Goal: Information Seeking & Learning: Learn about a topic

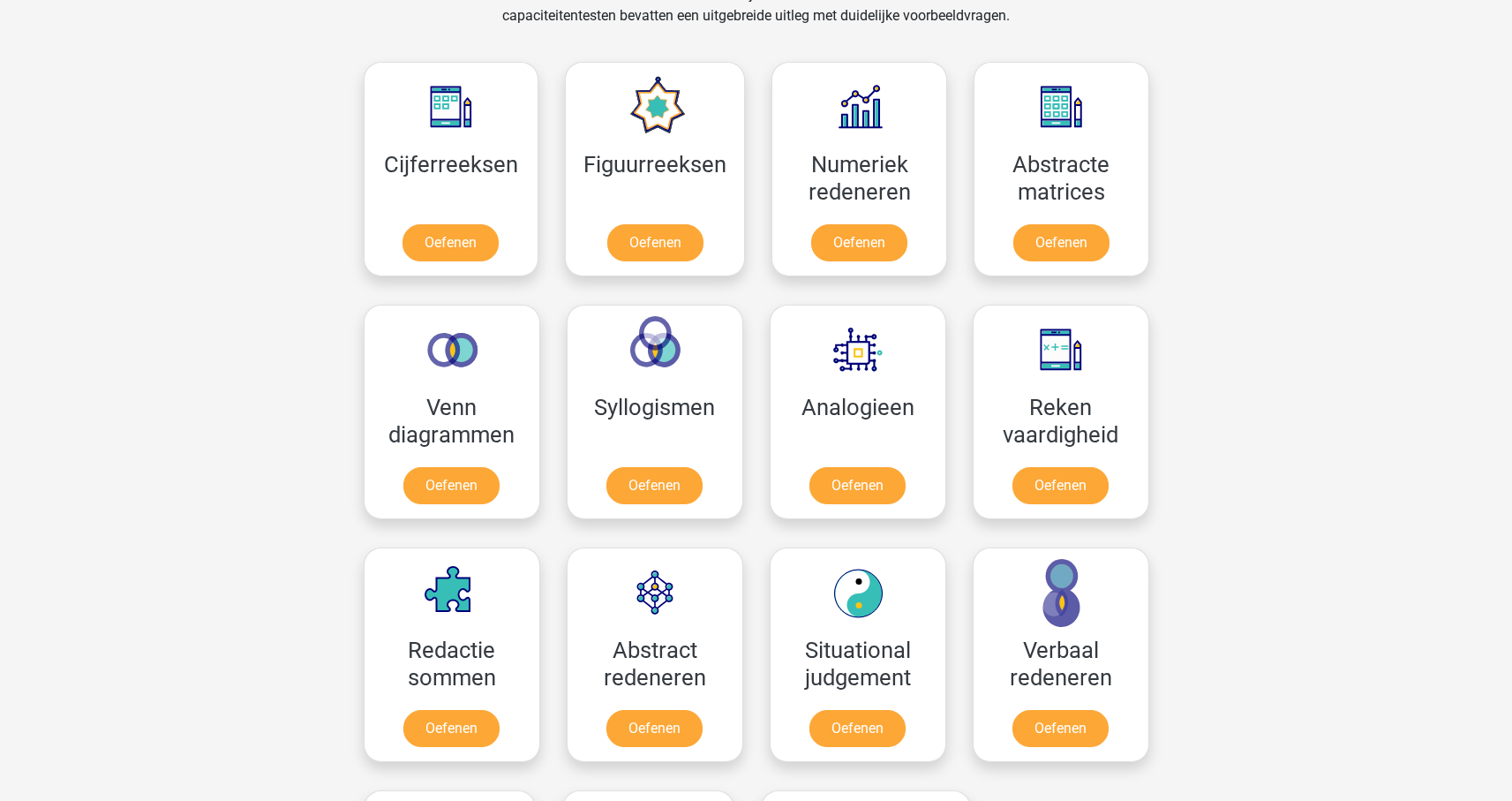
scroll to position [775, 0]
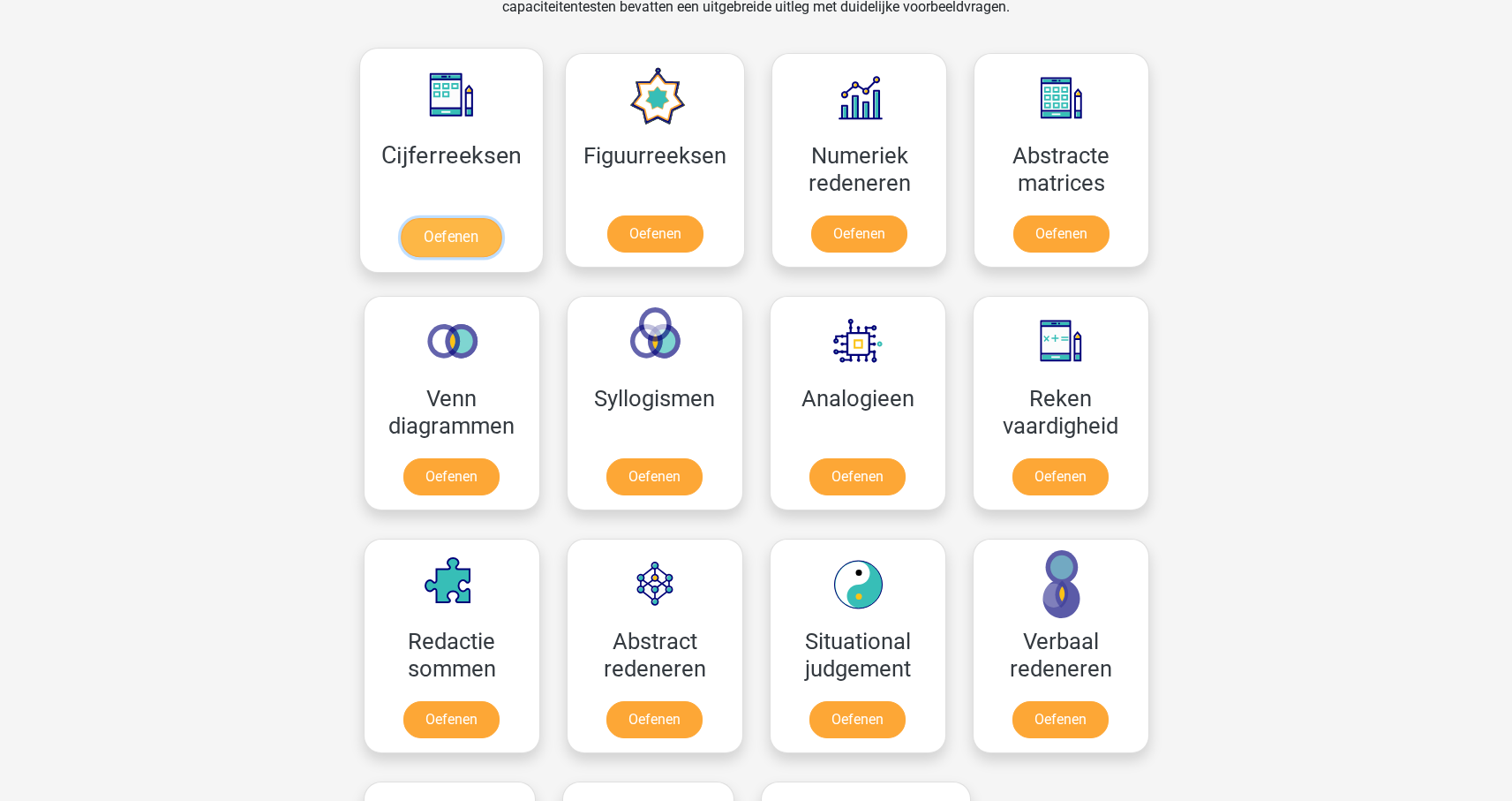
click at [422, 240] on link "Oefenen" at bounding box center [451, 238] width 101 height 39
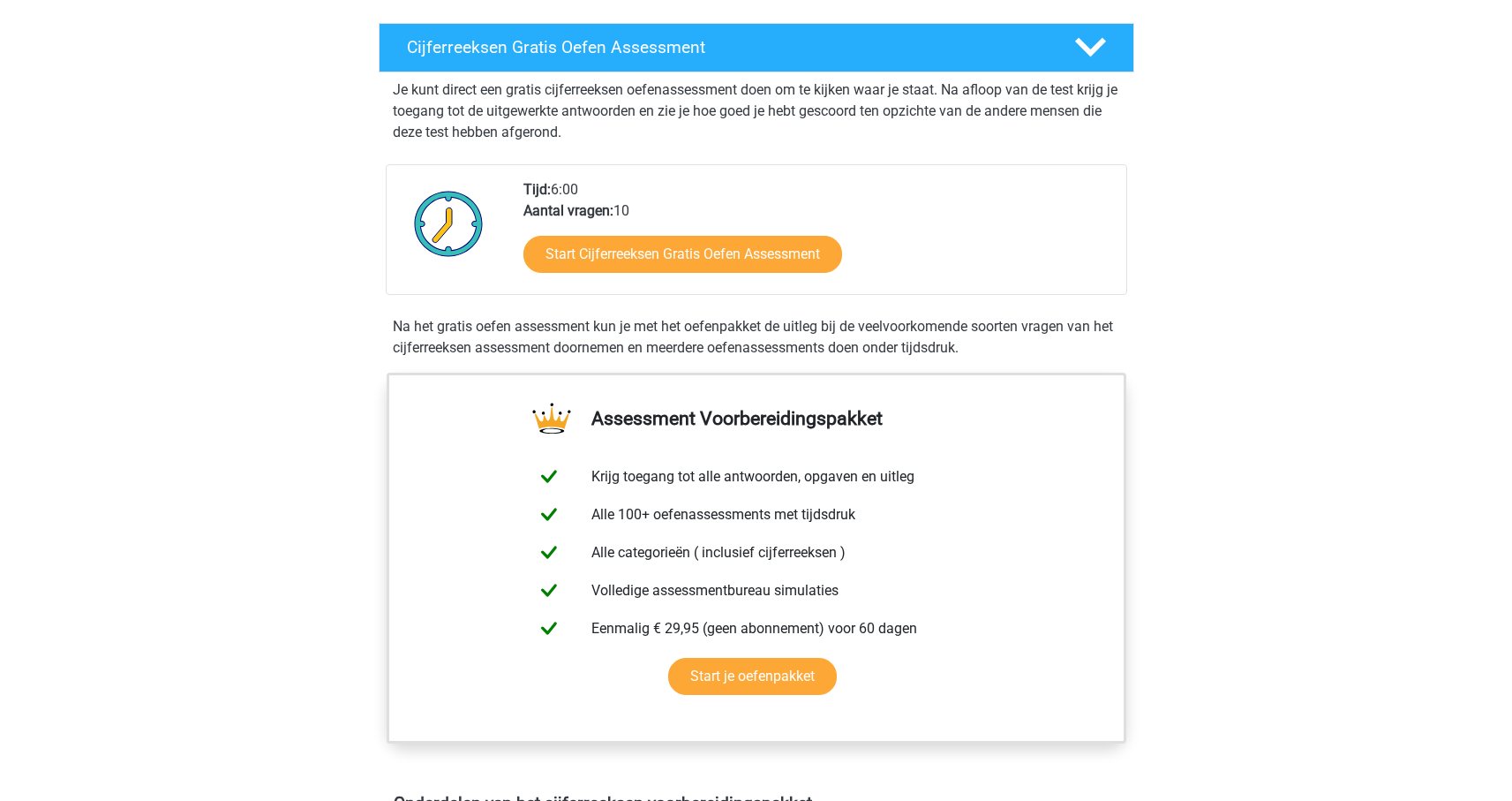
scroll to position [289, 0]
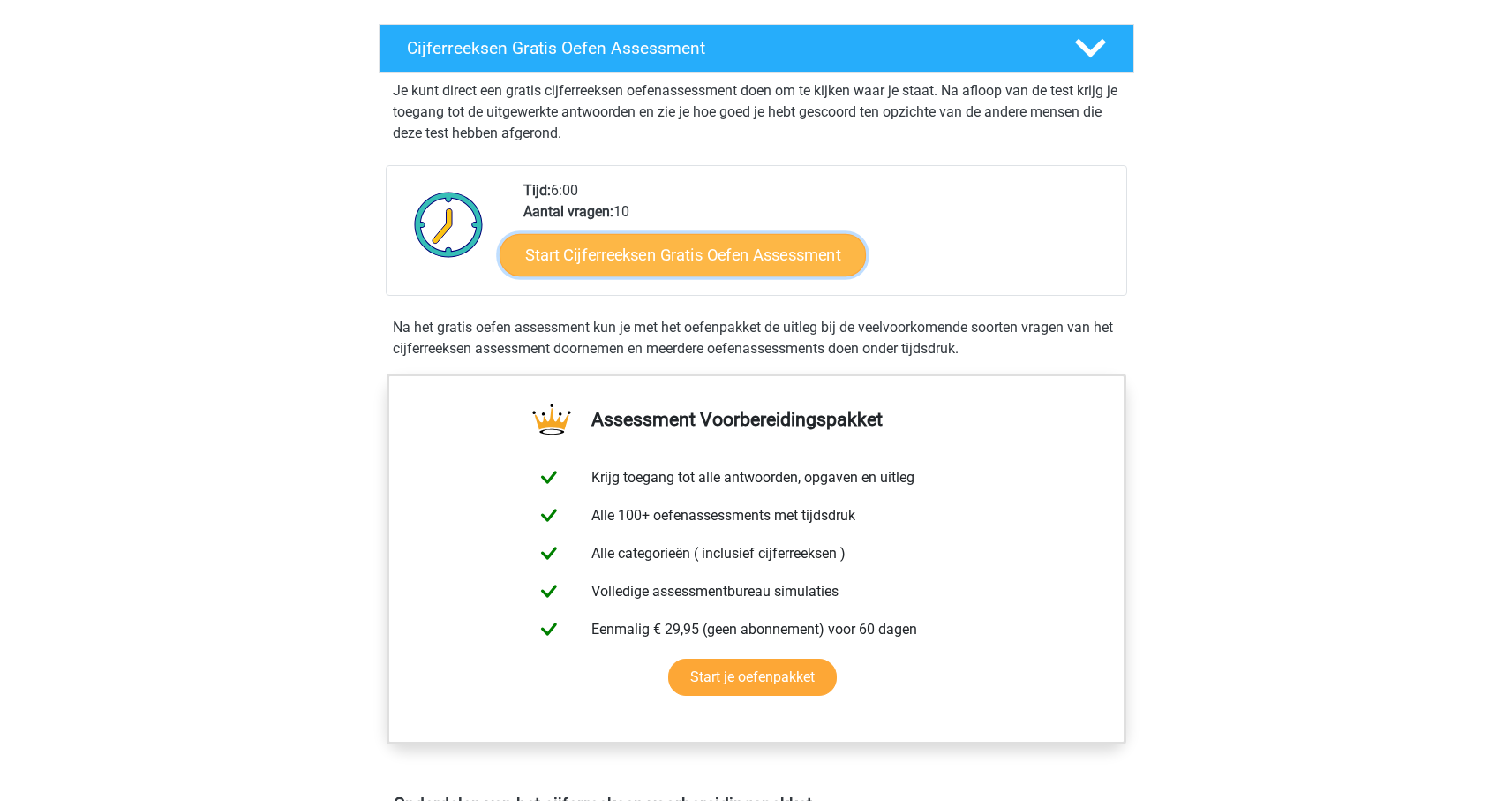
click at [676, 276] on link "Start Cijferreeksen Gratis Oefen Assessment" at bounding box center [683, 254] width 367 height 42
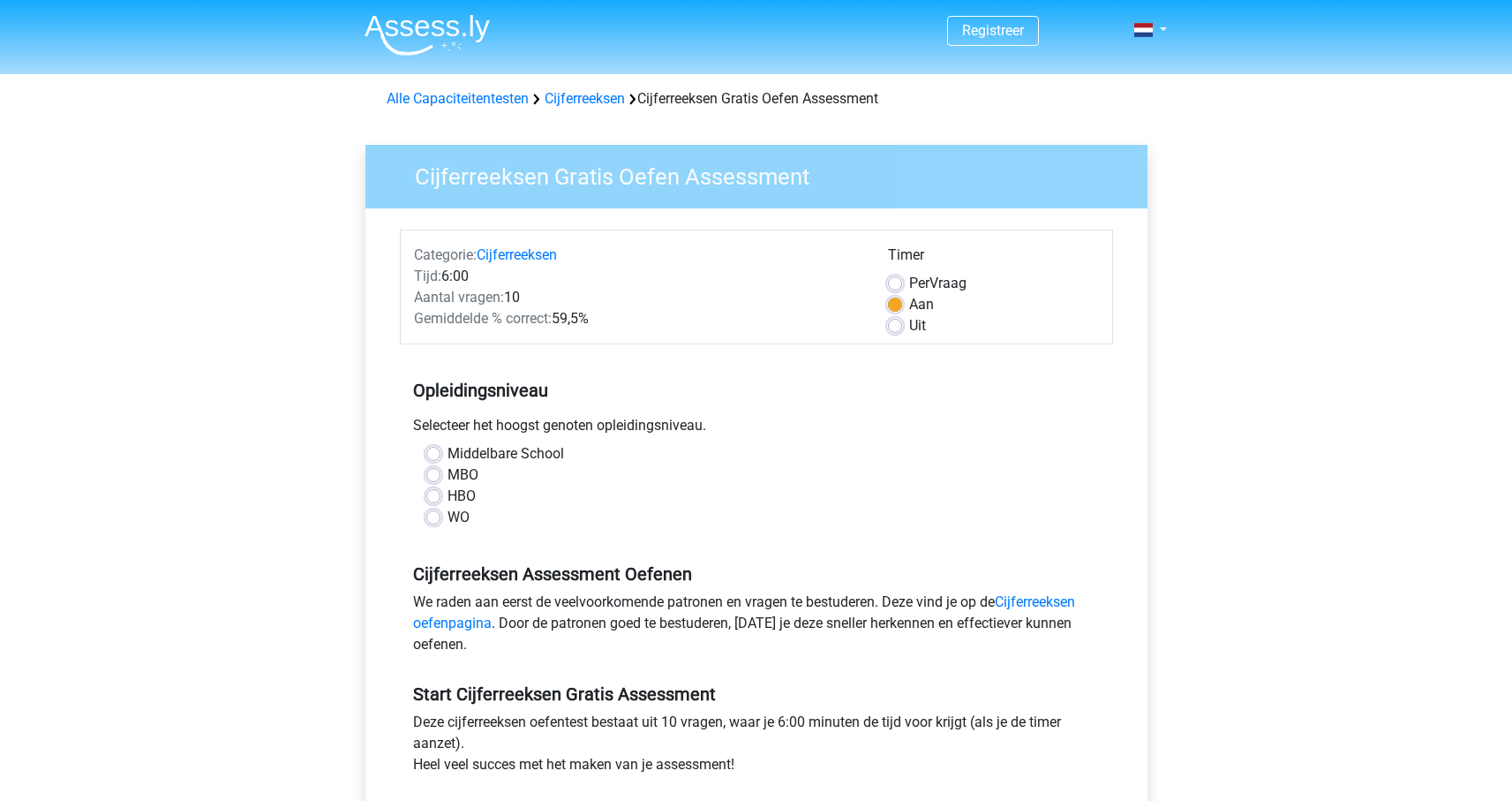
click at [448, 458] on label "Middelbare School" at bounding box center [506, 454] width 117 height 21
click at [433, 458] on input "Middelbare School" at bounding box center [434, 452] width 14 height 18
radio input "true"
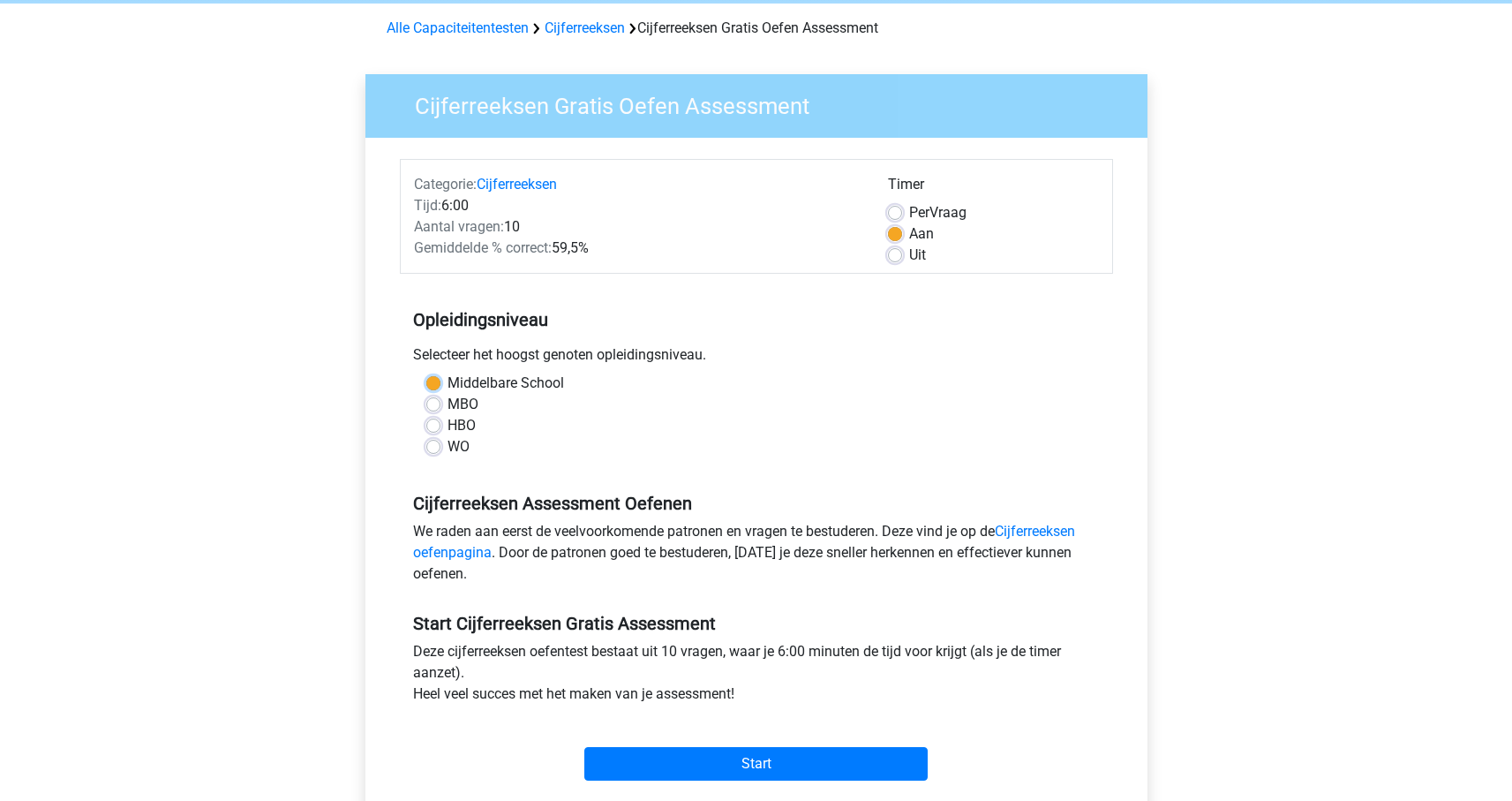
scroll to position [120, 0]
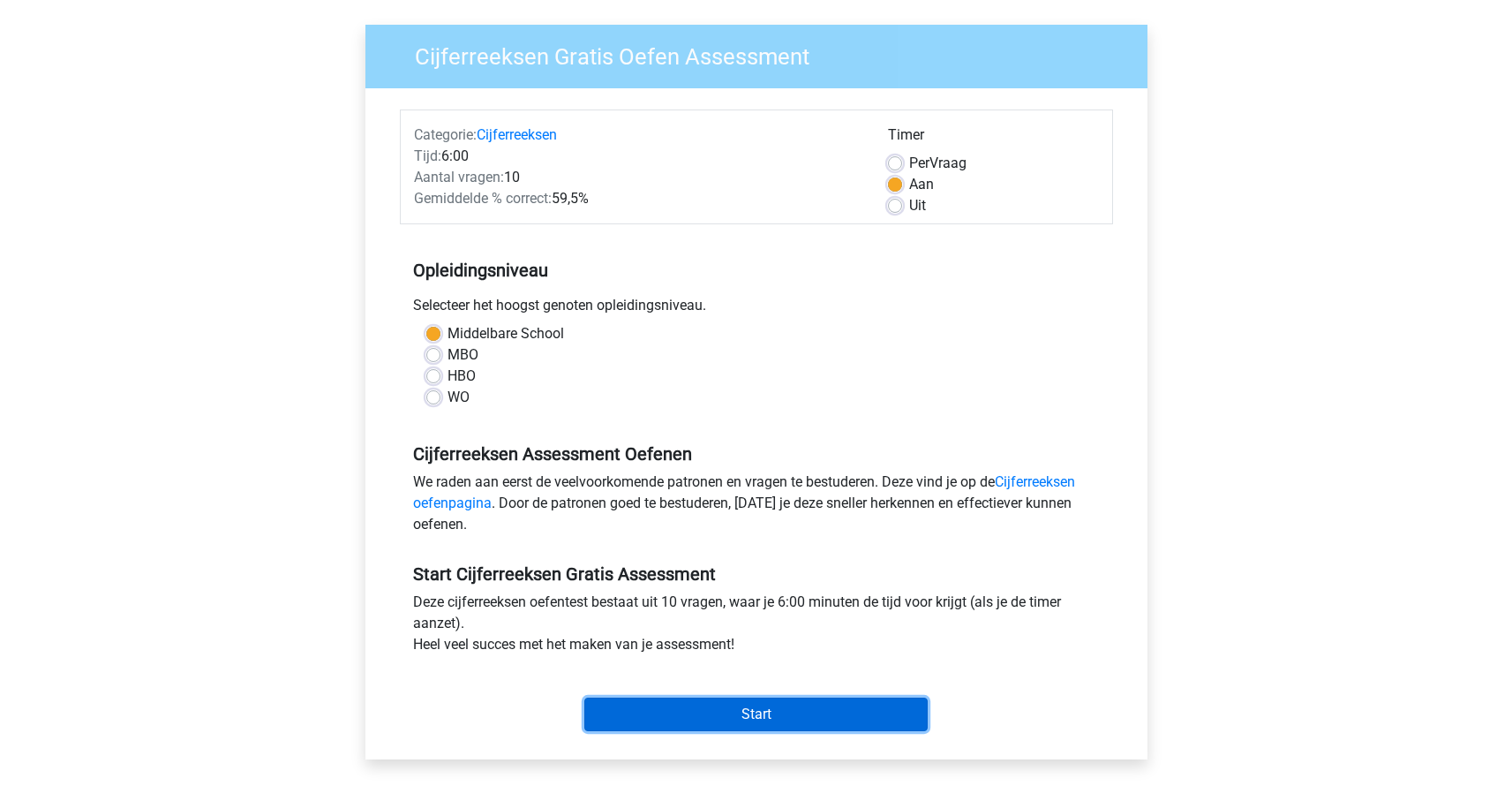
click at [752, 712] on input "Start" at bounding box center [756, 714] width 344 height 34
click at [844, 713] on input "Start" at bounding box center [756, 714] width 344 height 34
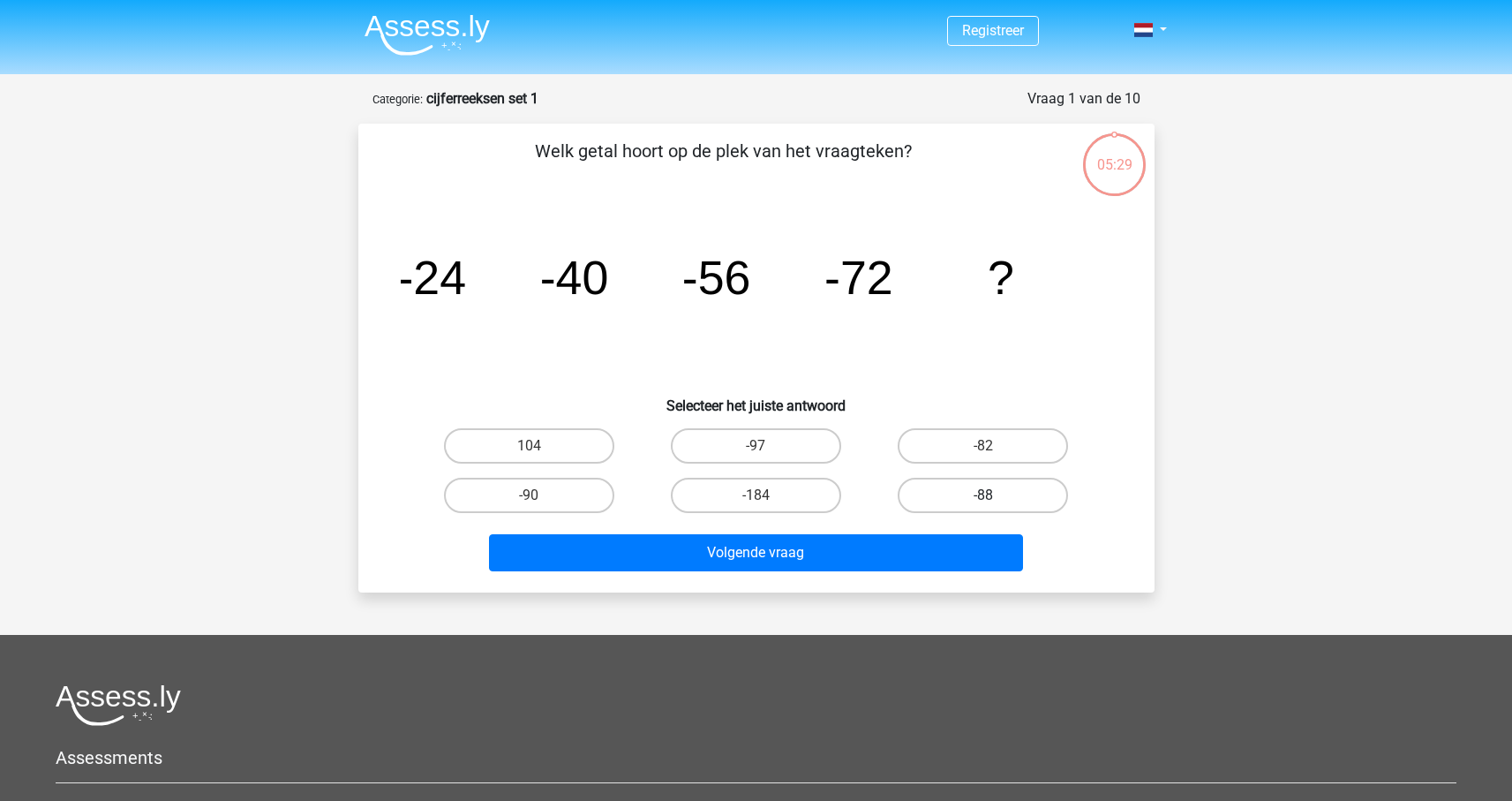
click at [949, 500] on label "-88" at bounding box center [983, 495] width 170 height 35
click at [984, 500] on input "-88" at bounding box center [989, 501] width 11 height 11
radio input "true"
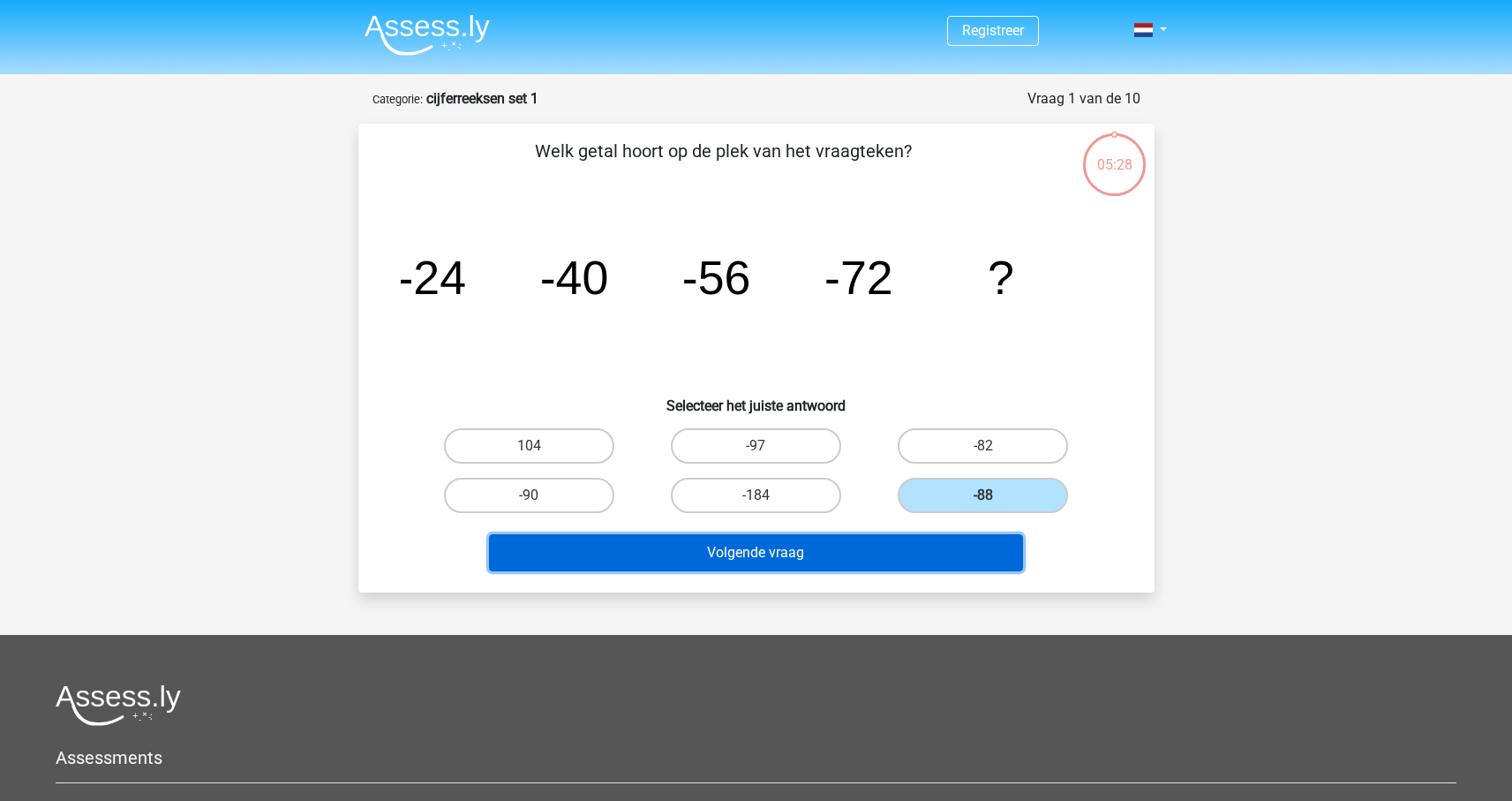
click at [882, 563] on button "Volgende vraag" at bounding box center [756, 553] width 534 height 37
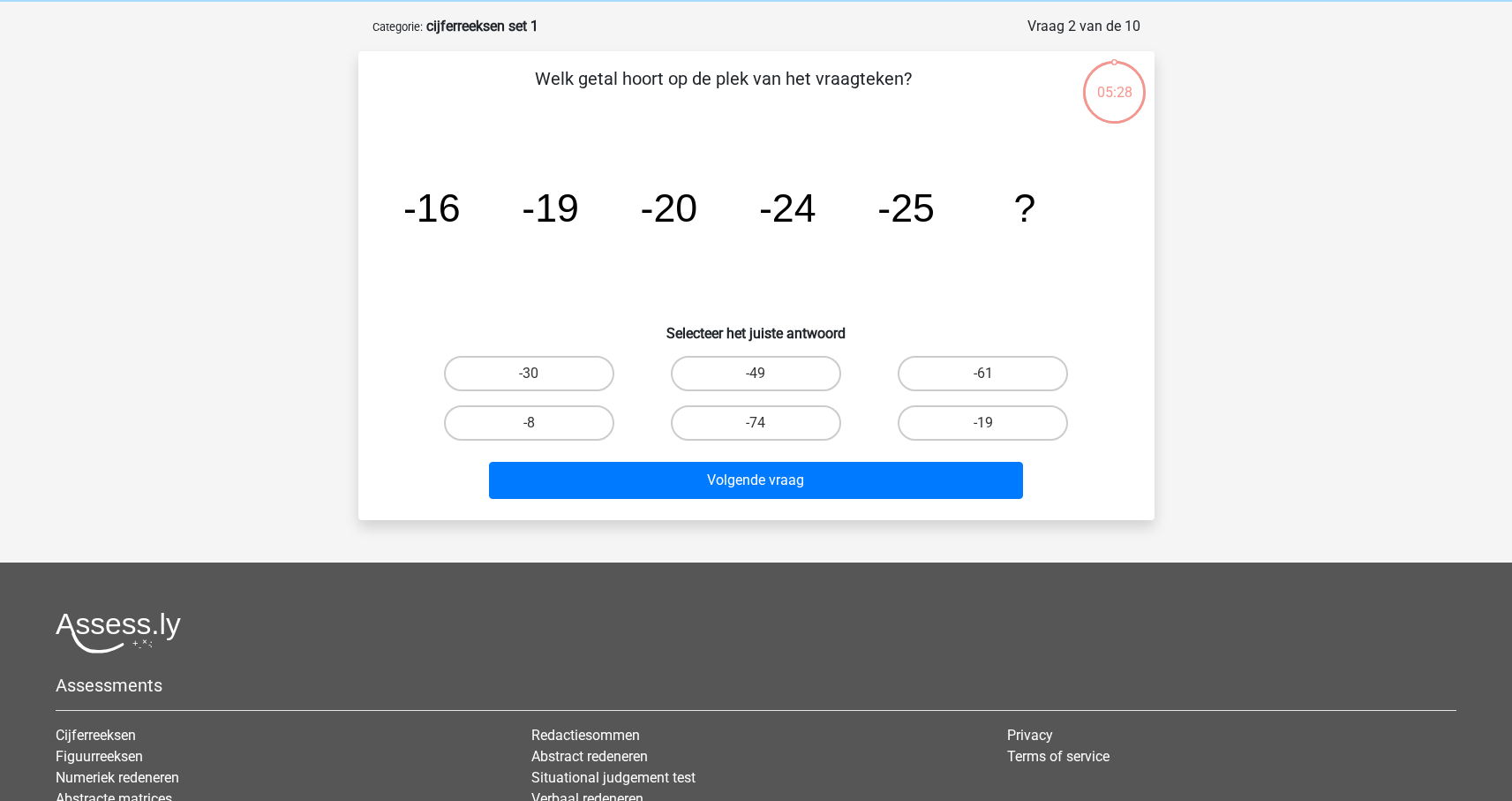
scroll to position [88, 0]
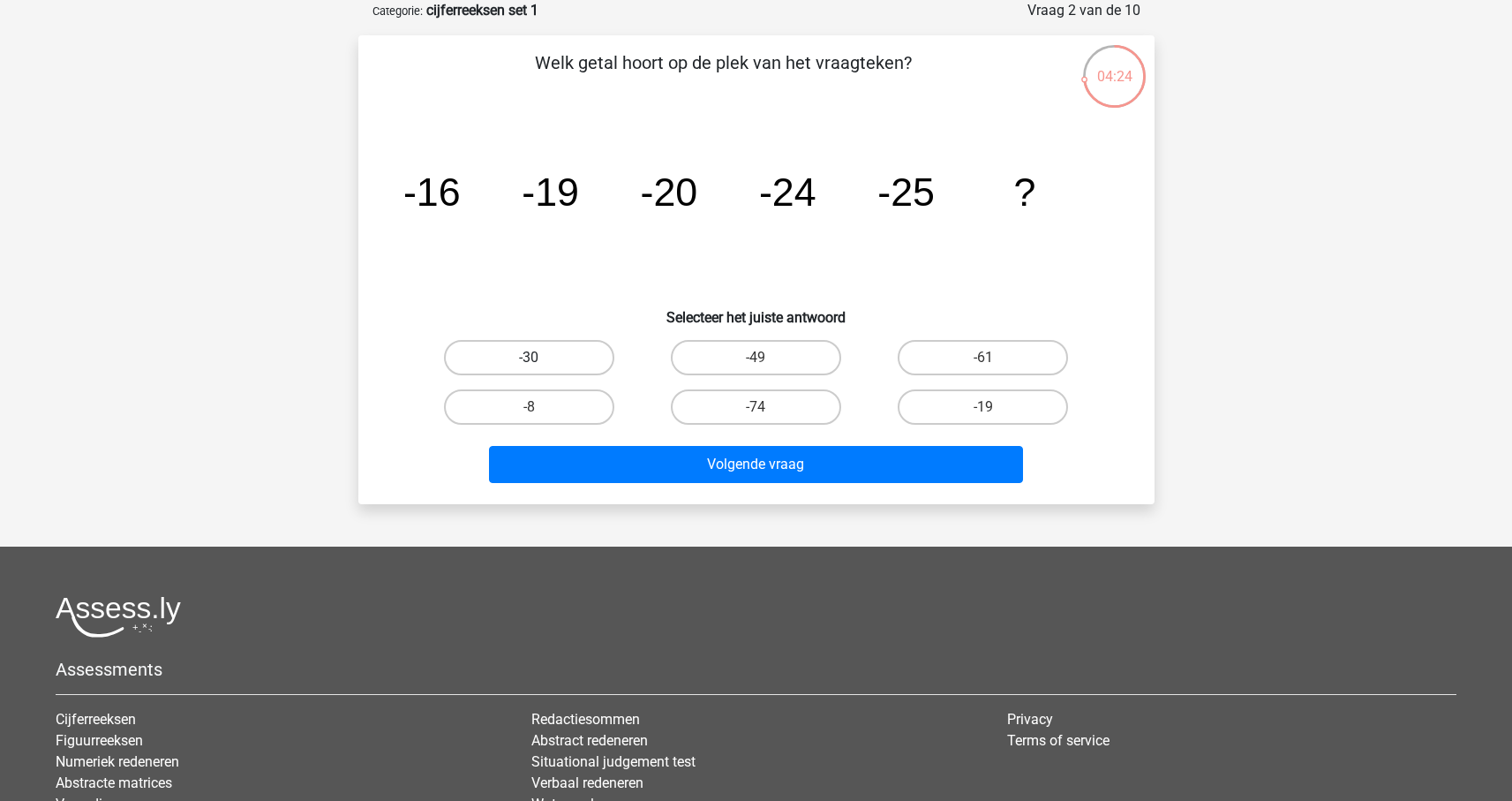
click at [572, 356] on label "-30" at bounding box center [529, 358] width 170 height 35
click at [541, 358] on input "-30" at bounding box center [534, 363] width 11 height 11
radio input "true"
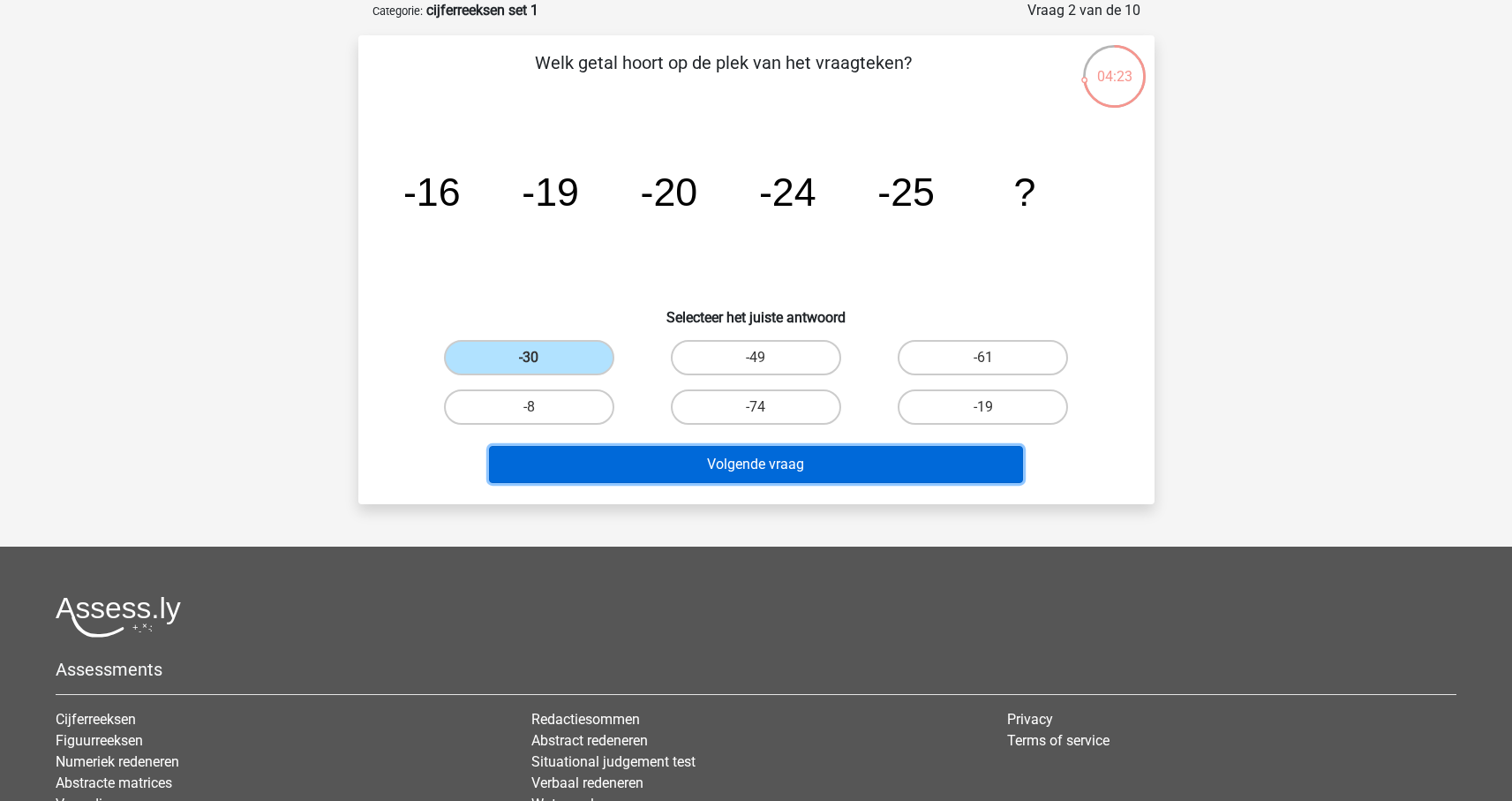
click at [704, 467] on button "Volgende vraag" at bounding box center [756, 465] width 534 height 37
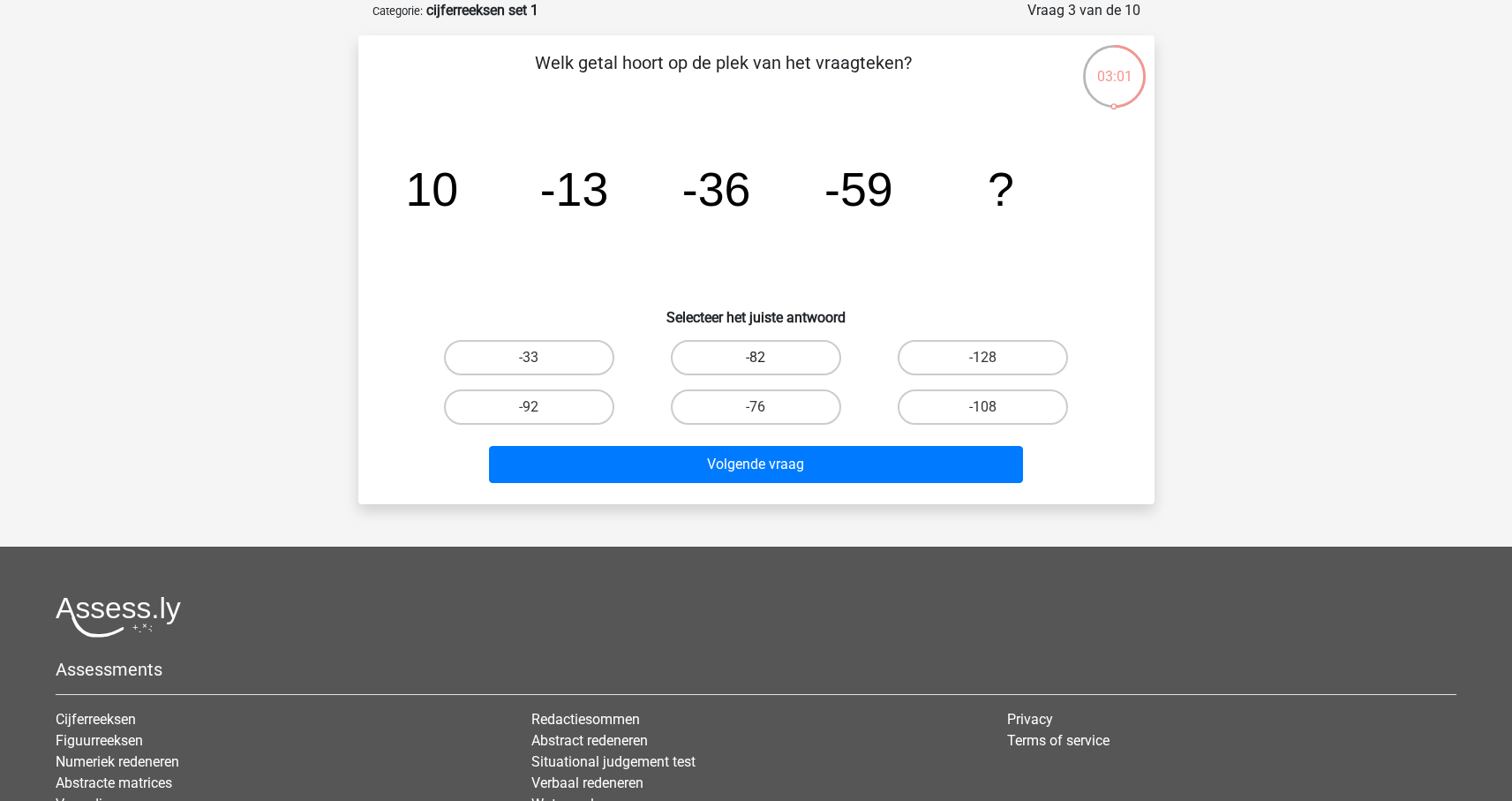
click at [770, 359] on label "-82" at bounding box center [756, 358] width 170 height 35
click at [767, 359] on input "-82" at bounding box center [761, 363] width 11 height 11
radio input "true"
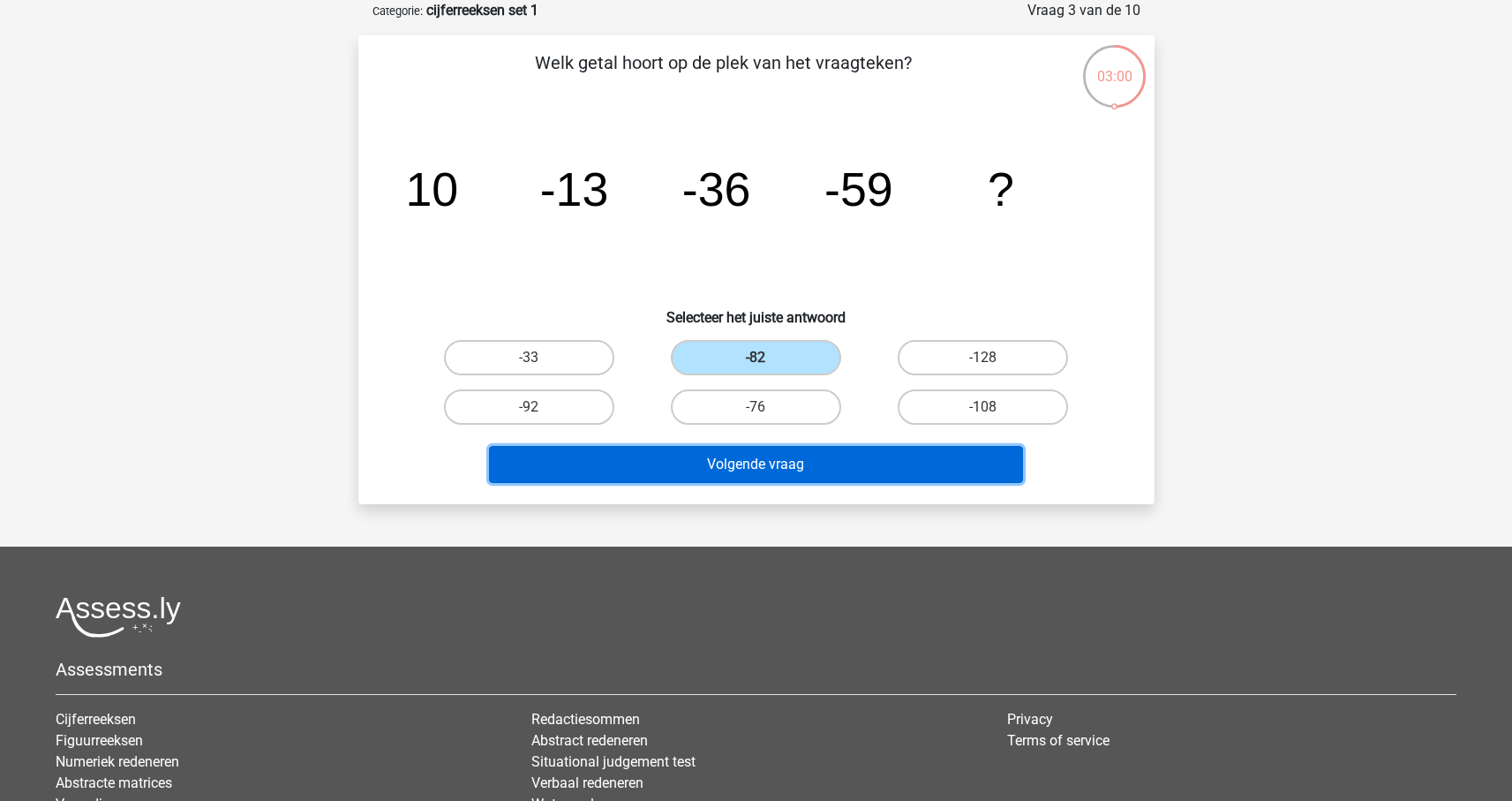
click at [793, 471] on button "Volgende vraag" at bounding box center [756, 465] width 534 height 37
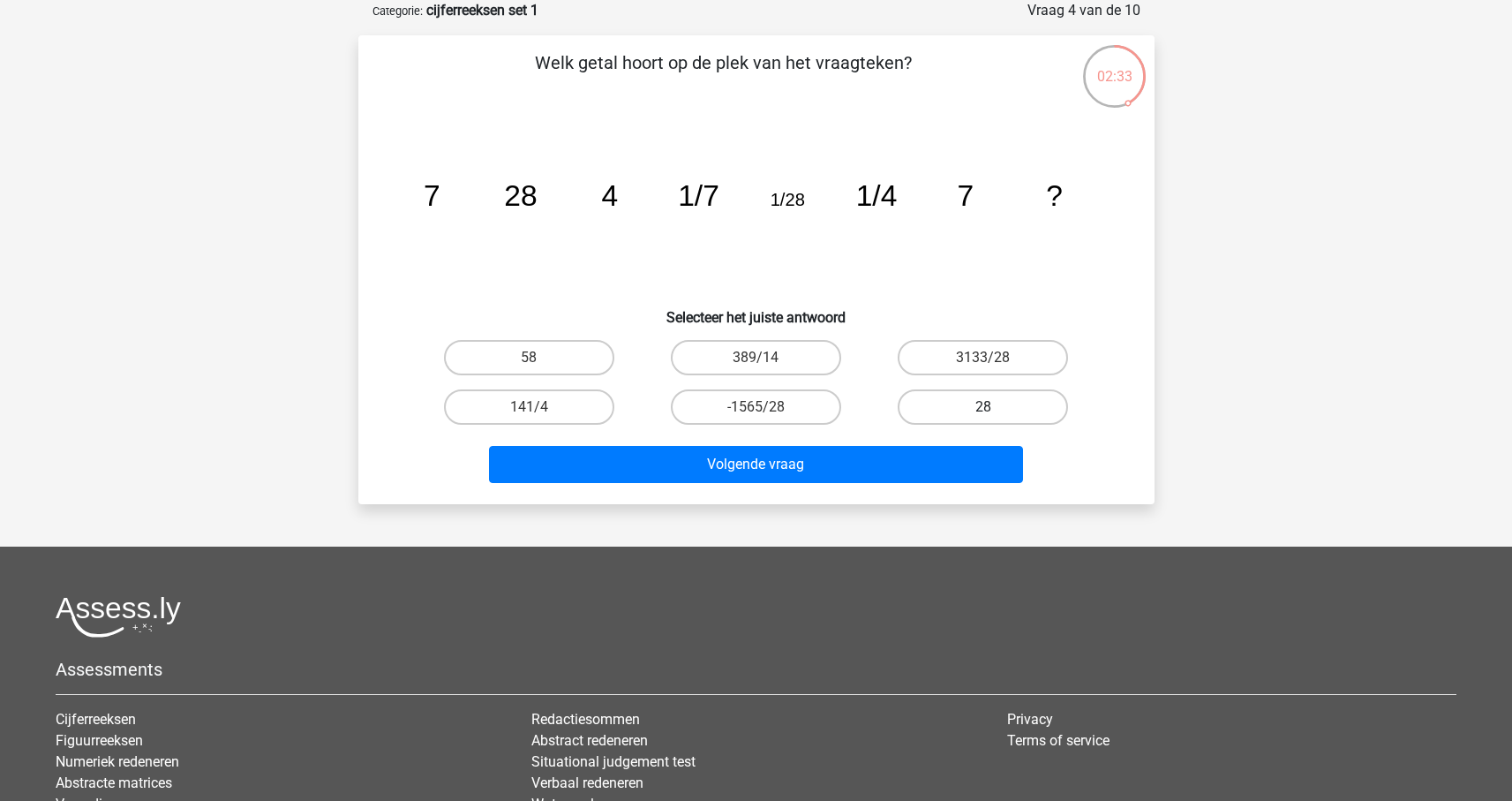
click at [932, 407] on label "28" at bounding box center [983, 407] width 170 height 35
click at [984, 407] on input "28" at bounding box center [989, 412] width 11 height 11
radio input "true"
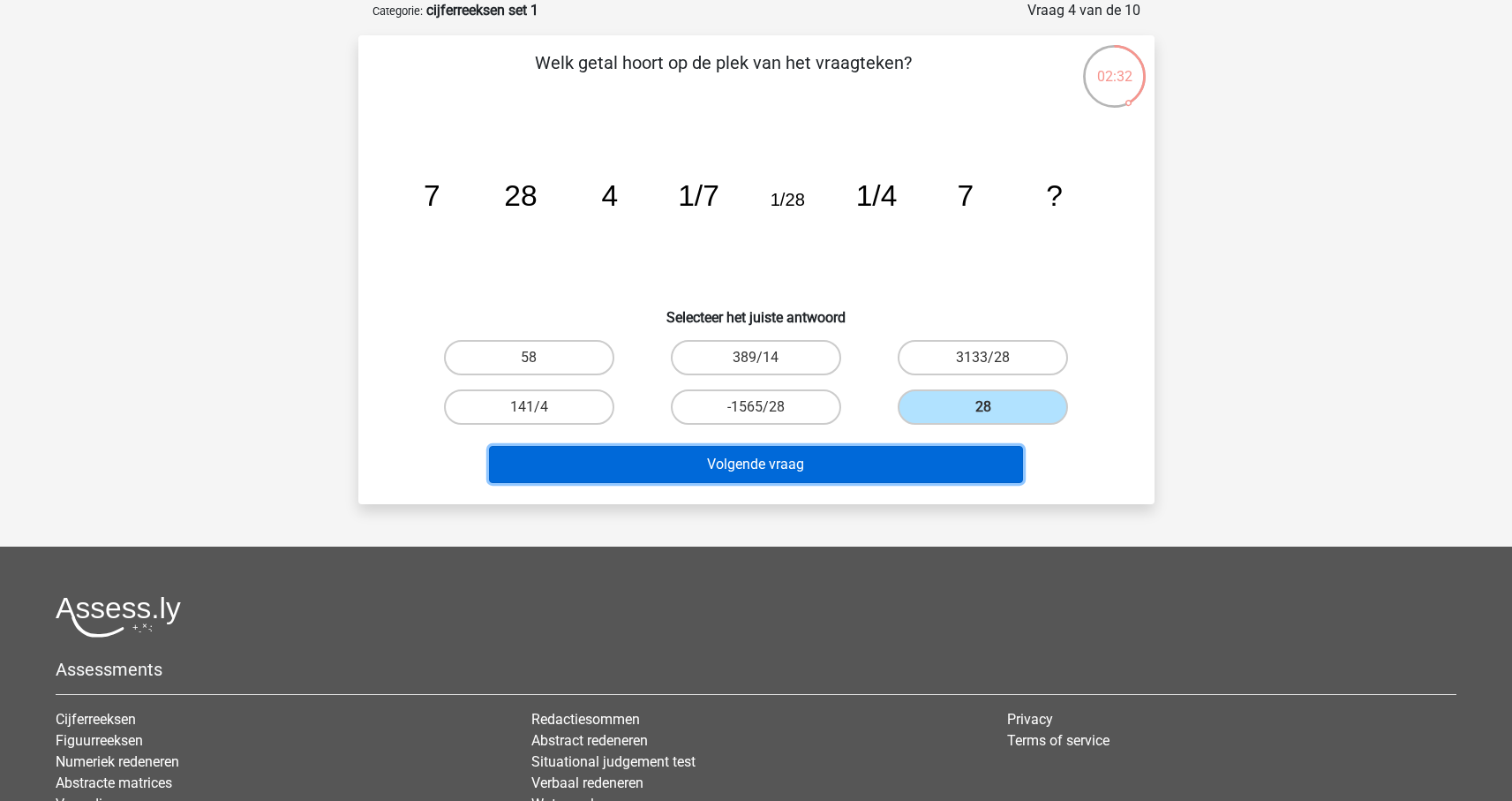
click at [896, 480] on button "Volgende vraag" at bounding box center [756, 465] width 534 height 37
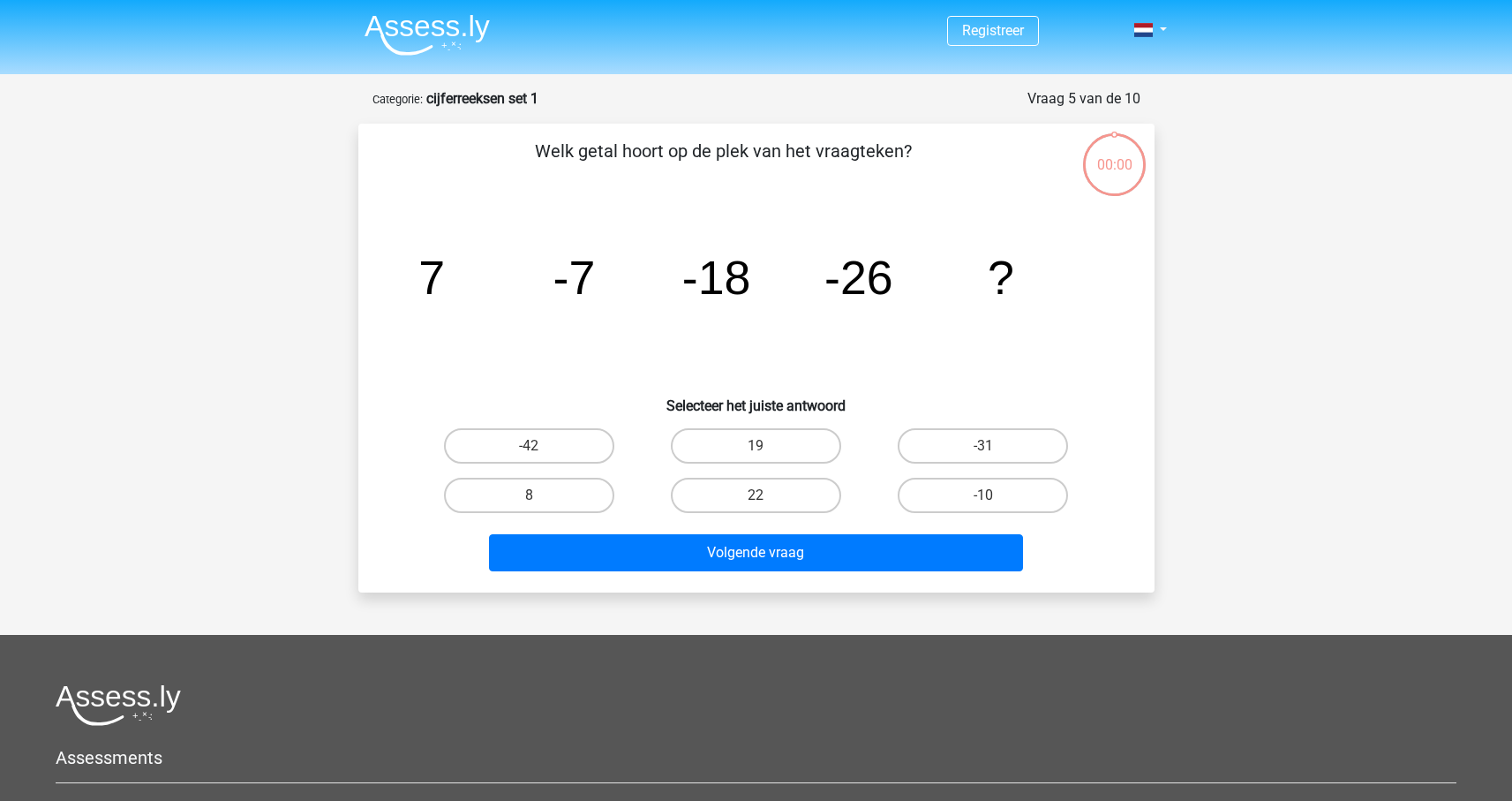
scroll to position [88, 0]
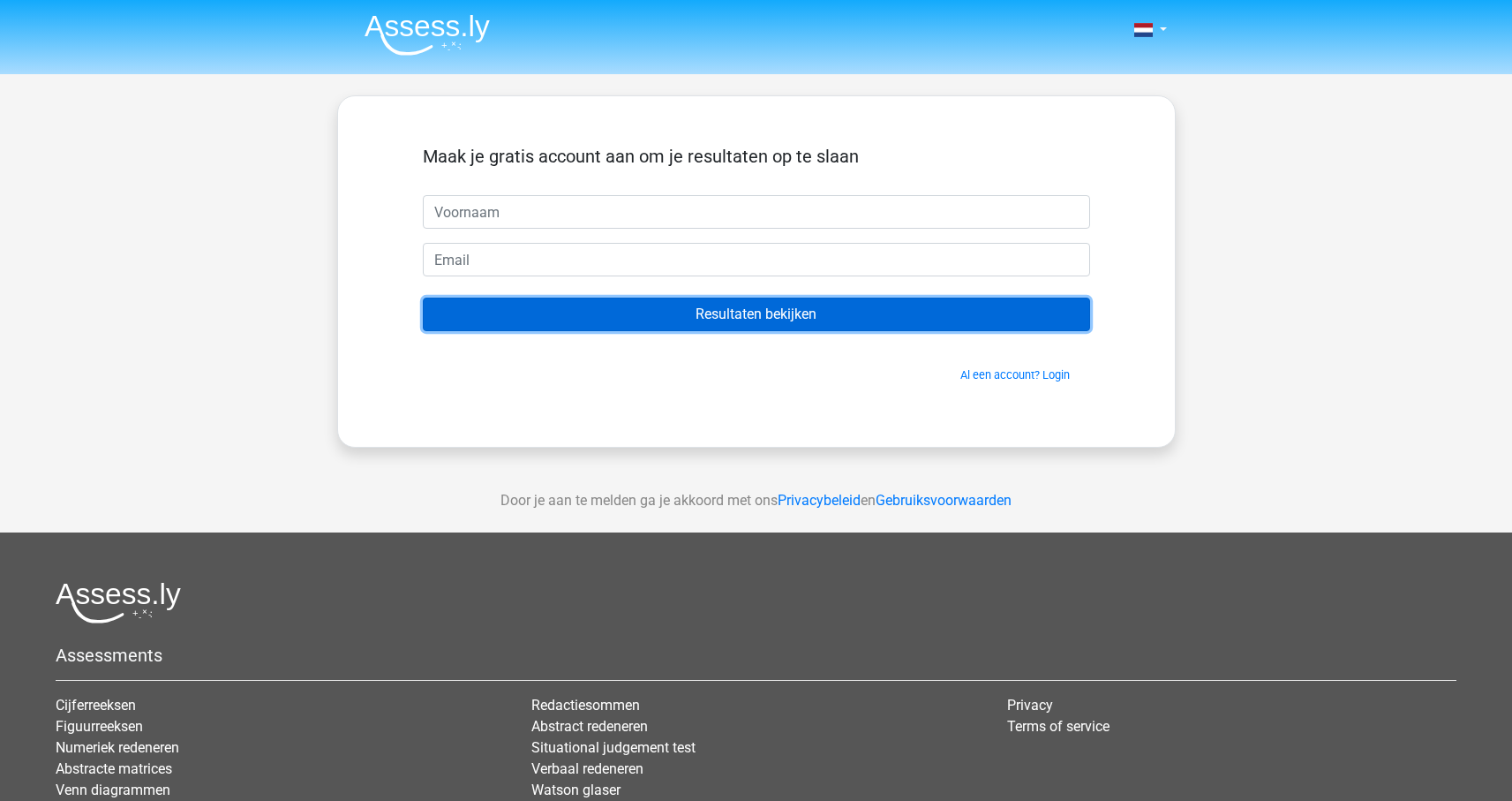
click at [813, 324] on input "Resultaten bekijken" at bounding box center [757, 314] width 668 height 34
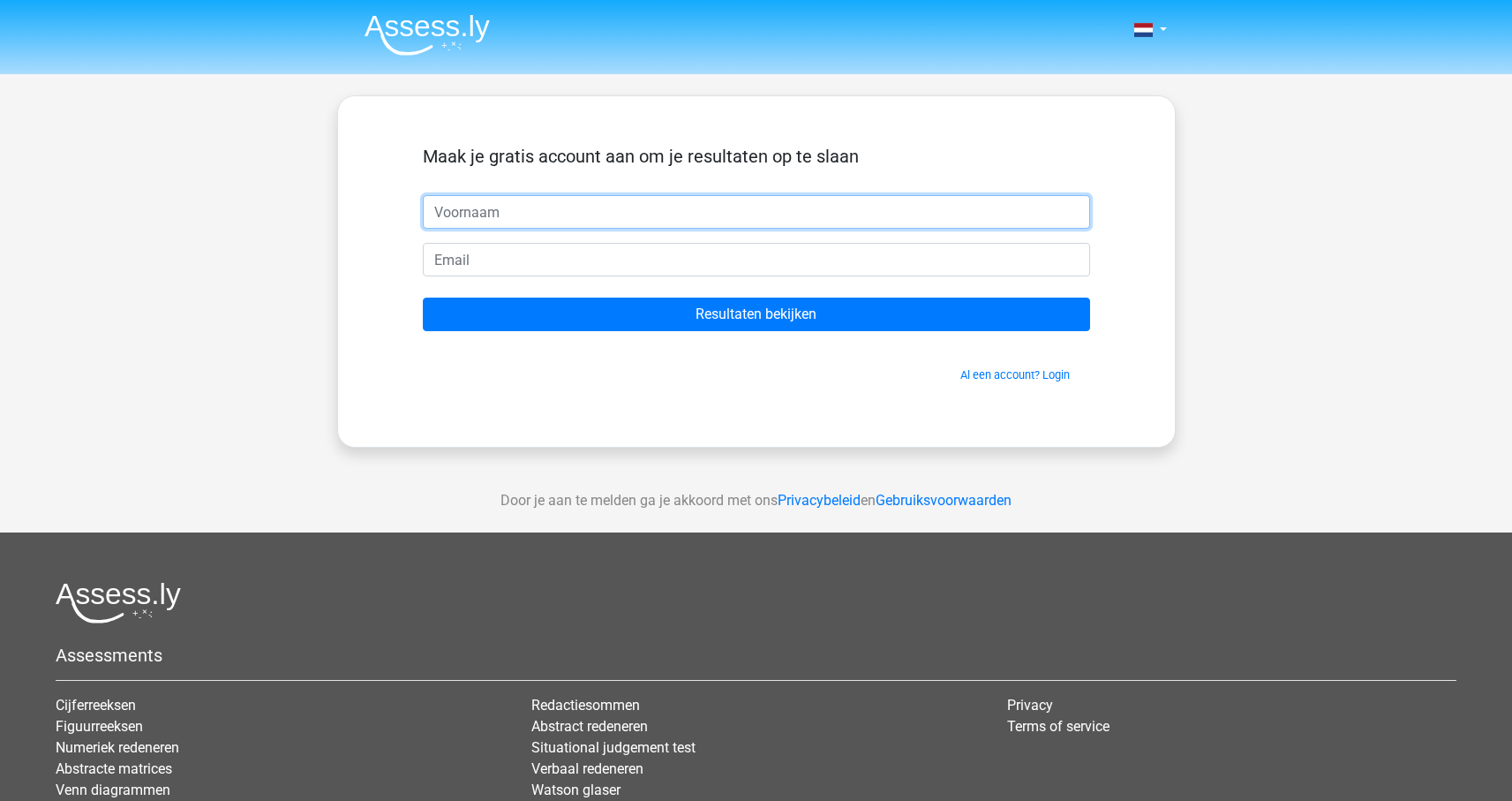
click at [644, 215] on input "text" at bounding box center [757, 212] width 668 height 34
type input "ikke"
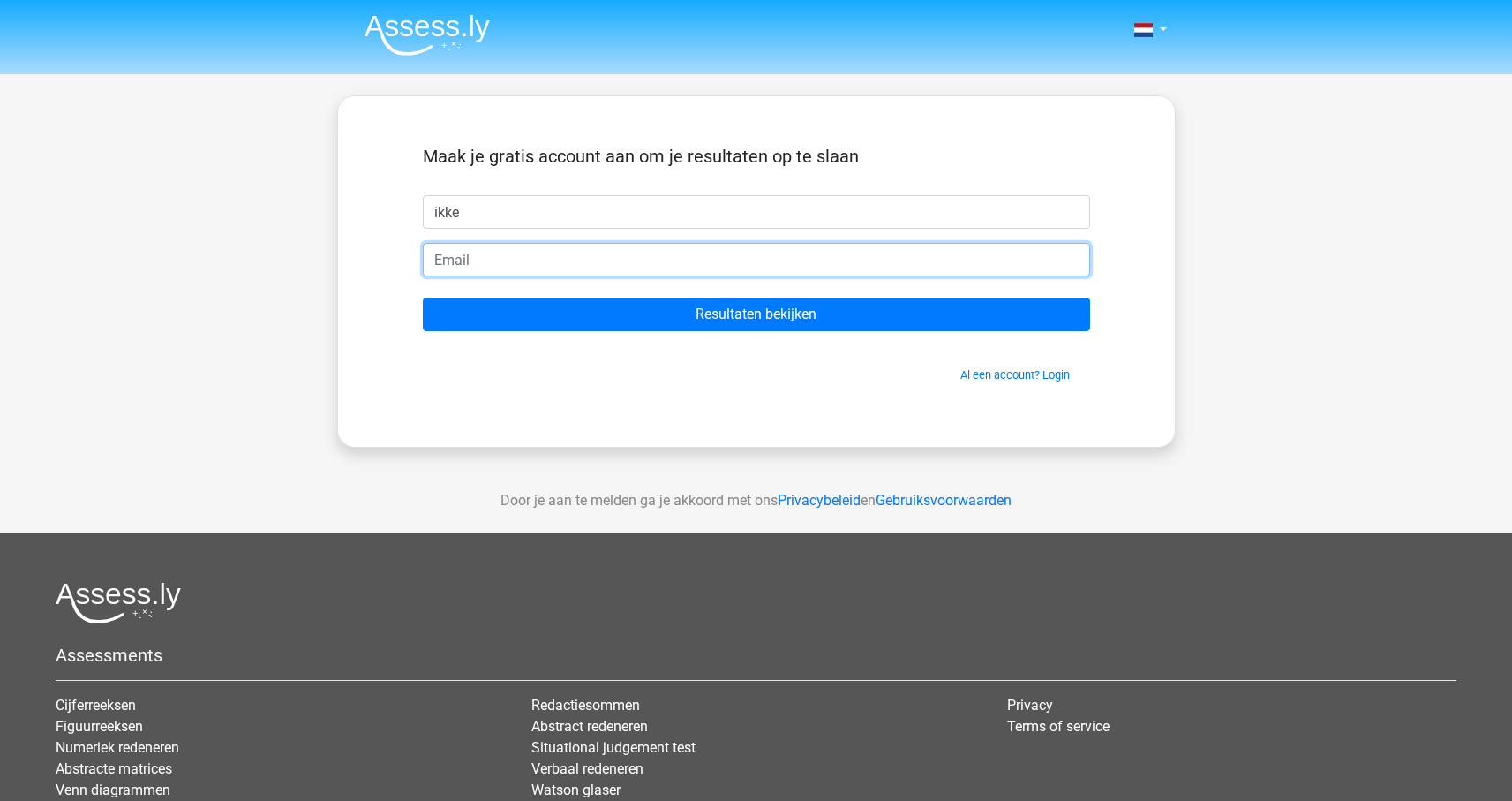
click at [566, 266] on input "email" at bounding box center [757, 260] width 668 height 34
click at [574, 261] on input "ikk" at bounding box center [757, 260] width 668 height 34
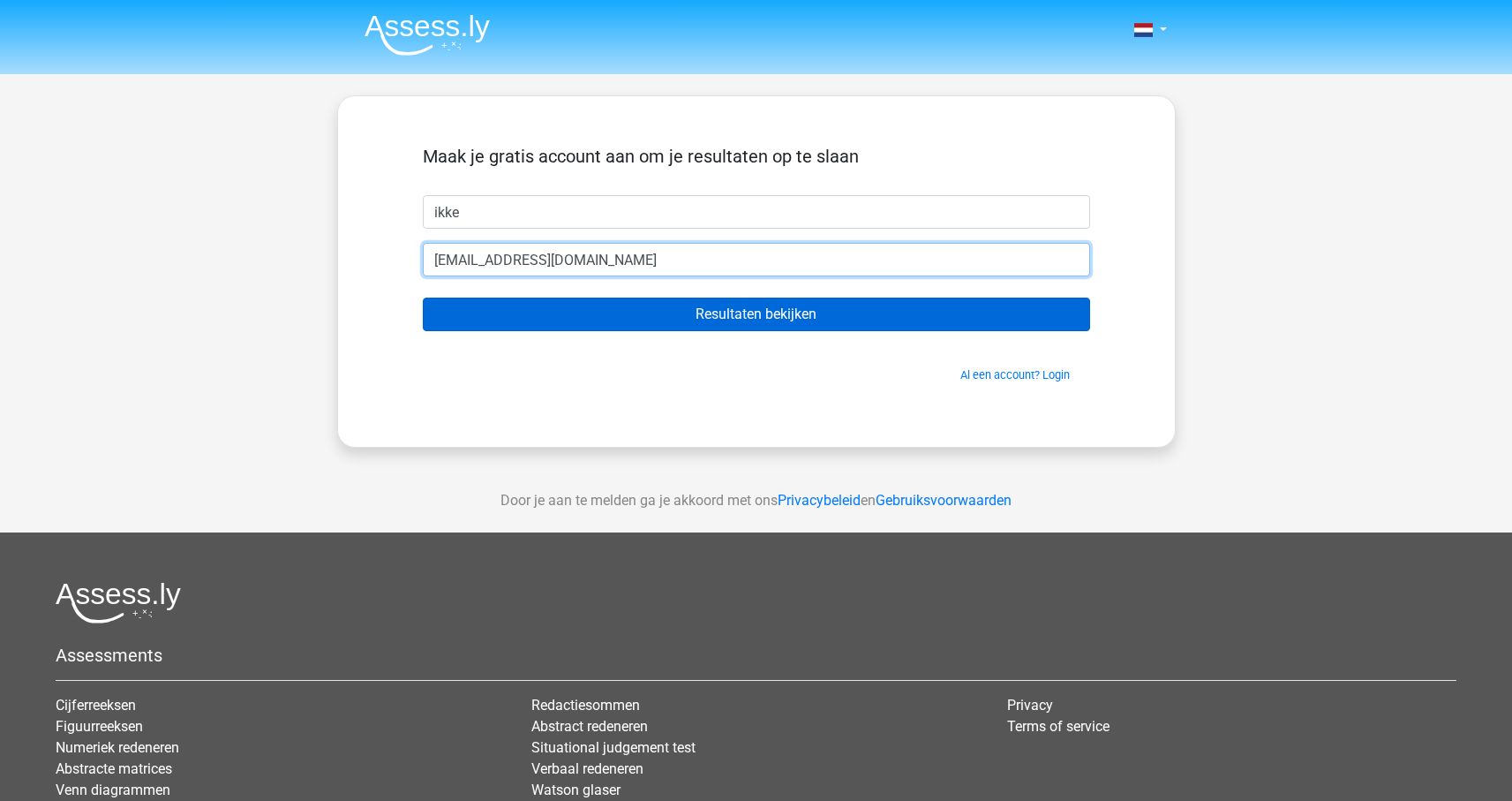
type input "[EMAIL_ADDRESS][DOMAIN_NAME]"
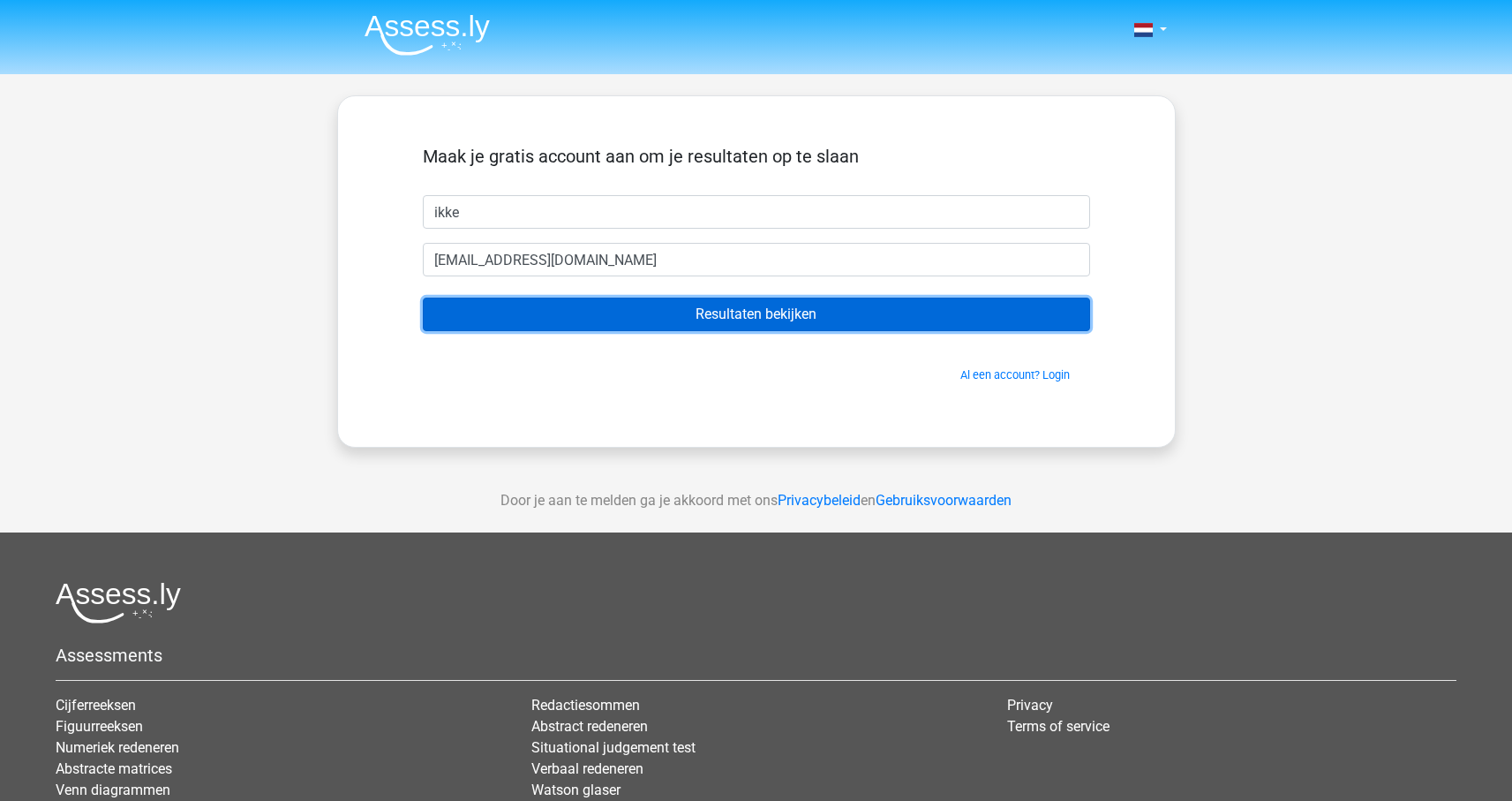
click at [641, 325] on input "Resultaten bekijken" at bounding box center [757, 314] width 668 height 34
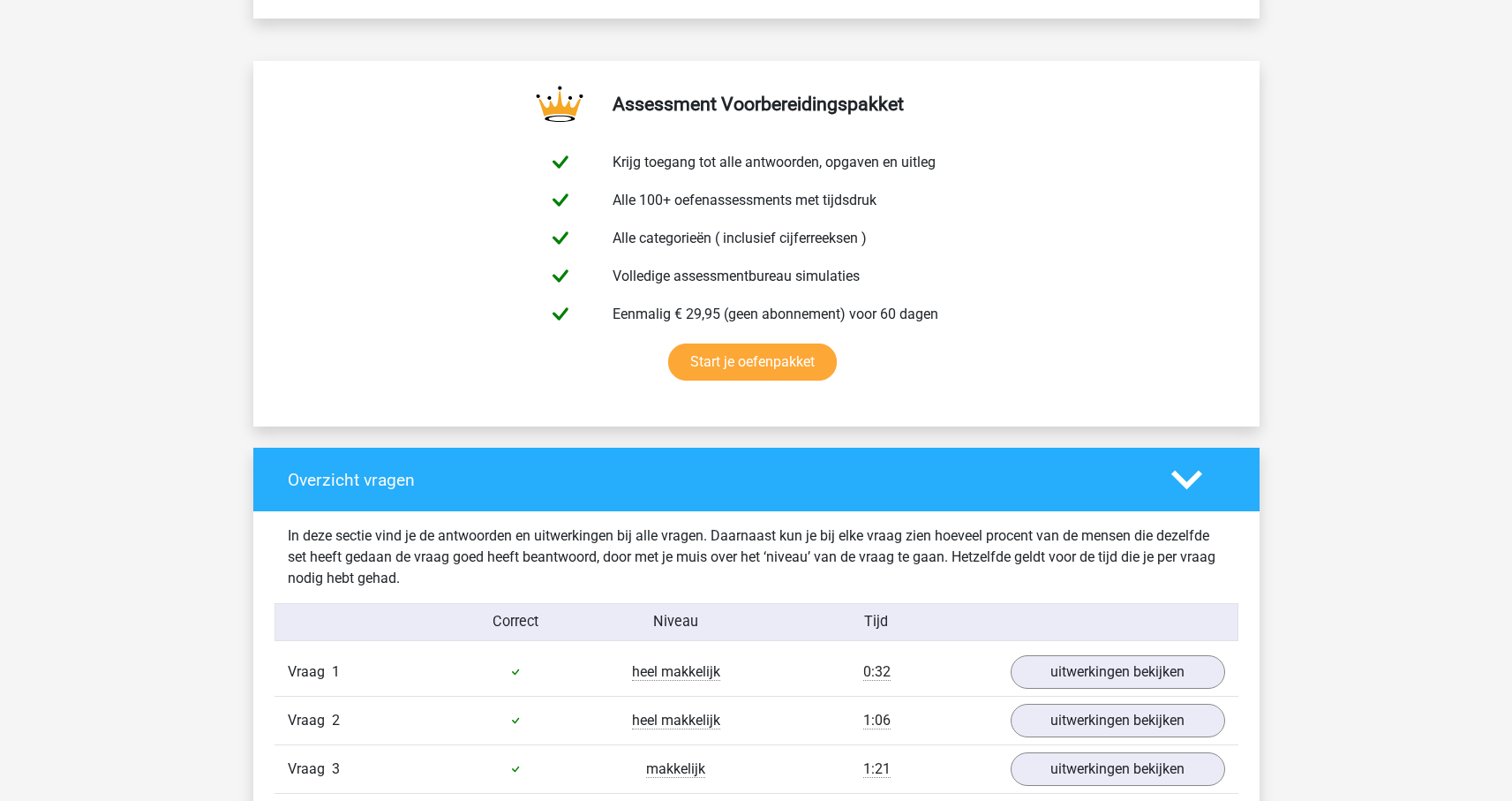
scroll to position [867, 0]
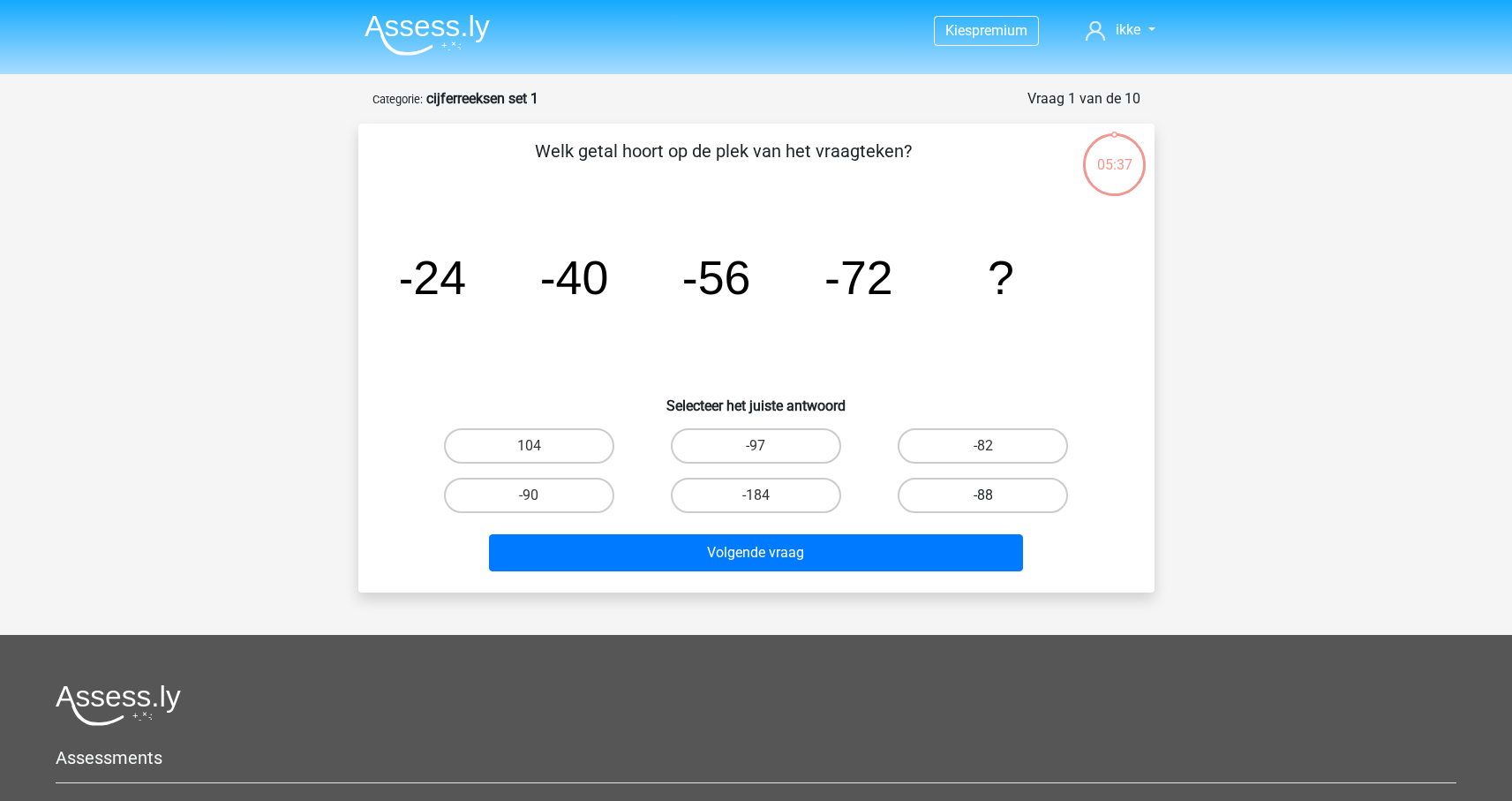
click at [964, 489] on label "-88" at bounding box center [983, 495] width 170 height 35
click at [984, 495] on input "-88" at bounding box center [989, 501] width 11 height 11
radio input "true"
click at [935, 573] on div "Volgende vraag" at bounding box center [757, 556] width 682 height 44
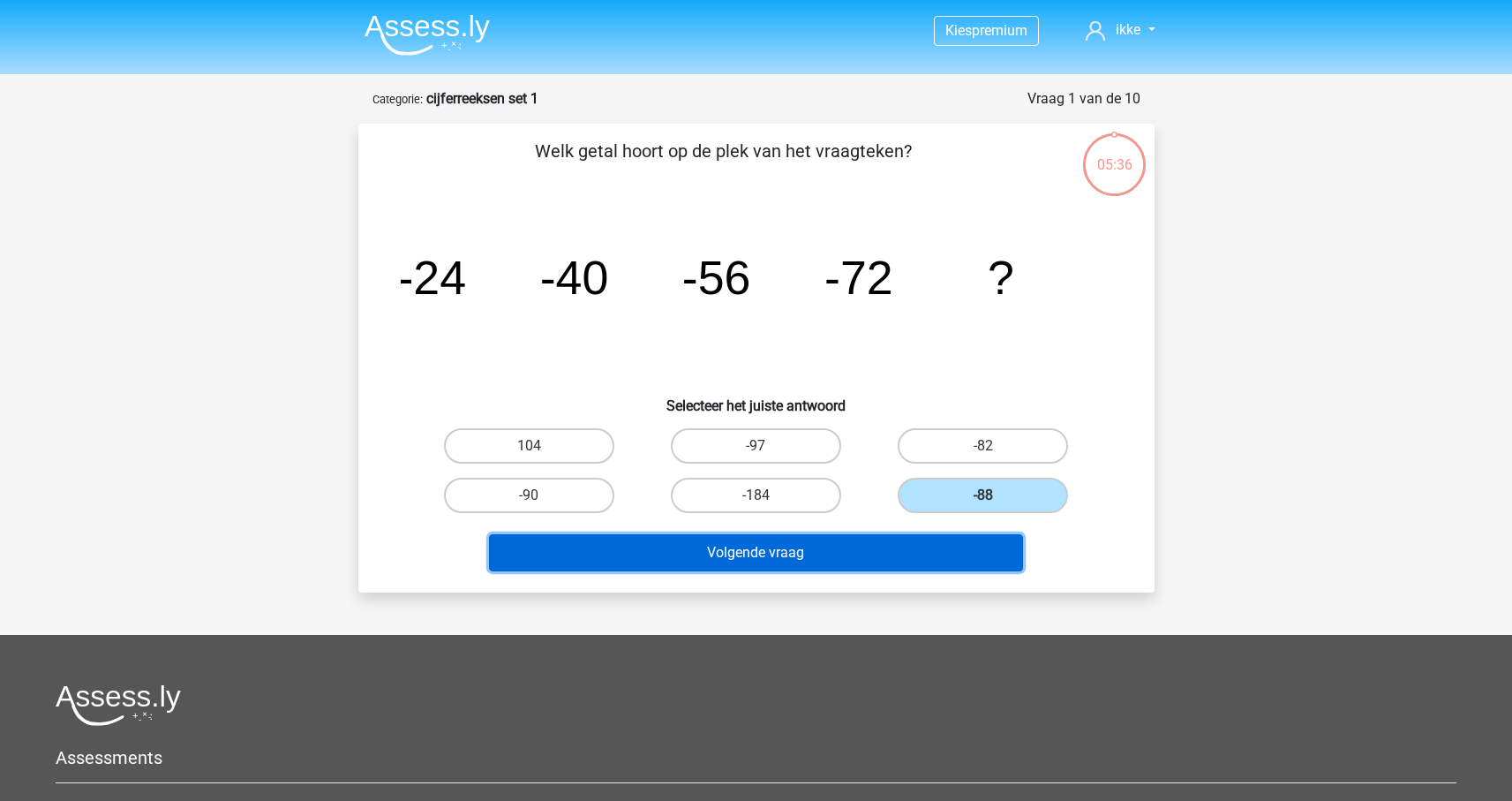
click at [941, 557] on button "Volgende vraag" at bounding box center [756, 553] width 534 height 37
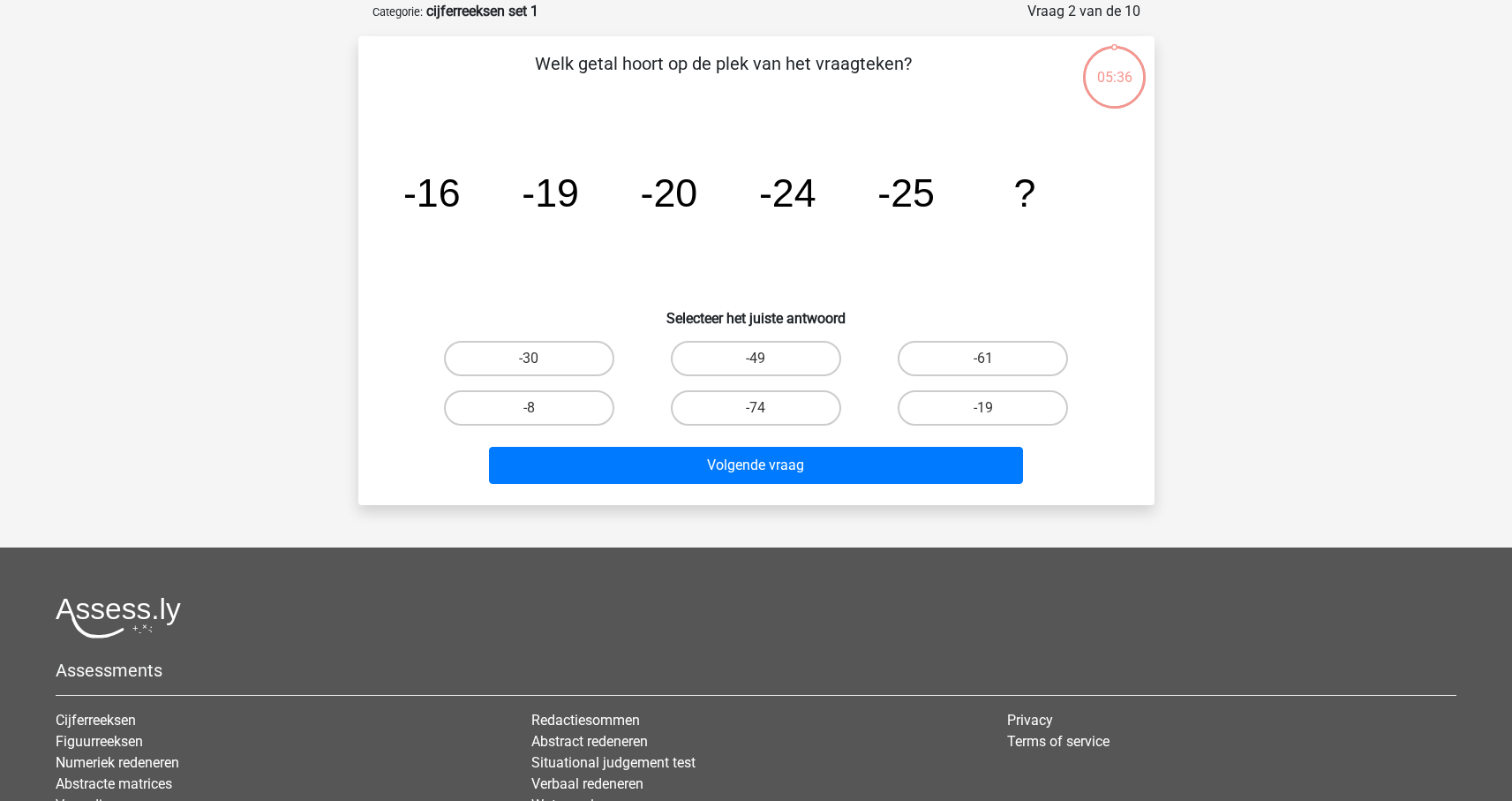
scroll to position [88, 0]
click at [548, 344] on label "-30" at bounding box center [529, 358] width 170 height 35
click at [541, 358] on input "-30" at bounding box center [534, 363] width 11 height 11
radio input "true"
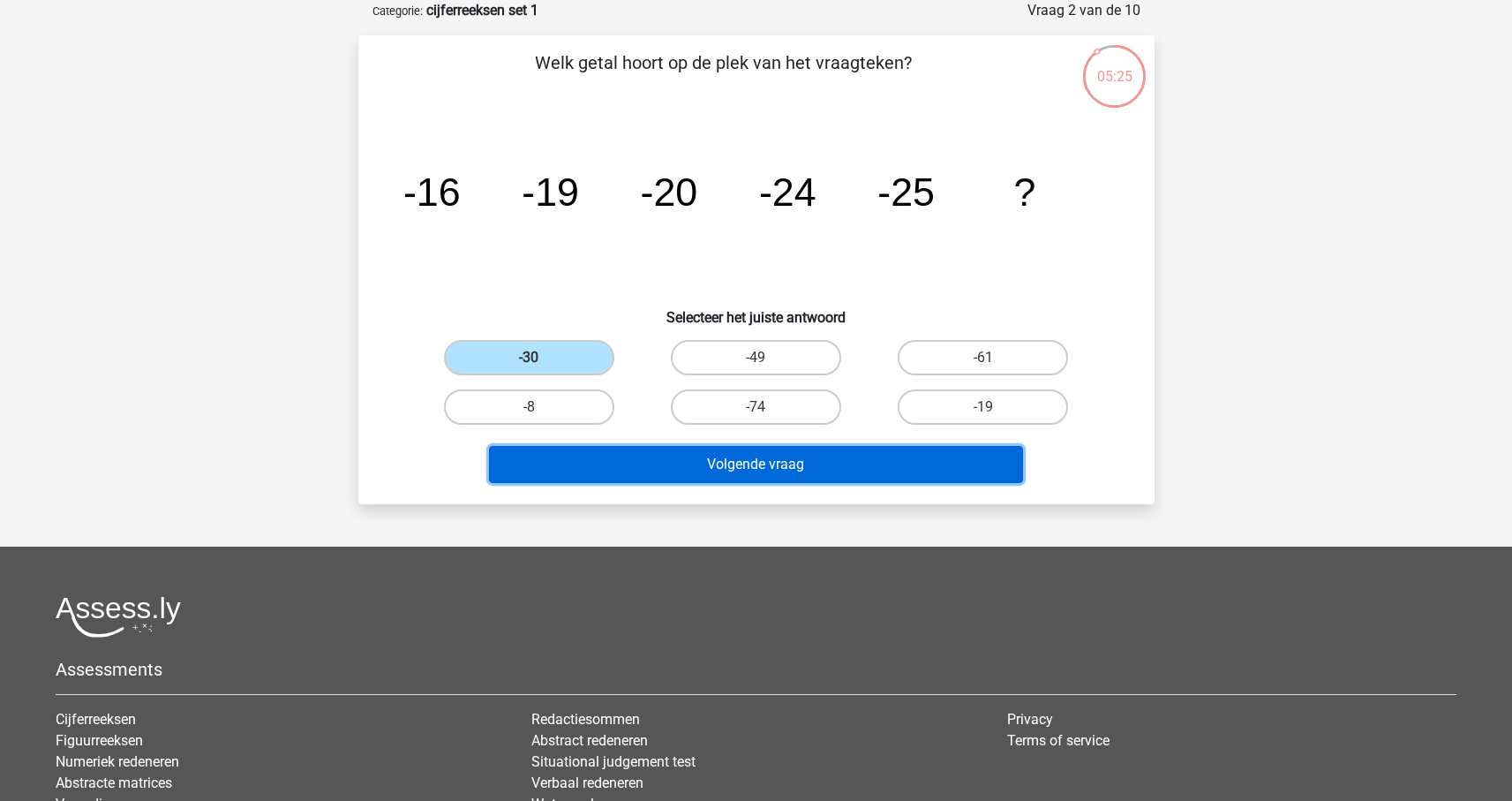
click at [623, 464] on button "Volgende vraag" at bounding box center [756, 465] width 534 height 37
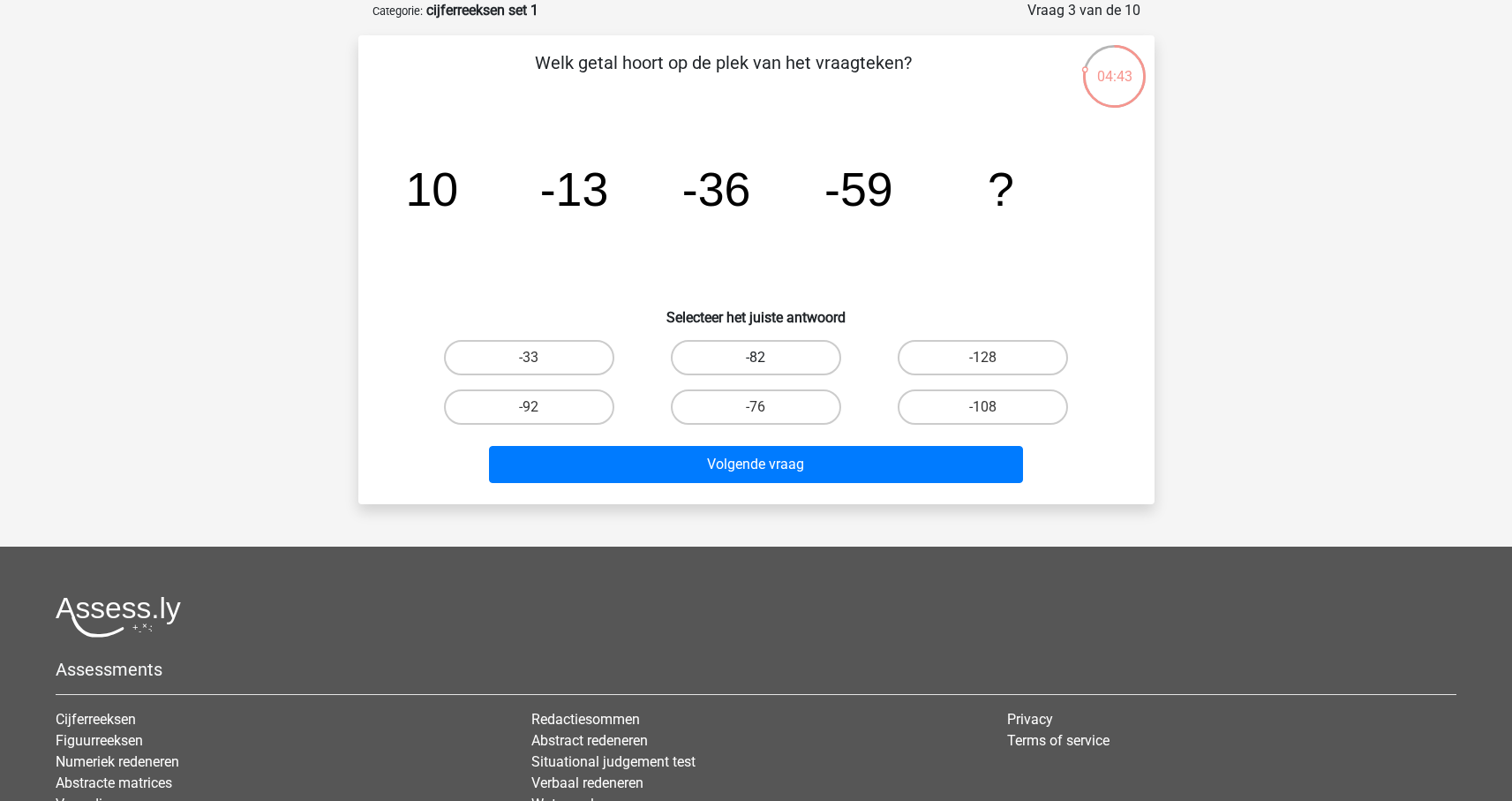
click at [748, 363] on label "-82" at bounding box center [756, 358] width 170 height 35
click at [756, 363] on input "-82" at bounding box center [761, 363] width 11 height 11
radio input "true"
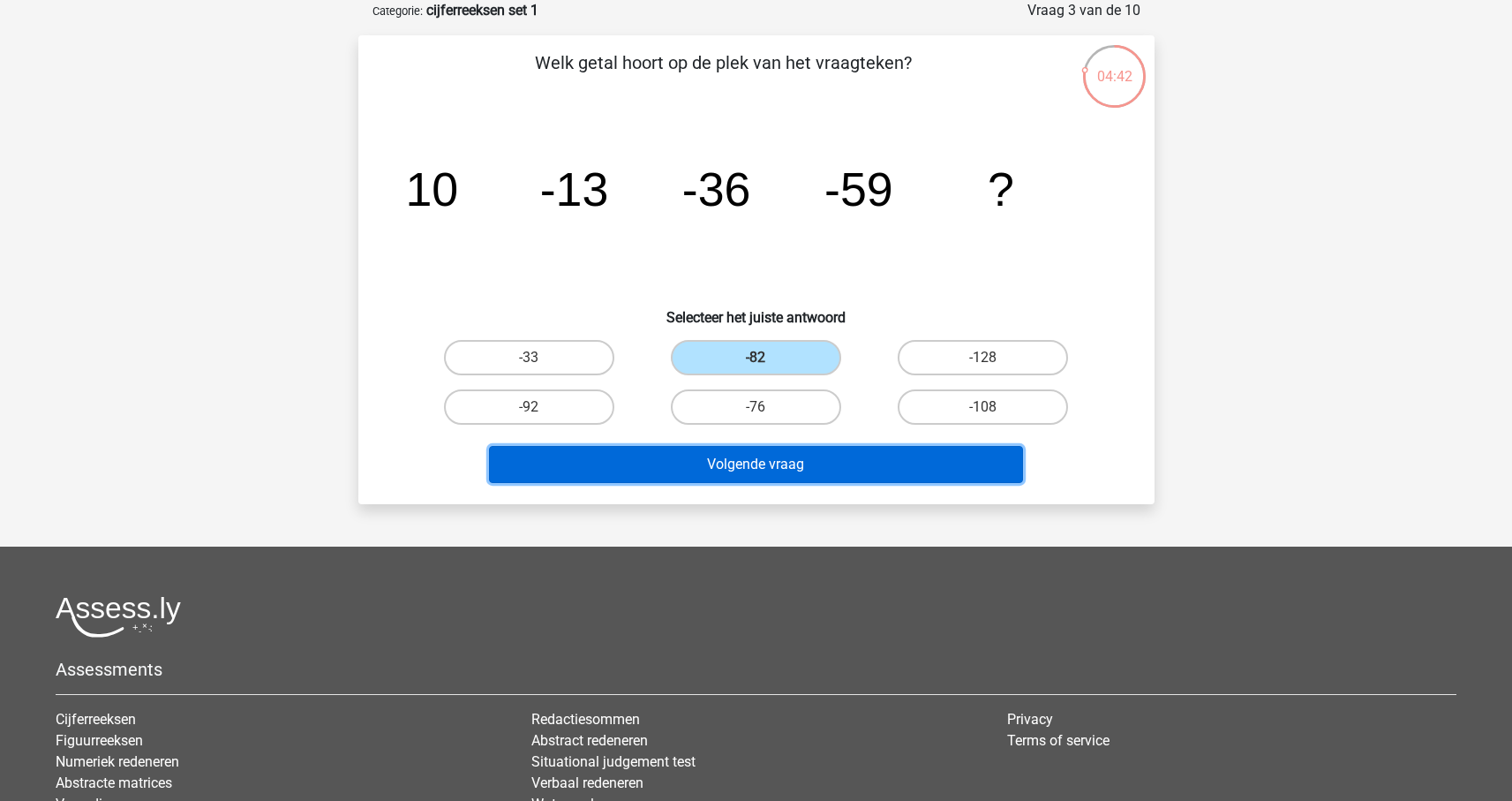
click at [774, 464] on button "Volgende vraag" at bounding box center [756, 465] width 534 height 37
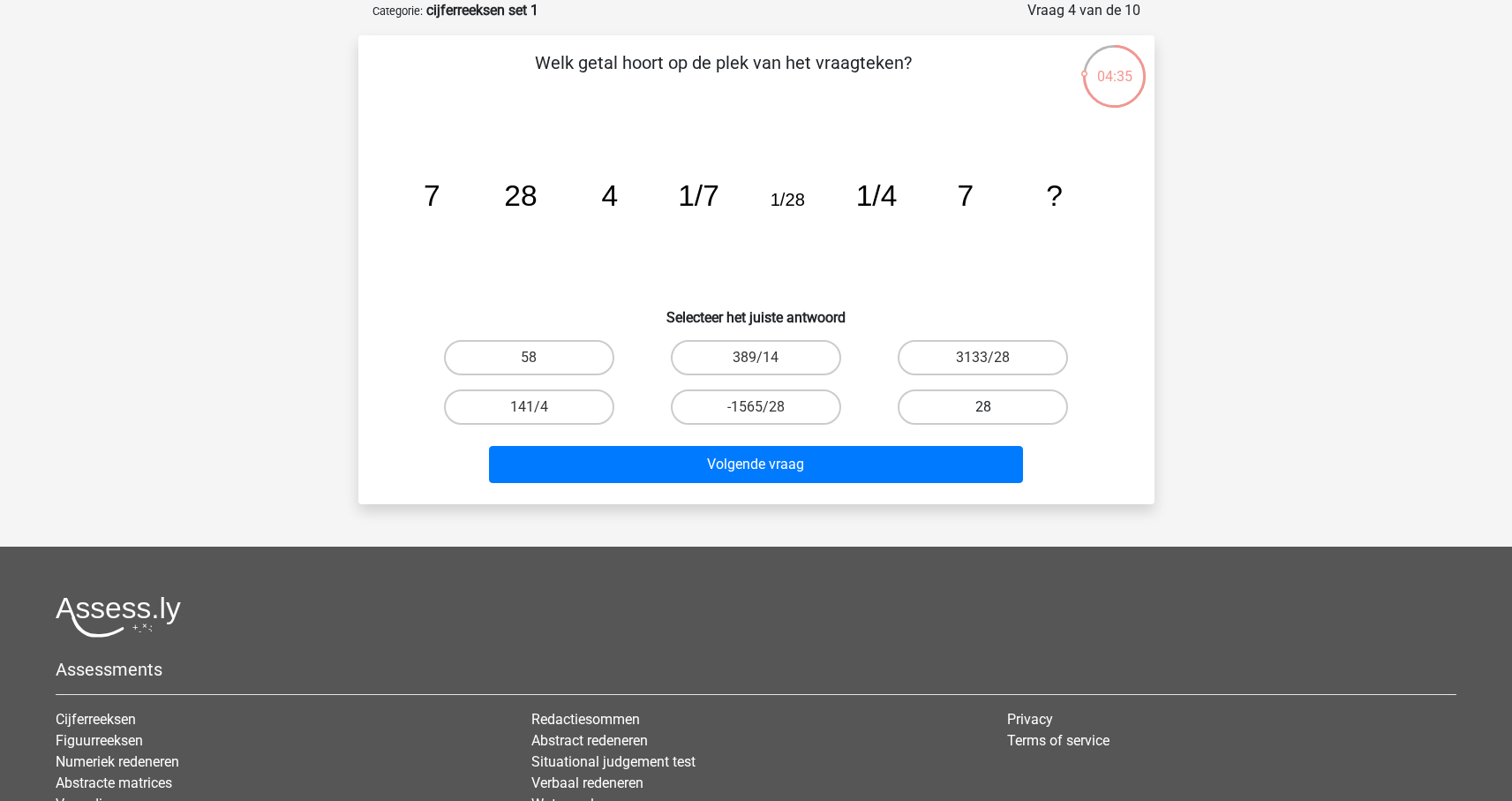
click at [975, 412] on label "28" at bounding box center [983, 407] width 170 height 35
click at [984, 412] on input "28" at bounding box center [989, 412] width 11 height 11
radio input "true"
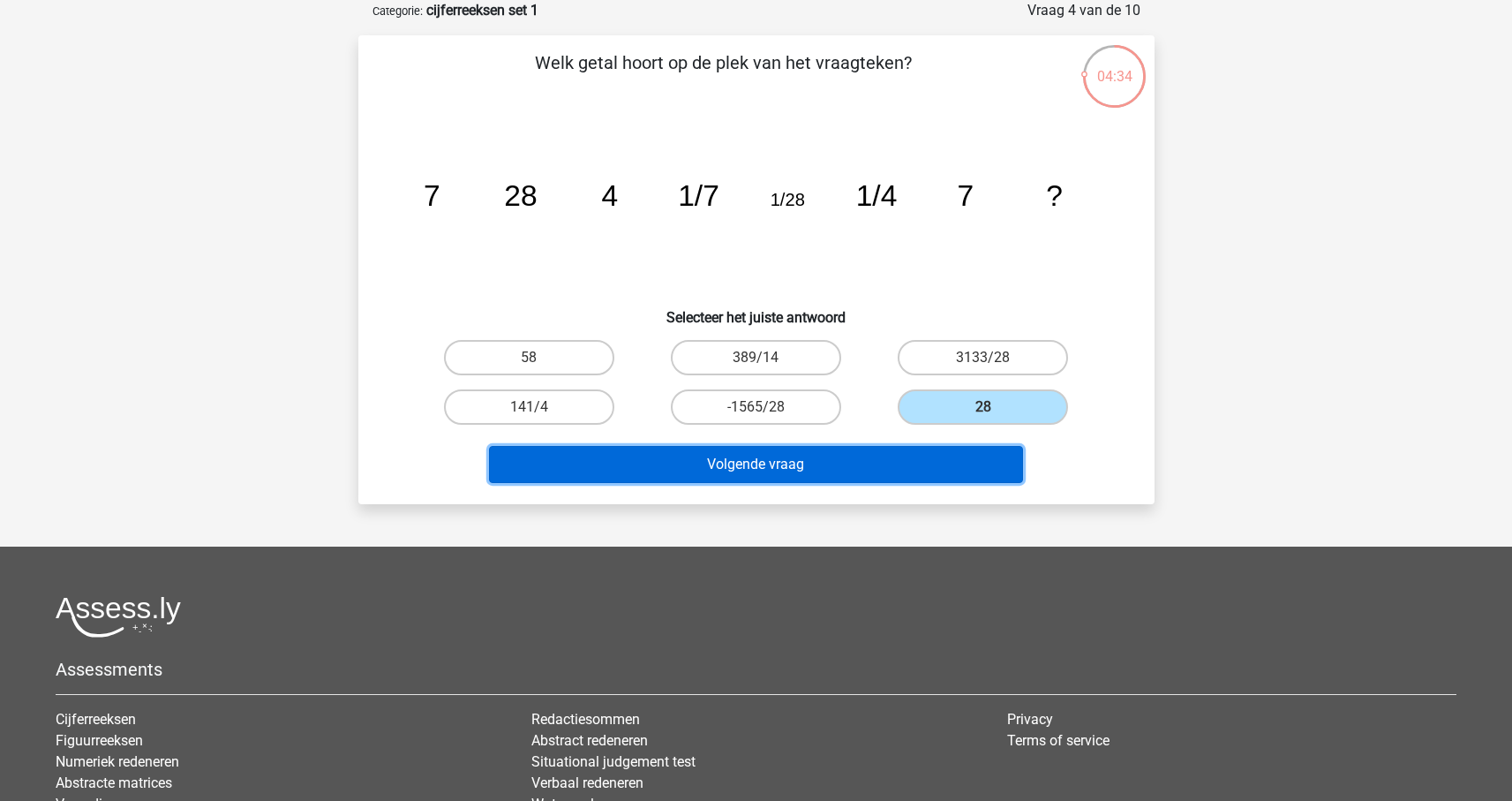
click at [943, 472] on button "Volgende vraag" at bounding box center [756, 465] width 534 height 37
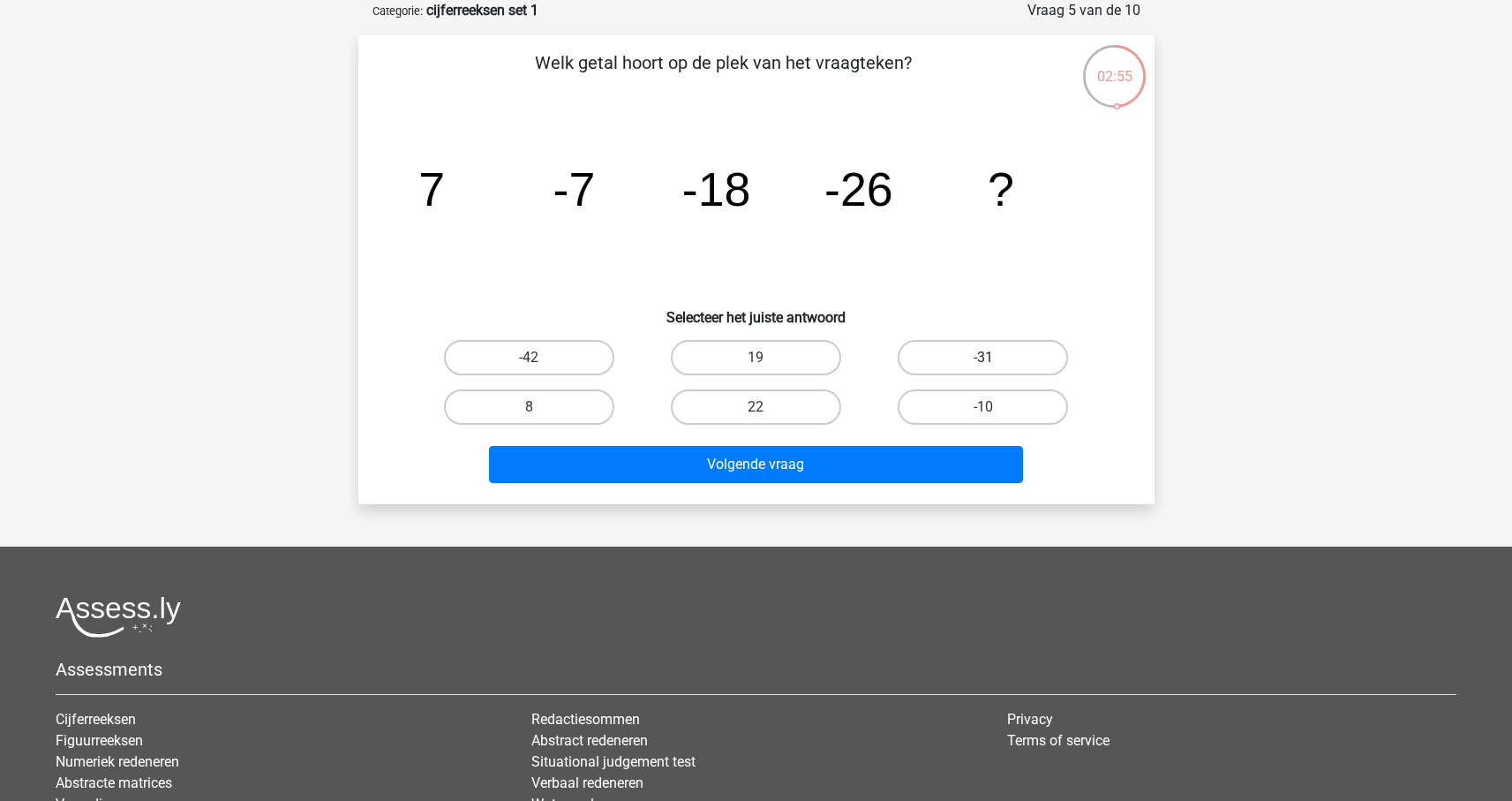
click at [943, 354] on label "-31" at bounding box center [983, 358] width 170 height 35
click at [984, 358] on input "-31" at bounding box center [989, 363] width 11 height 11
radio input "true"
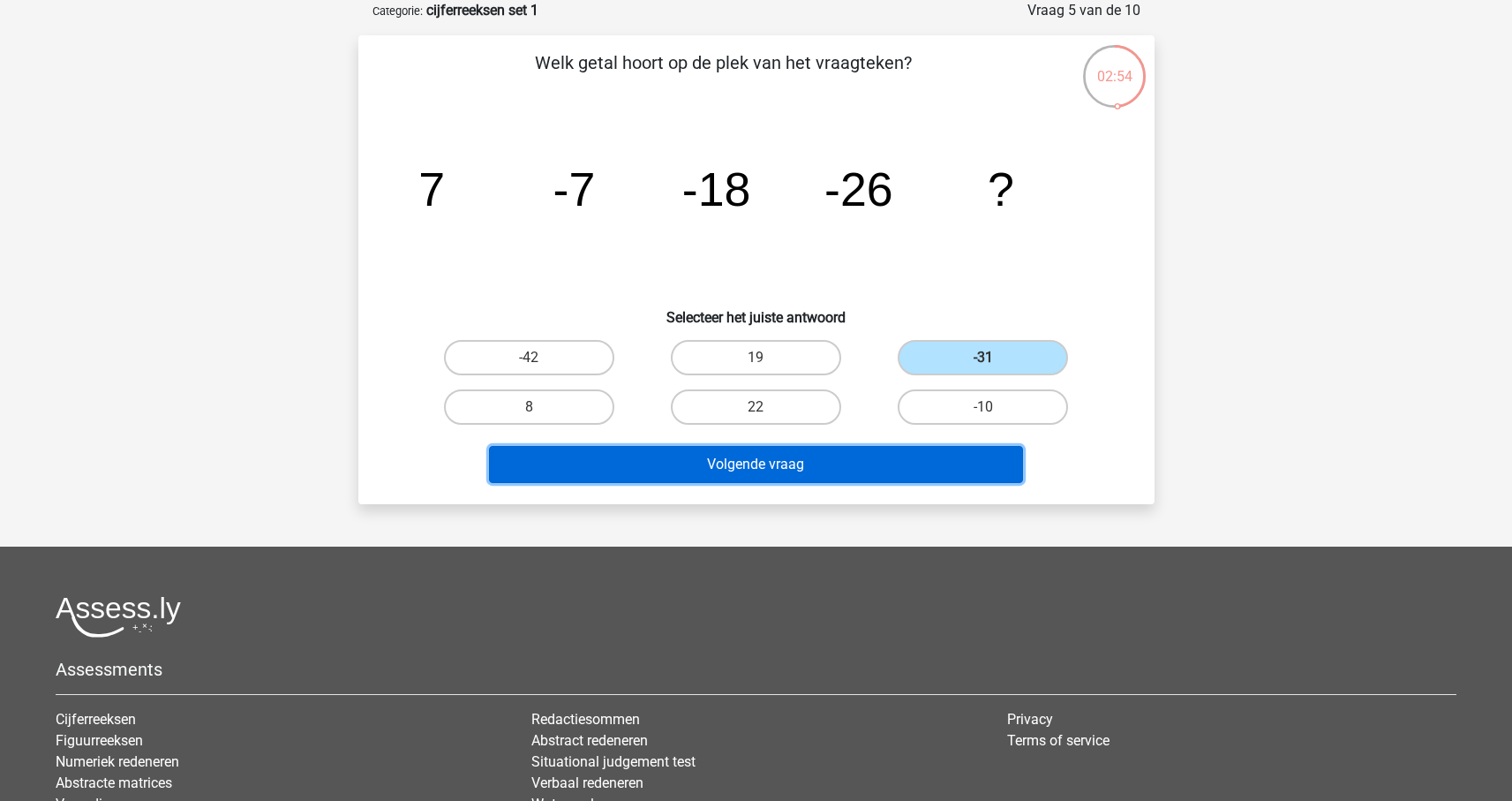
click at [864, 461] on button "Volgende vraag" at bounding box center [756, 465] width 534 height 37
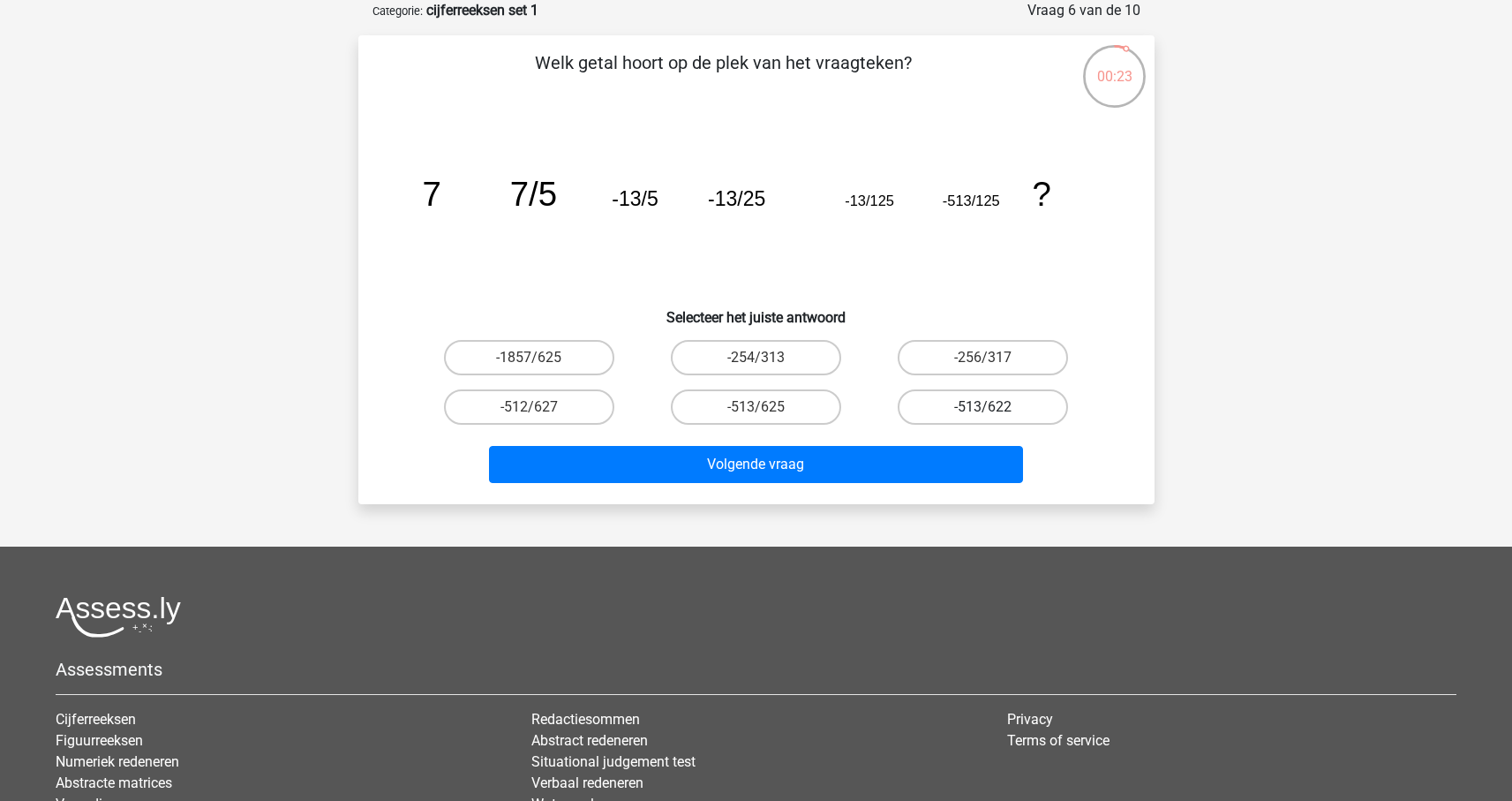
click at [997, 412] on label "-513/622" at bounding box center [983, 407] width 170 height 35
click at [995, 412] on input "-513/622" at bounding box center [989, 412] width 11 height 11
radio input "true"
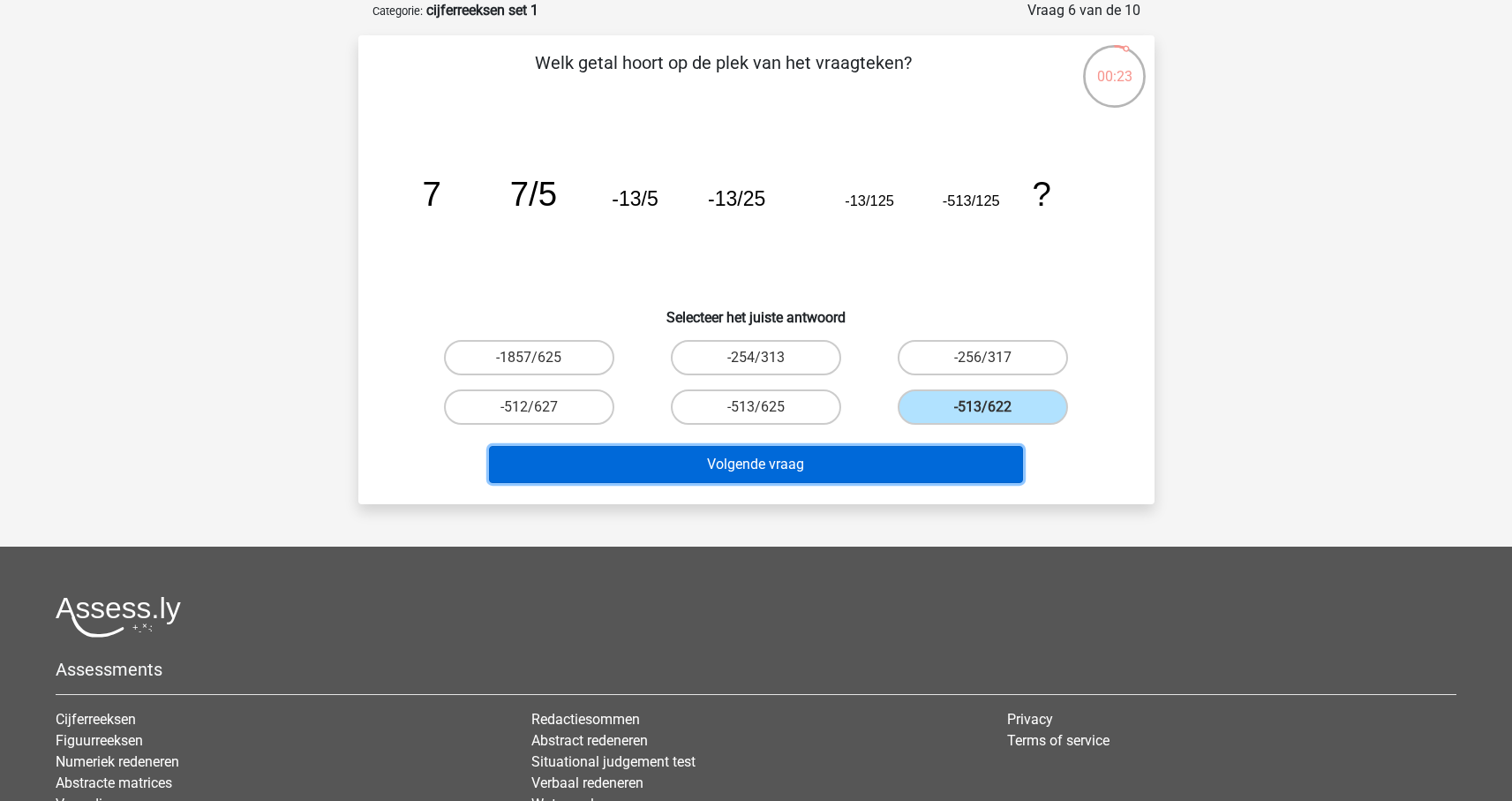
click at [955, 458] on button "Volgende vraag" at bounding box center [756, 465] width 534 height 37
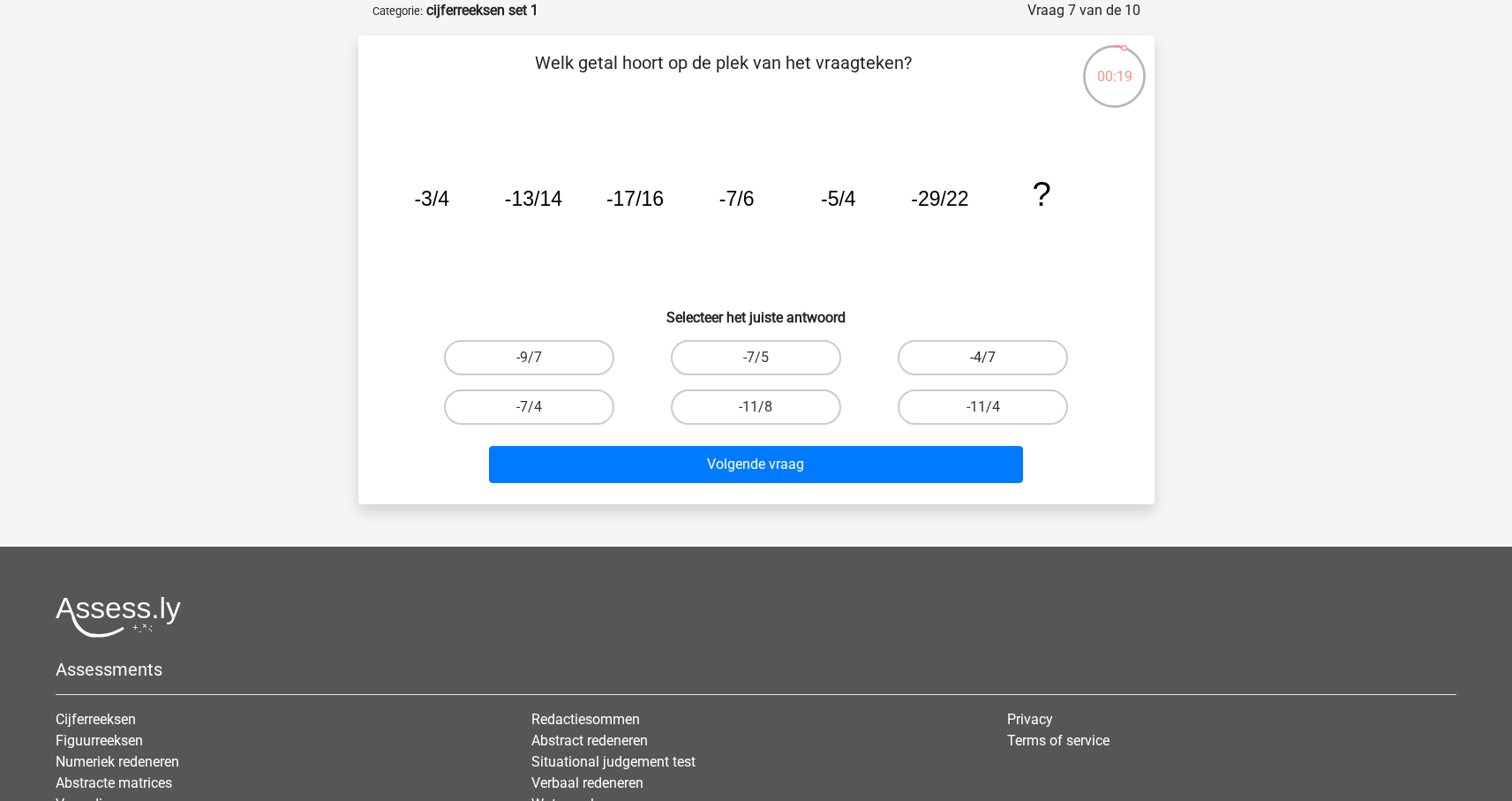
click at [956, 370] on label "-4/7" at bounding box center [983, 358] width 170 height 35
click at [984, 369] on input "-4/7" at bounding box center [989, 363] width 11 height 11
radio input "true"
click at [934, 487] on div "Volgende vraag" at bounding box center [757, 468] width 682 height 44
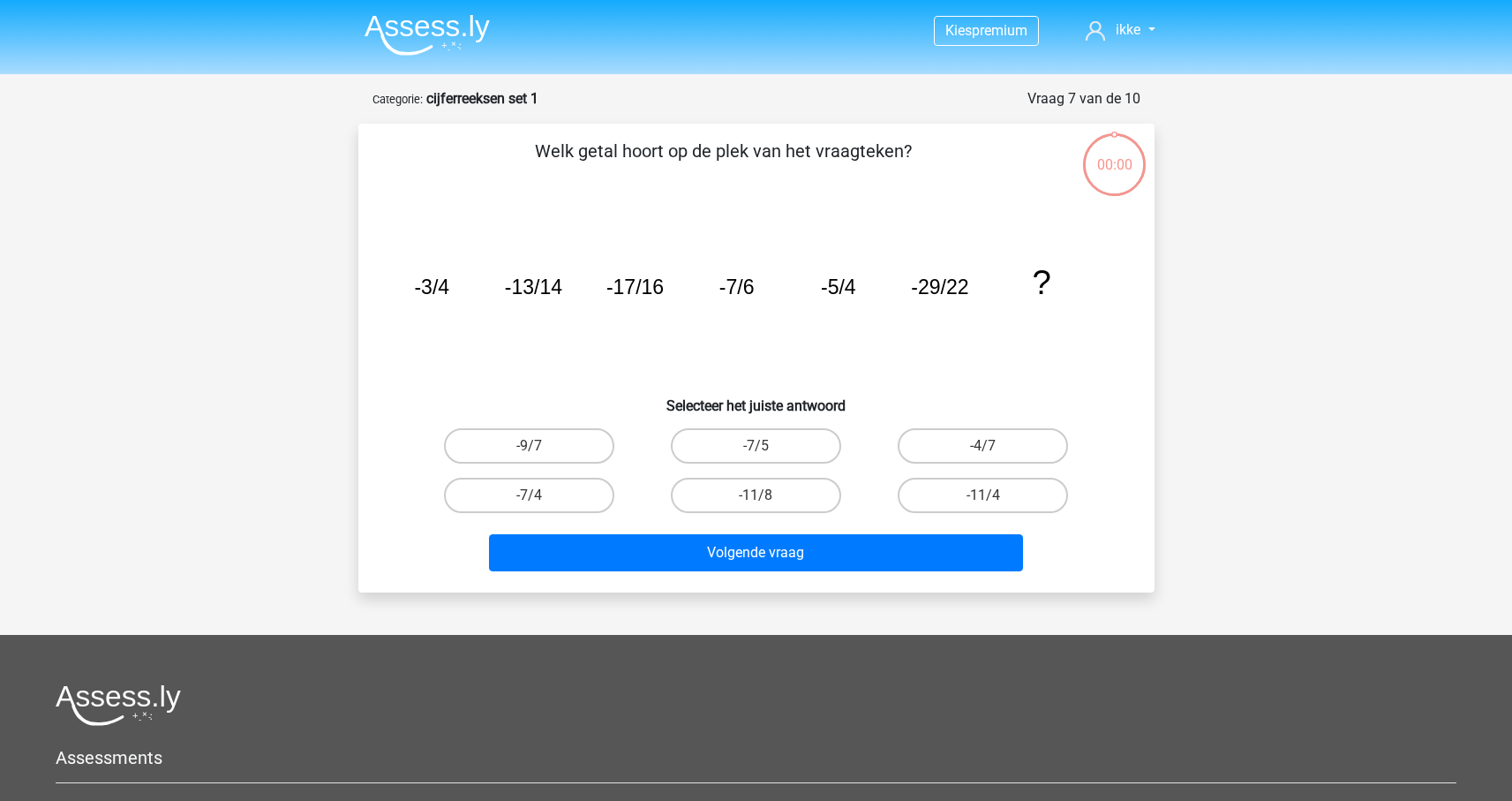
scroll to position [88, 0]
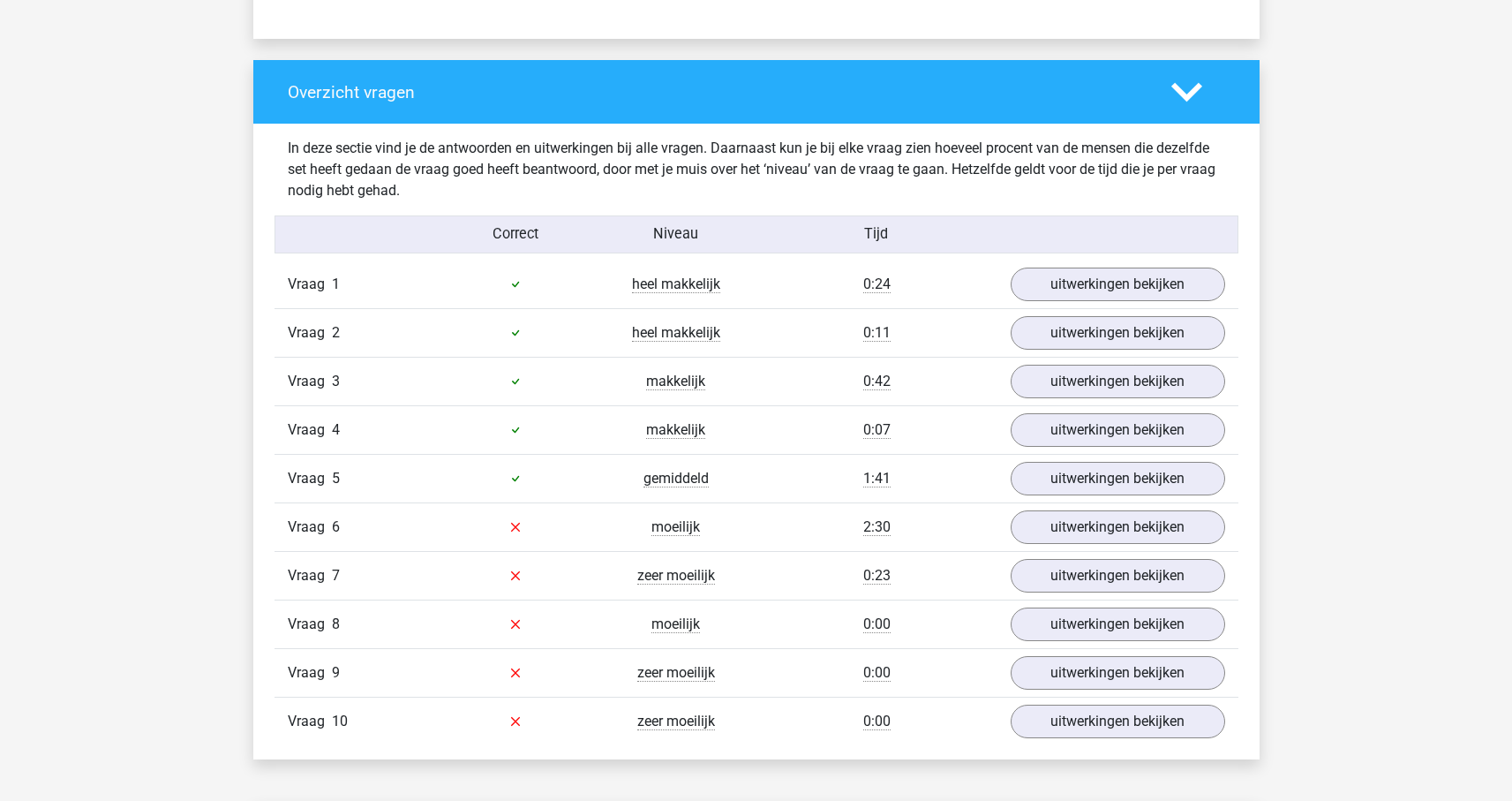
scroll to position [1371, 0]
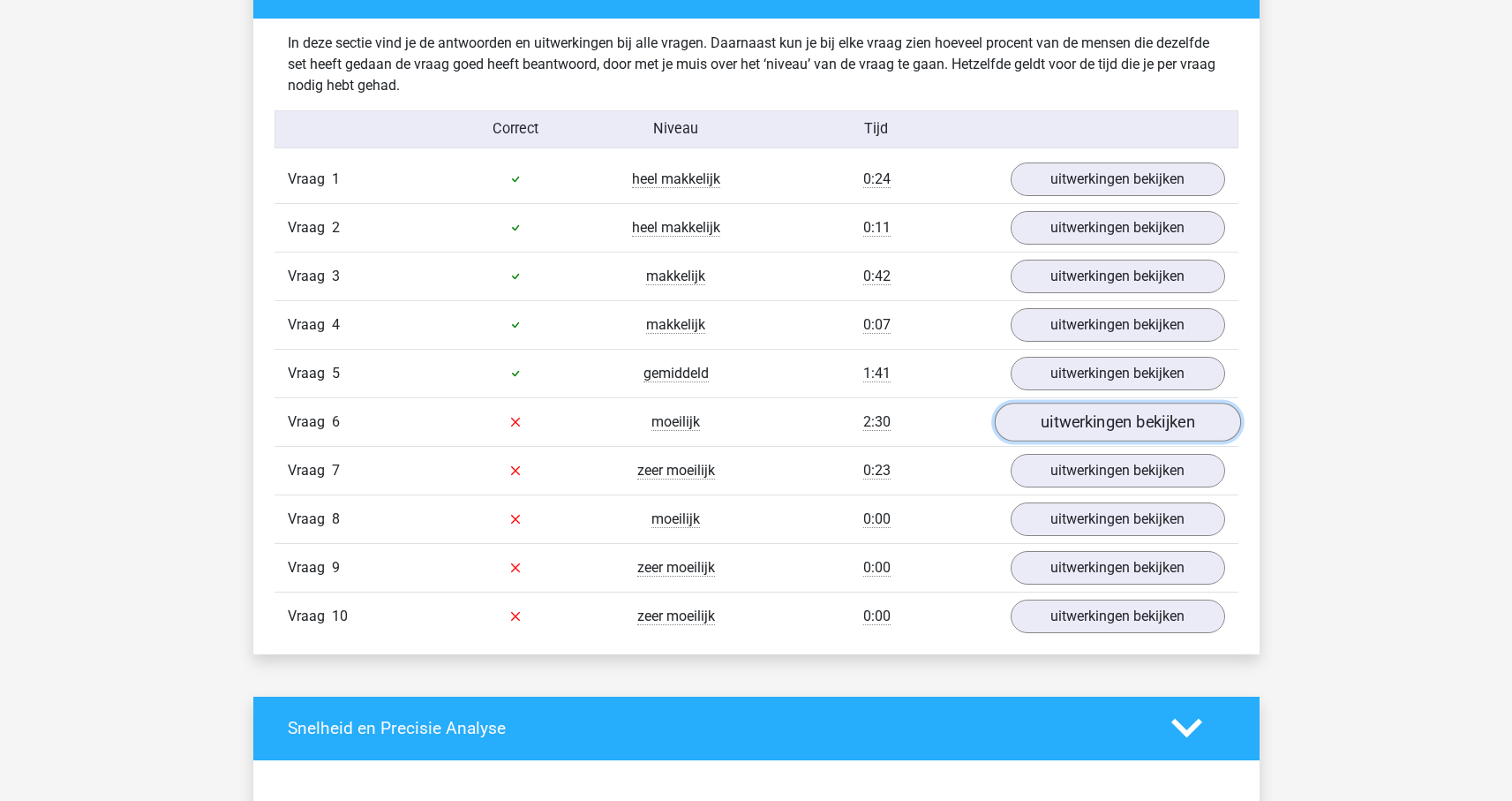
click at [1073, 426] on link "uitwerkingen bekijken" at bounding box center [1117, 422] width 246 height 39
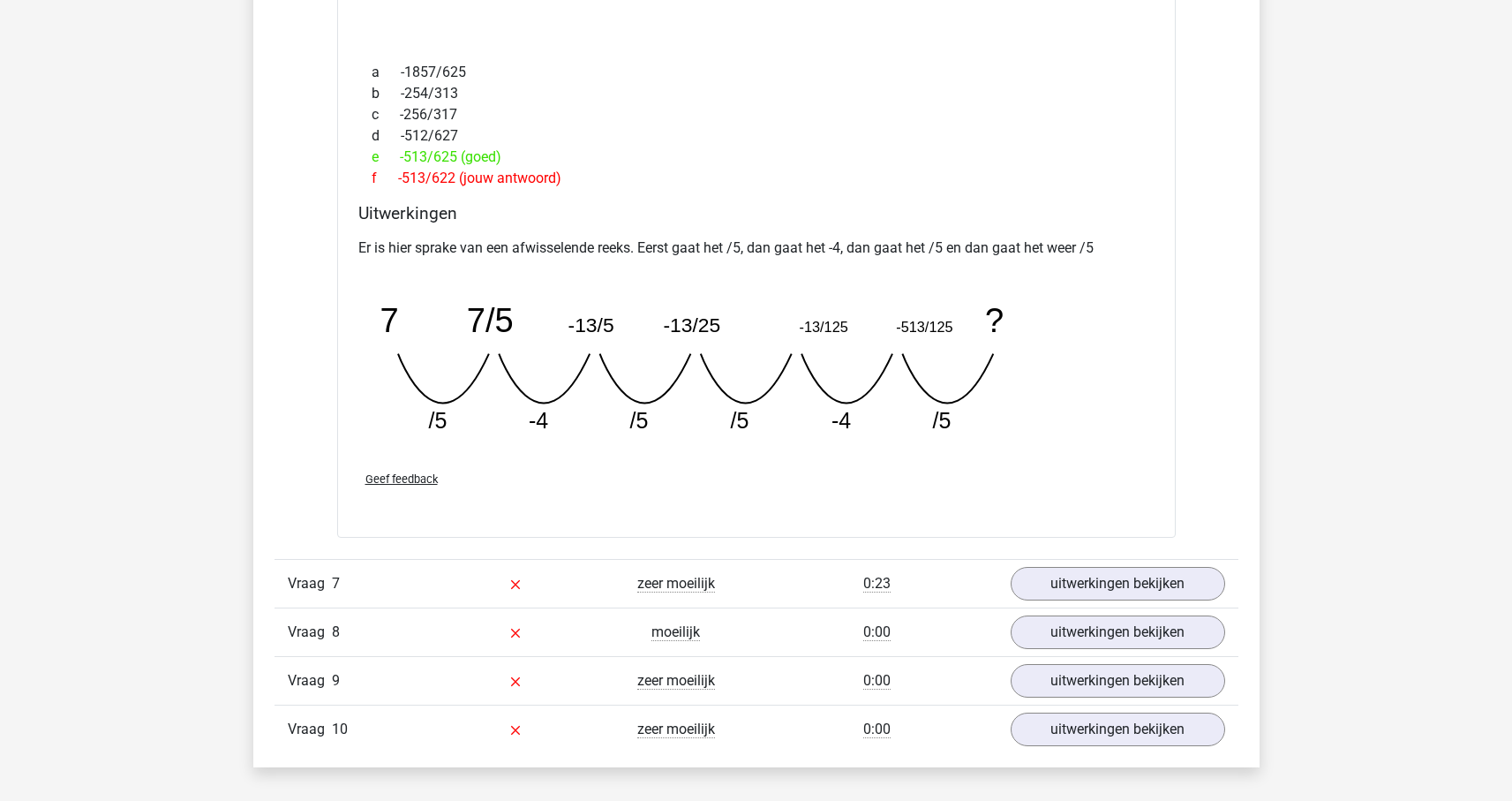
scroll to position [2030, 0]
click at [1092, 580] on link "uitwerkingen bekijken" at bounding box center [1117, 582] width 246 height 39
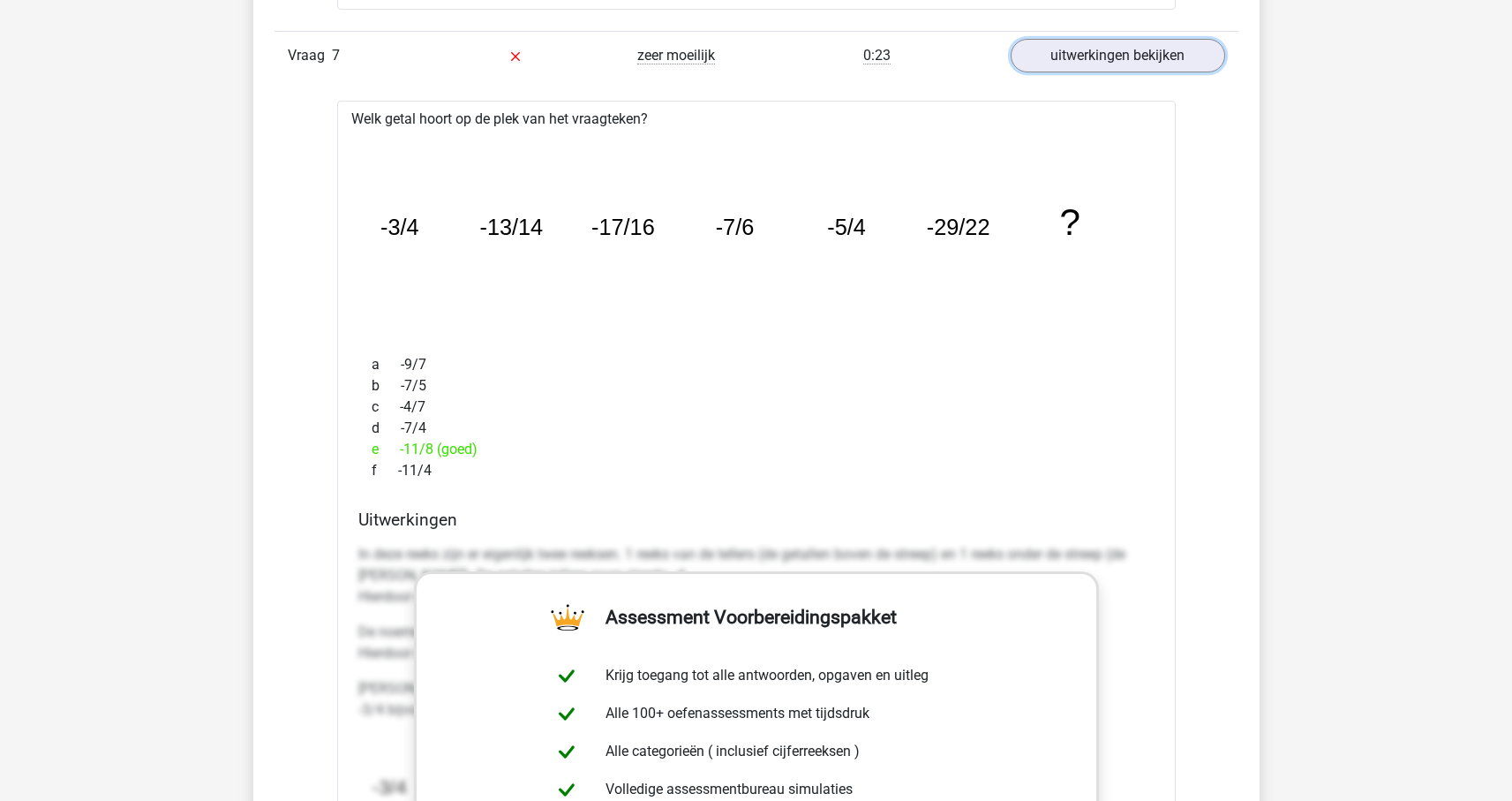
scroll to position [2618, 0]
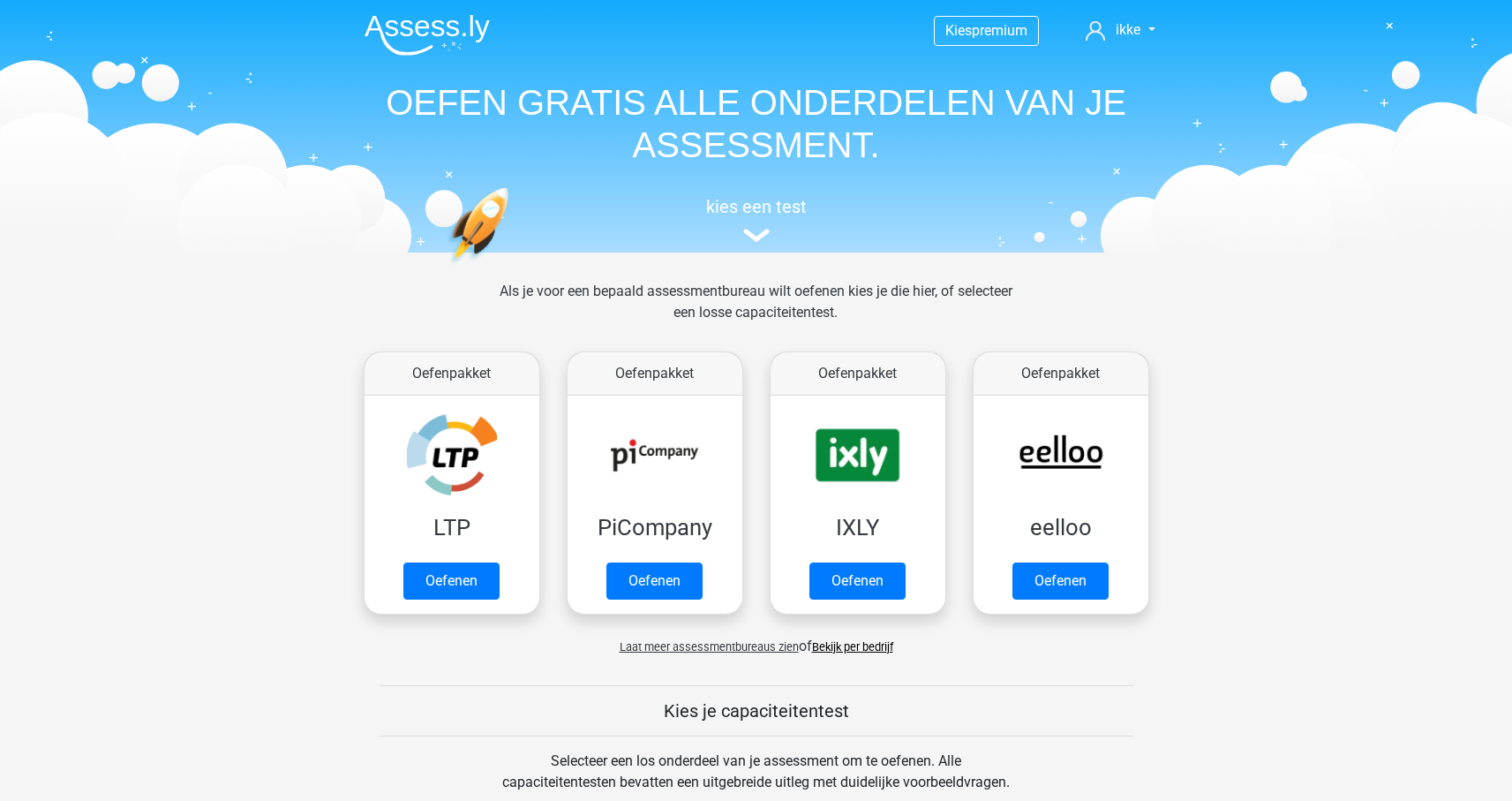
scroll to position [775, 0]
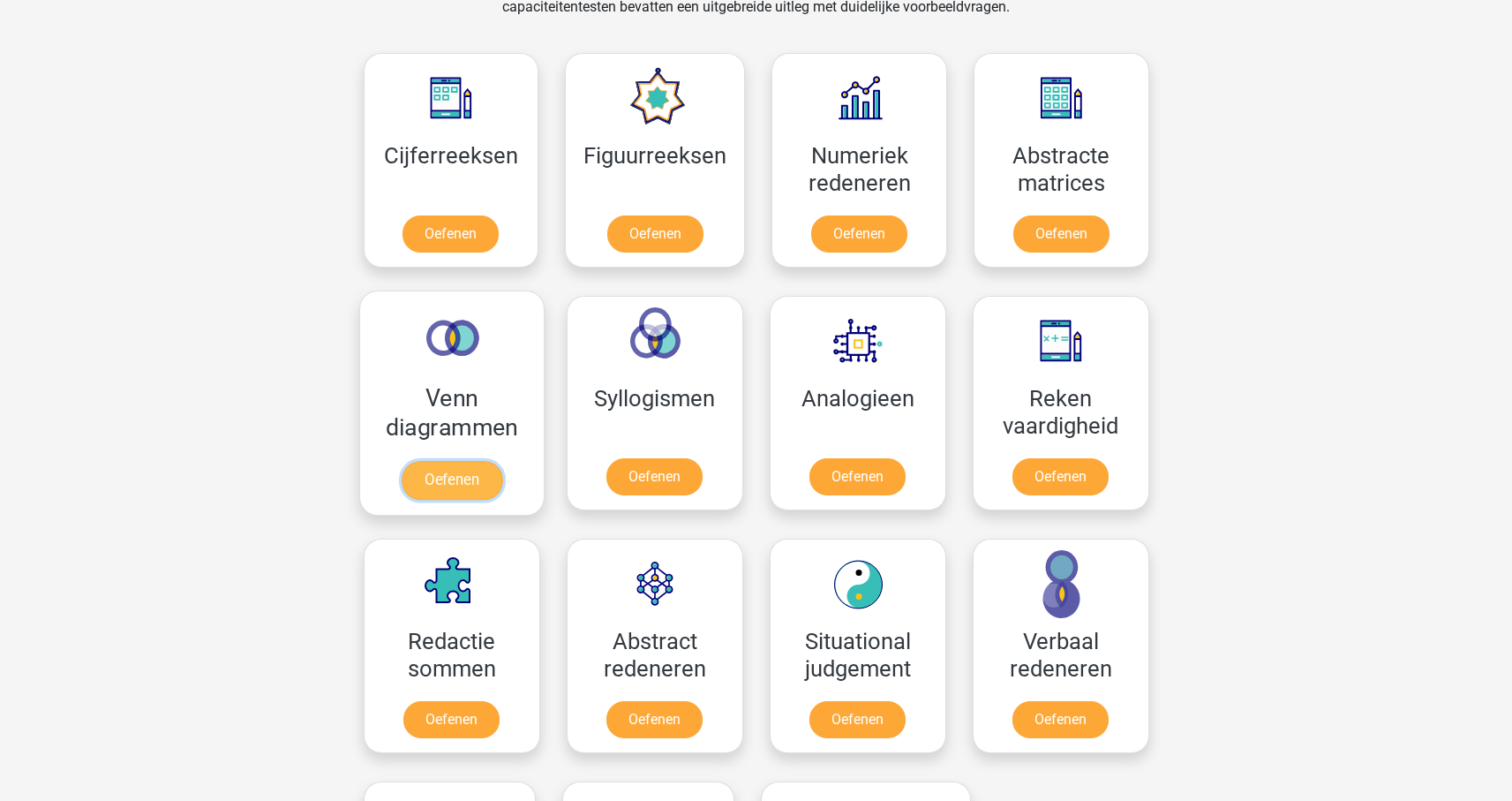
click at [459, 486] on link "Oefenen" at bounding box center [451, 480] width 101 height 39
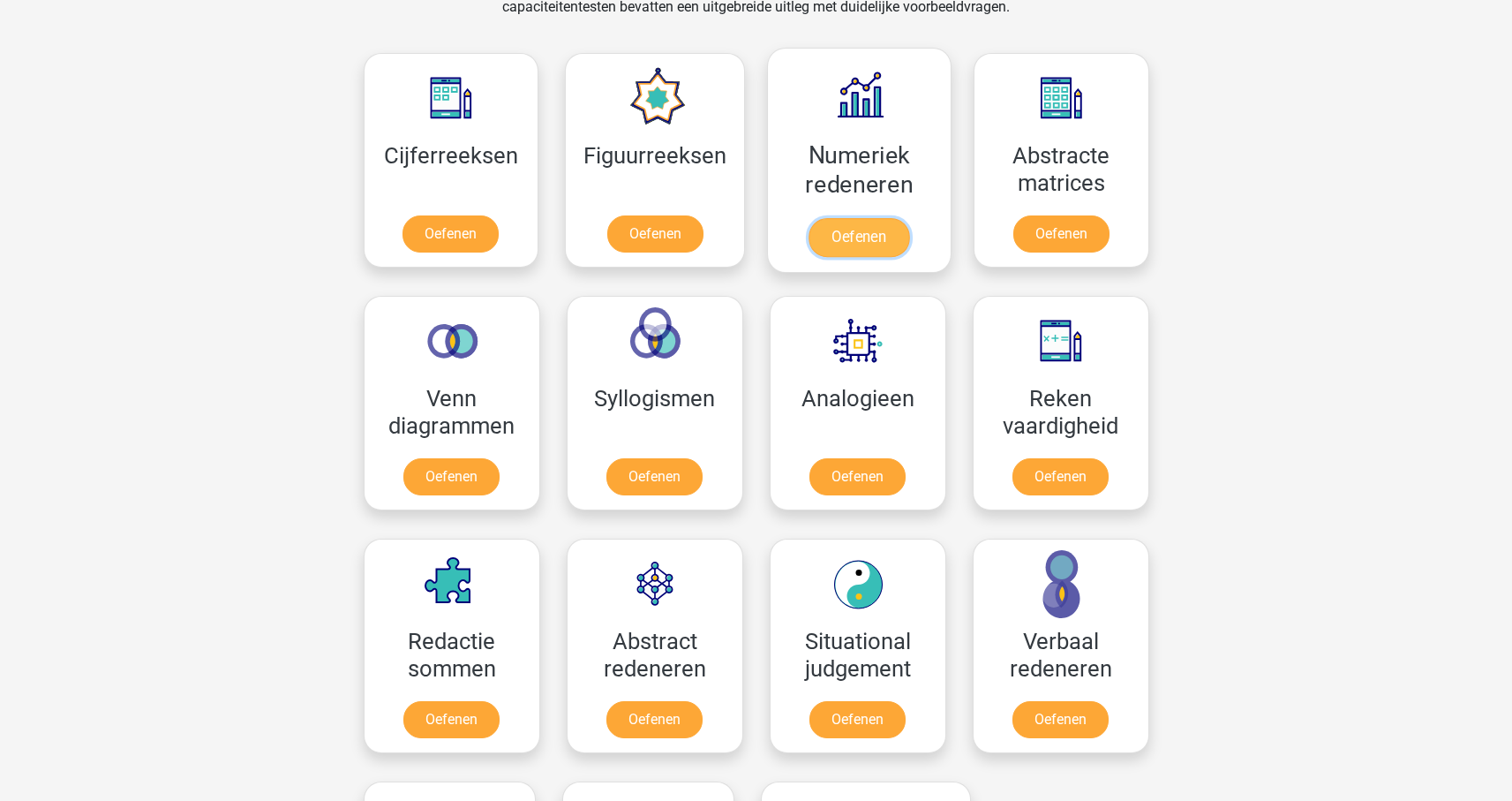
click at [858, 247] on link "Oefenen" at bounding box center [859, 238] width 101 height 39
click at [644, 725] on link "Oefenen" at bounding box center [654, 723] width 101 height 39
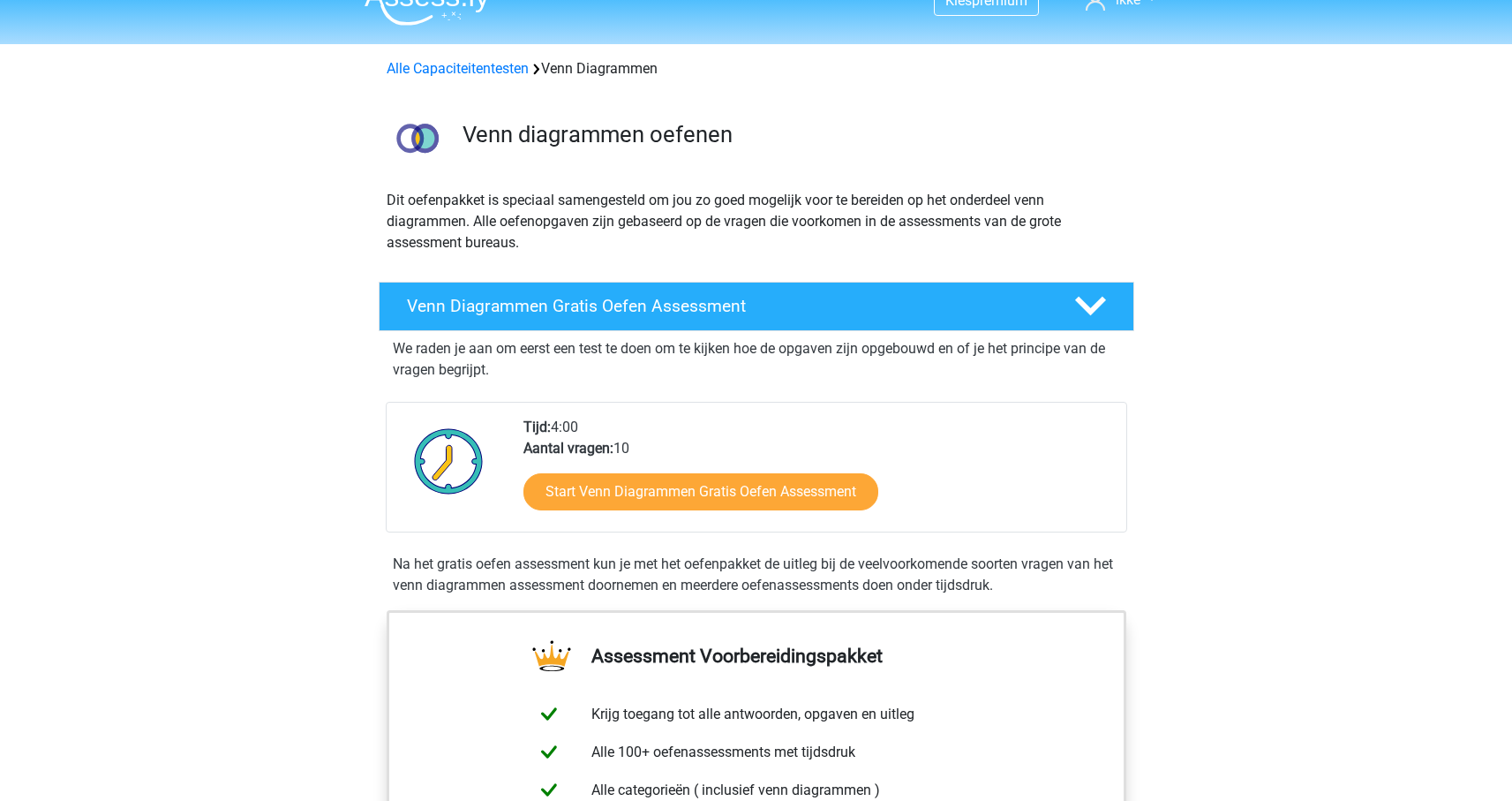
scroll to position [33, 0]
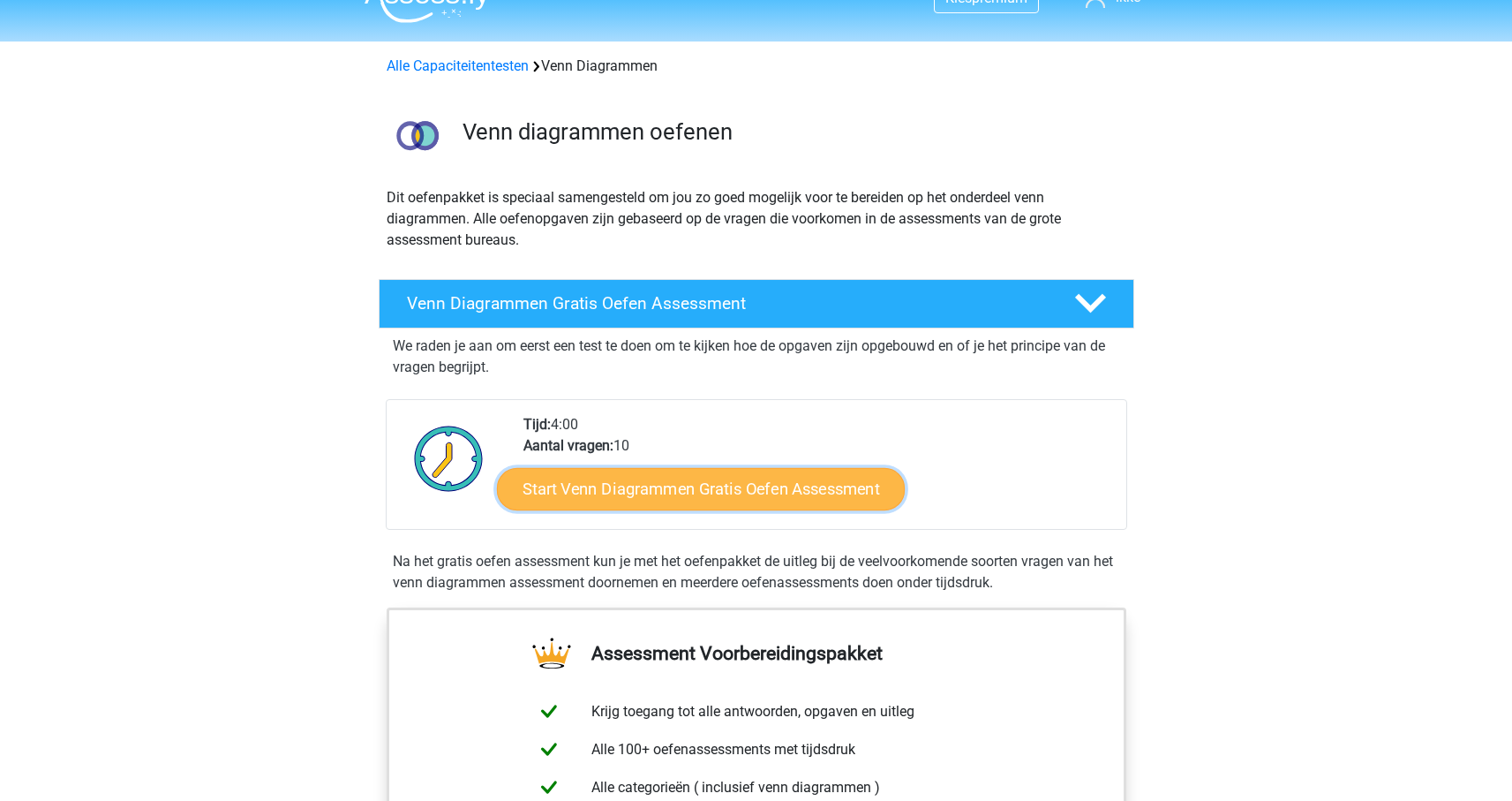
click at [729, 496] on link "Start Venn Diagrammen Gratis Oefen Assessment" at bounding box center [701, 489] width 408 height 42
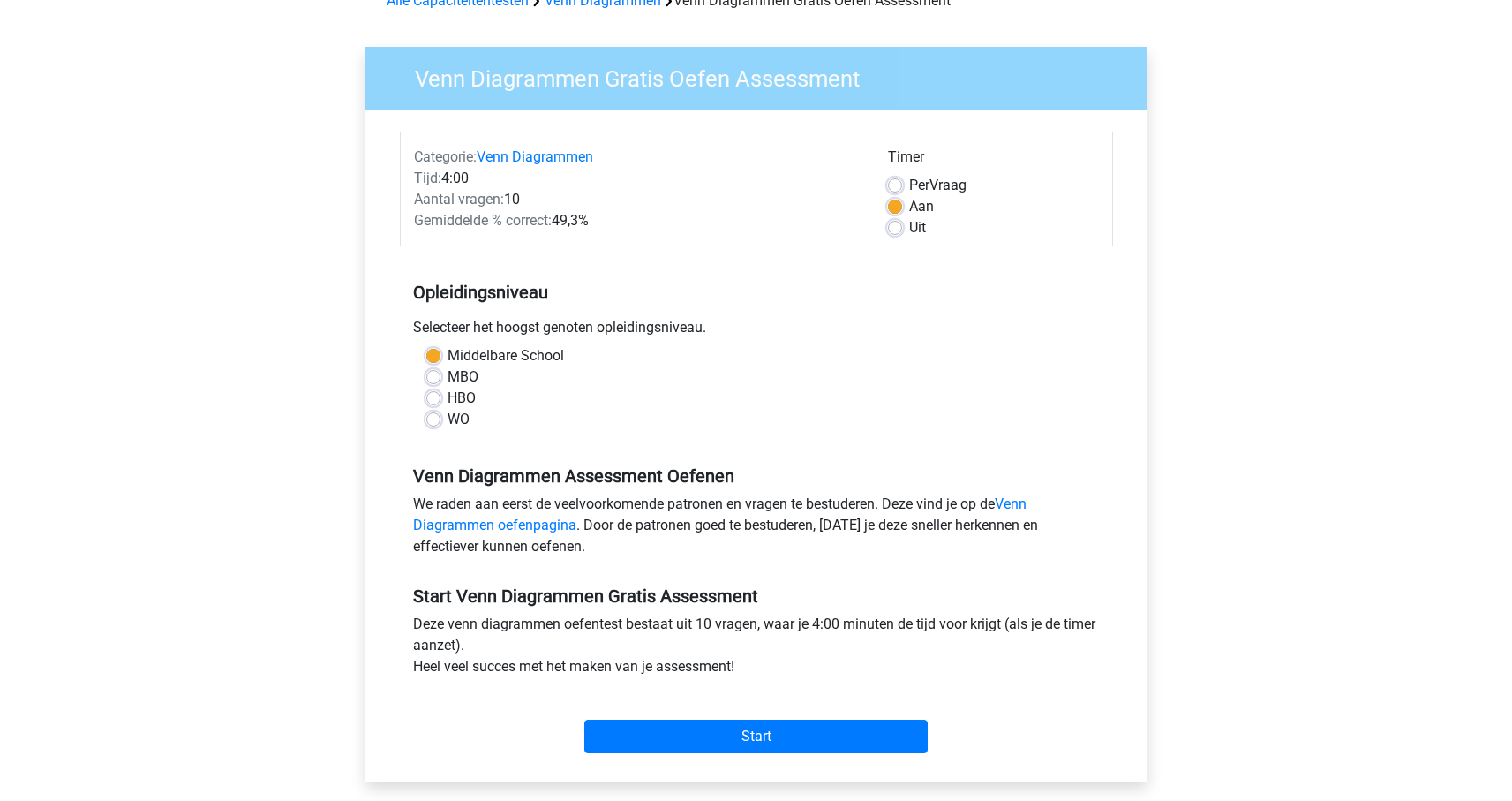
scroll to position [109, 0]
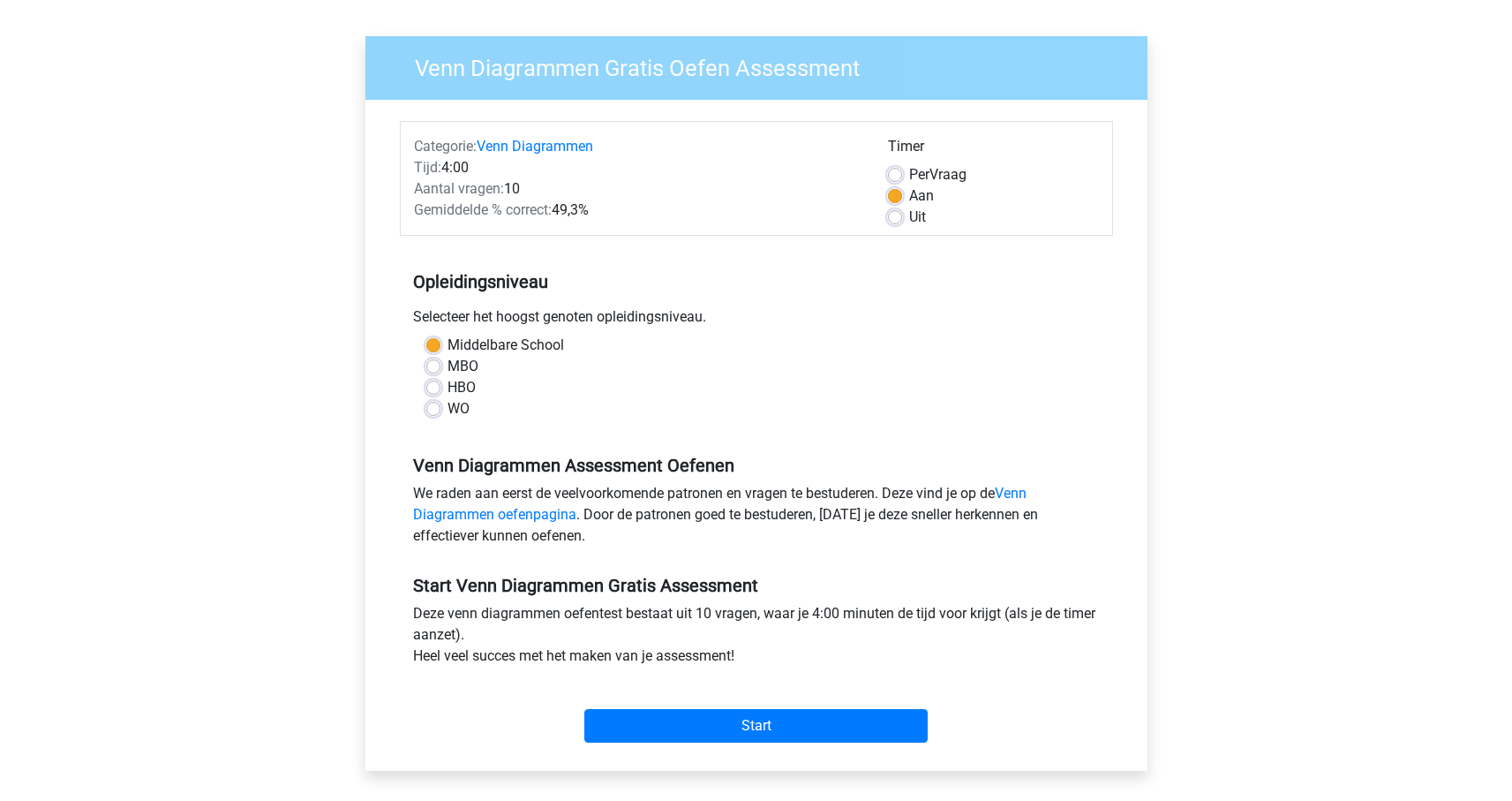
click at [448, 366] on label "MBO" at bounding box center [463, 366] width 31 height 21
click at [431, 366] on input "MBO" at bounding box center [434, 365] width 14 height 18
radio input "true"
click at [759, 719] on input "Start" at bounding box center [756, 726] width 344 height 34
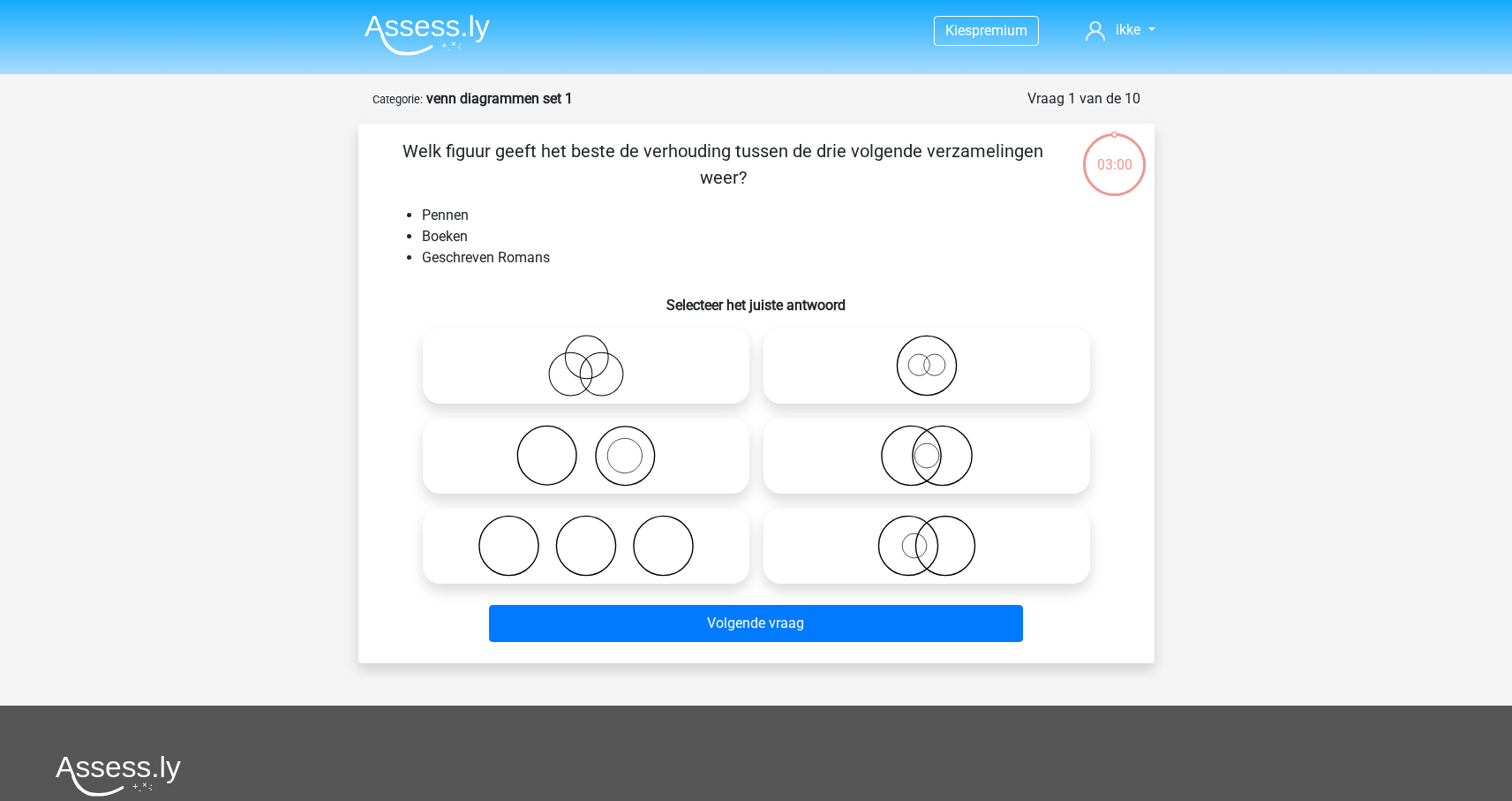
click at [608, 448] on icon at bounding box center [586, 456] width 313 height 62
click at [598, 447] on input "radio" at bounding box center [592, 441] width 11 height 11
radio input "true"
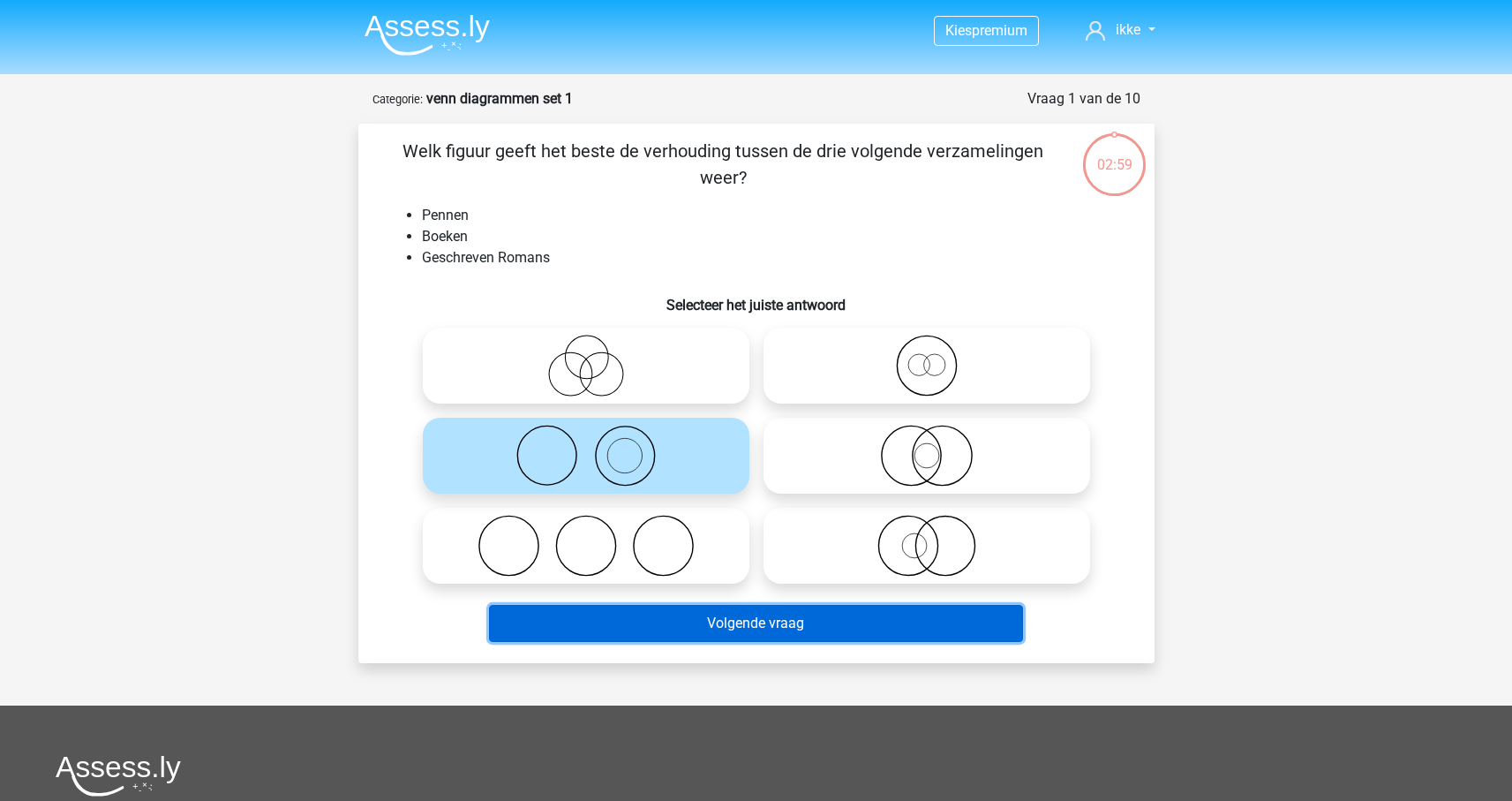
click at [666, 629] on button "Volgende vraag" at bounding box center [756, 623] width 534 height 37
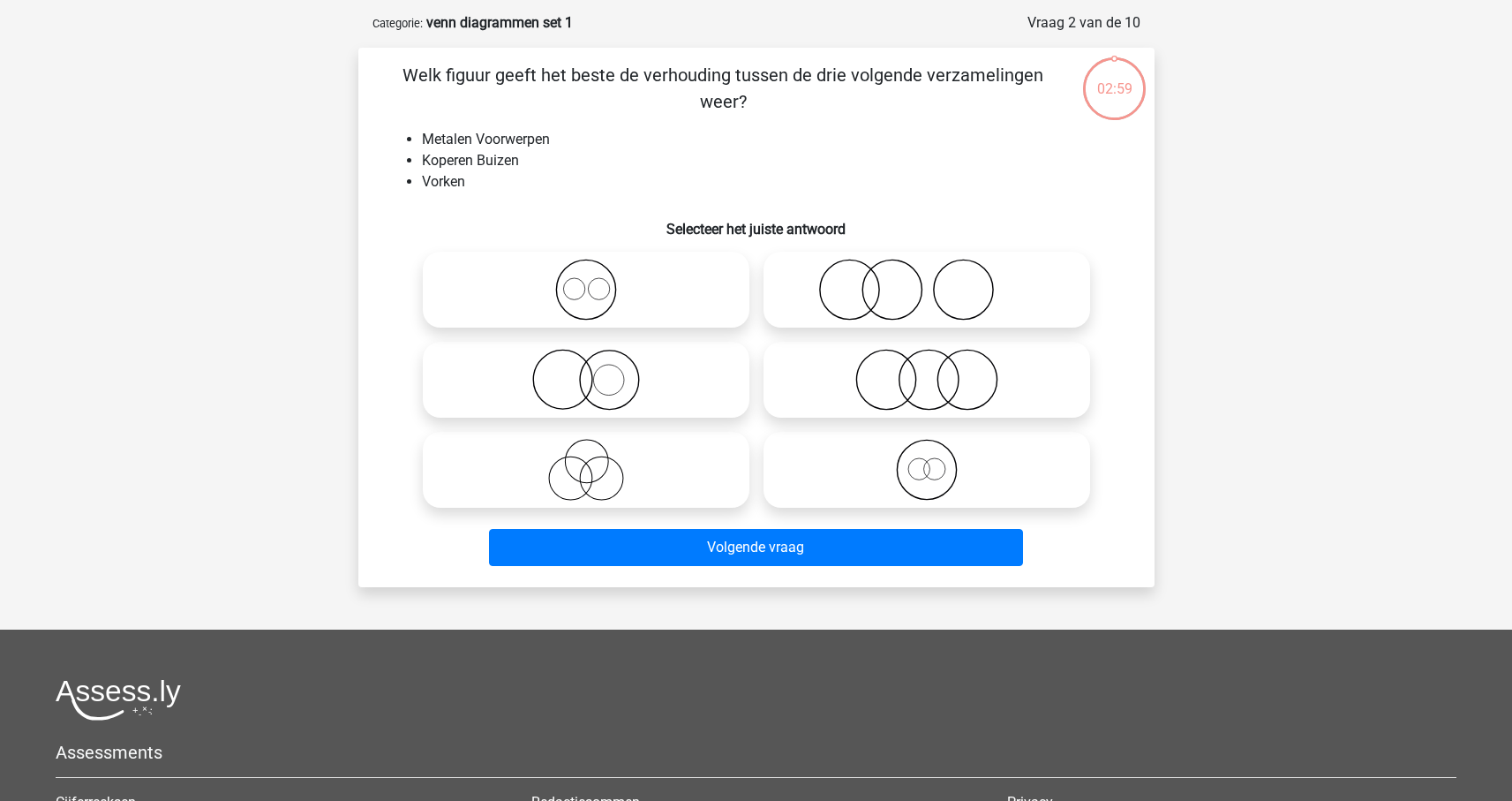
scroll to position [88, 0]
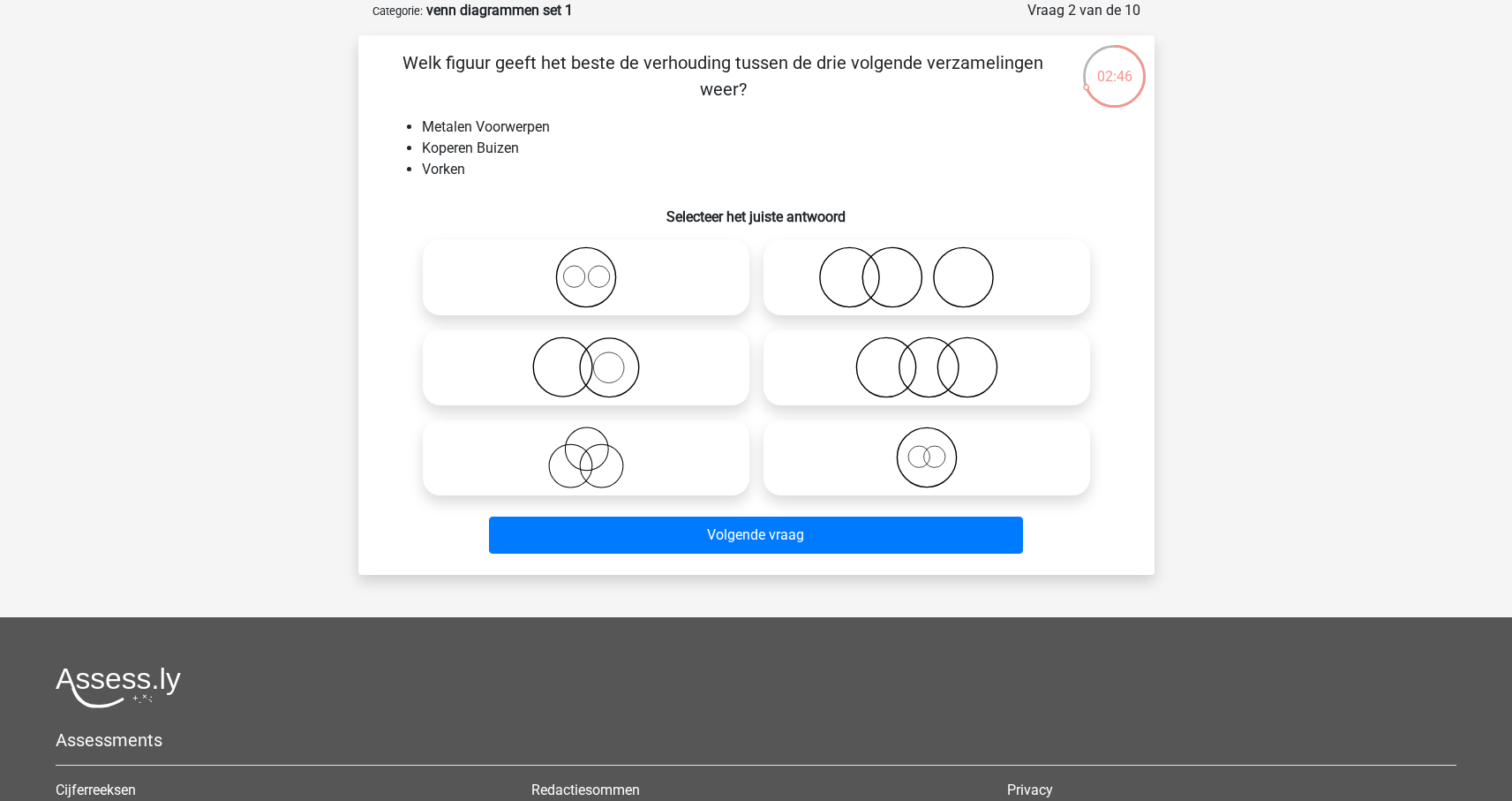
click at [577, 269] on icon at bounding box center [586, 277] width 313 height 62
click at [586, 268] on input "radio" at bounding box center [592, 262] width 11 height 11
radio input "true"
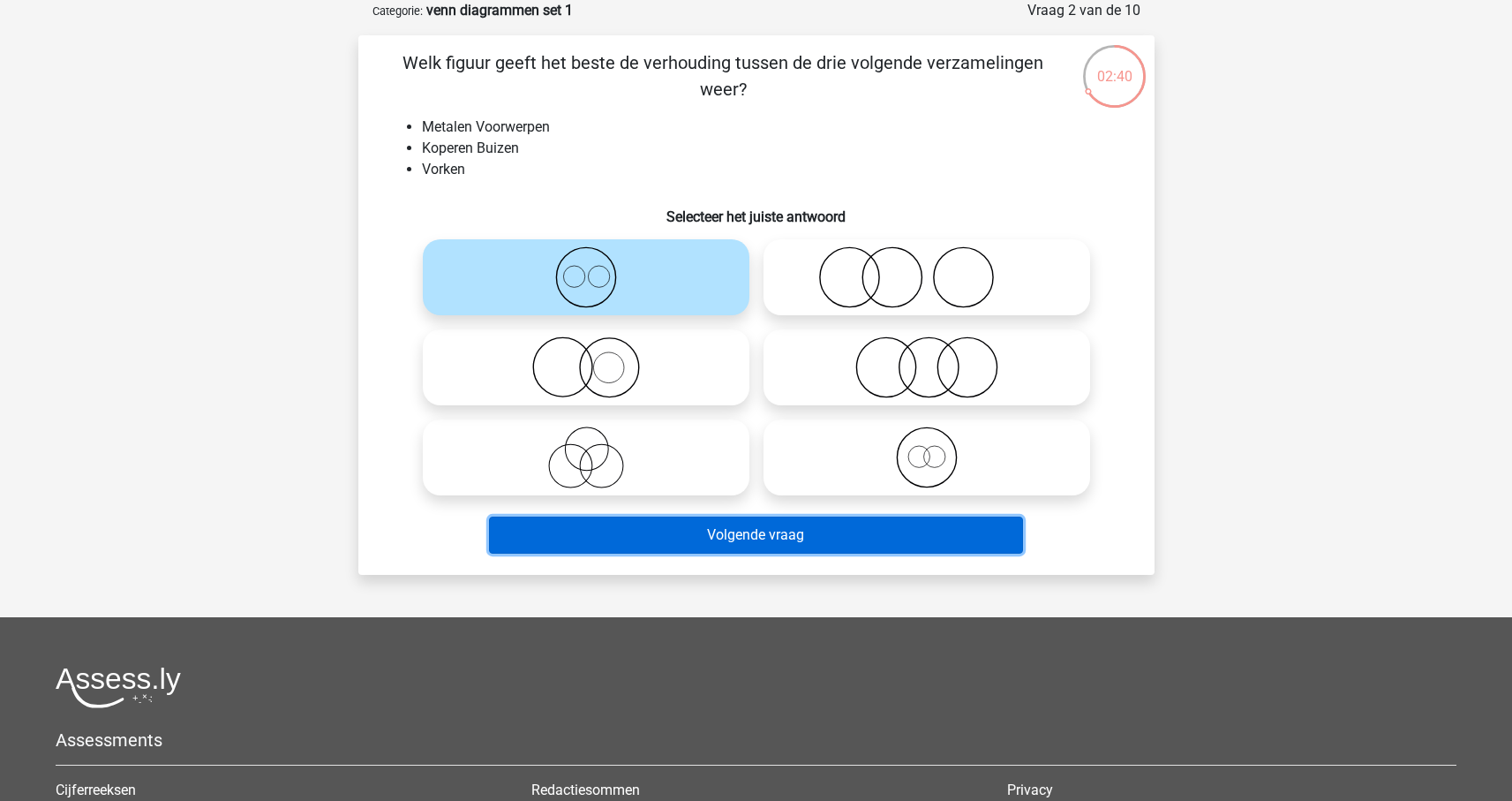
click at [872, 543] on button "Volgende vraag" at bounding box center [756, 535] width 534 height 37
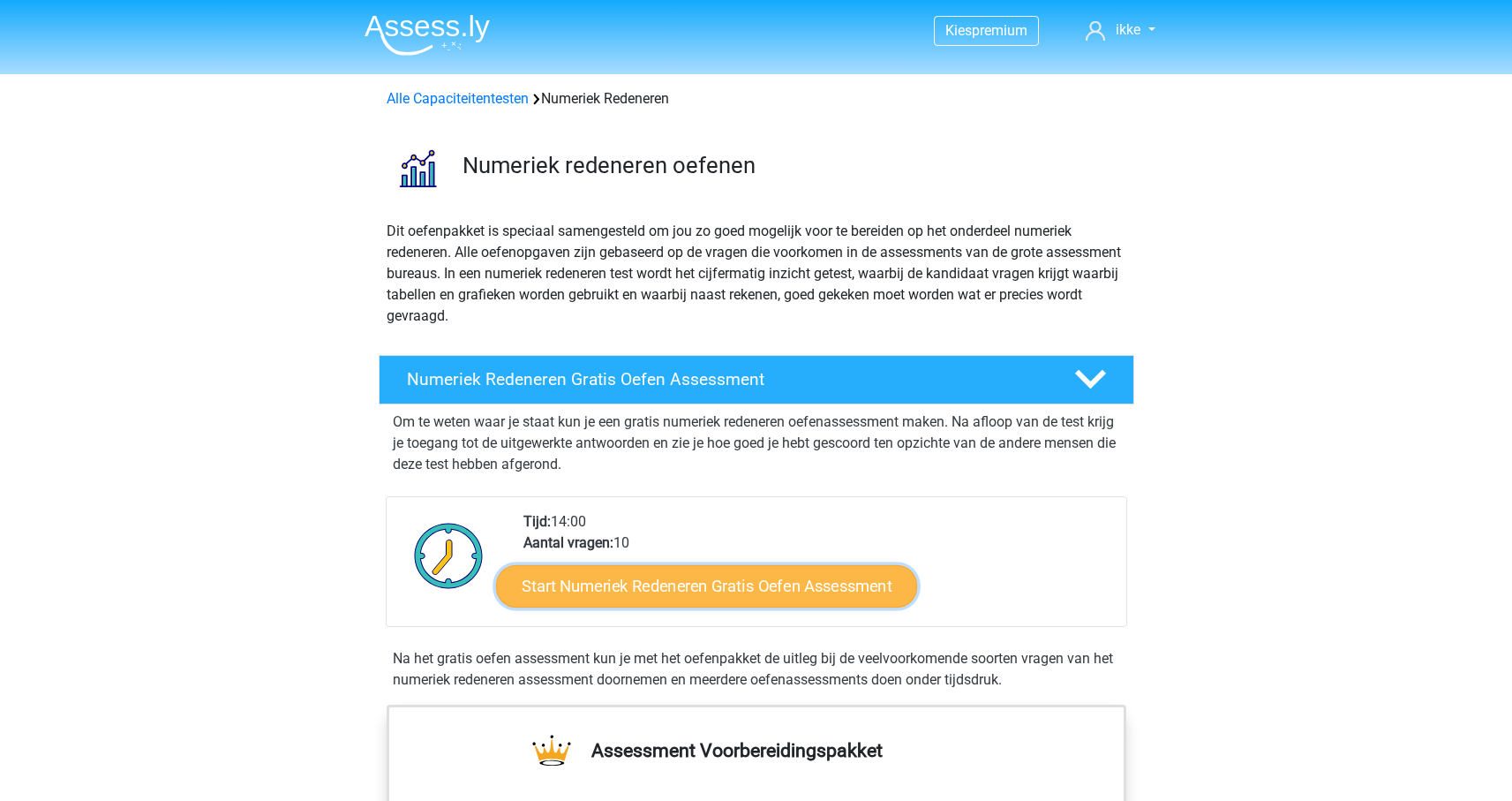
click at [689, 593] on link "Start Numeriek Redeneren Gratis Oefen Assessment" at bounding box center [707, 586] width 421 height 42
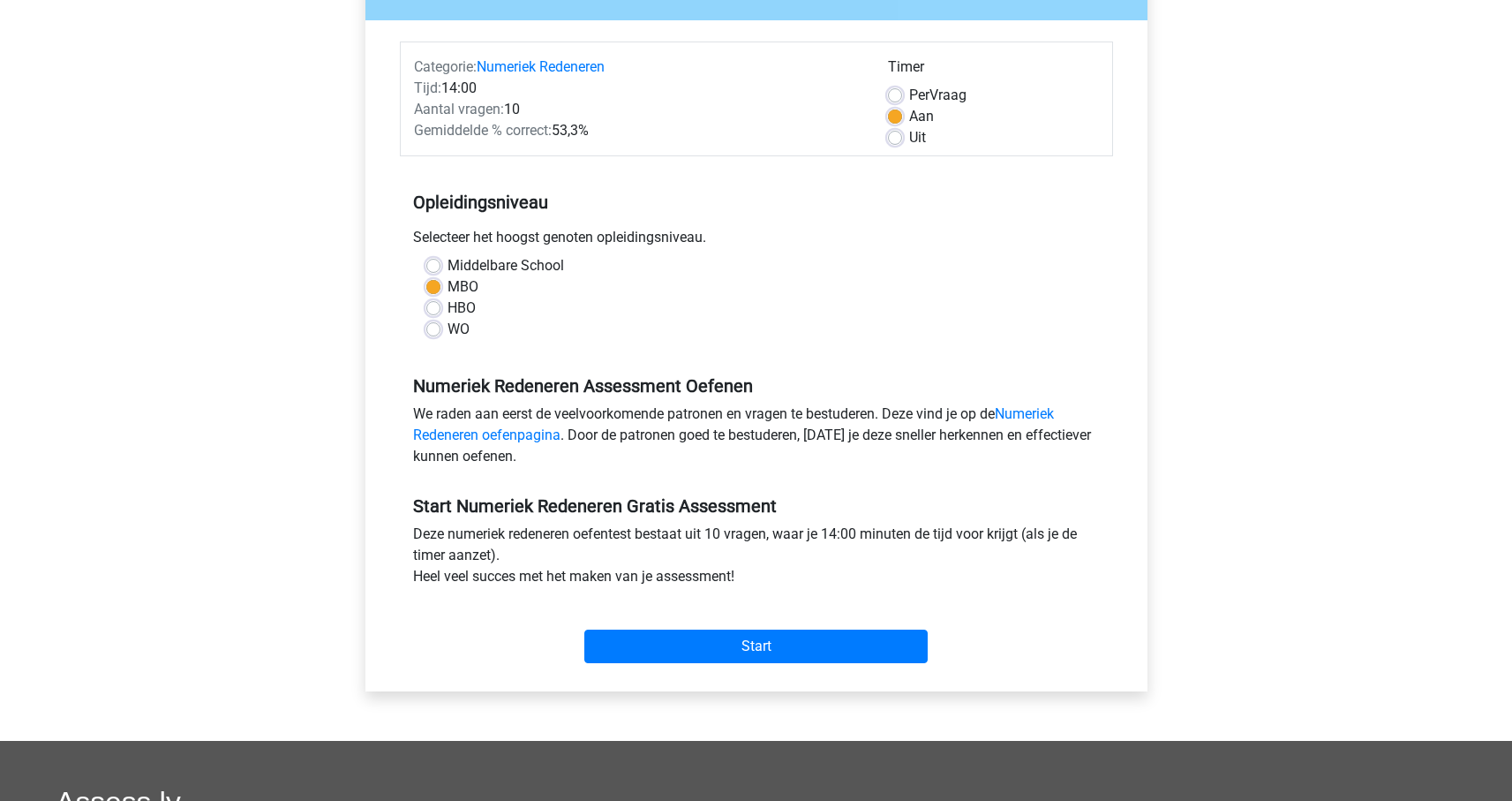
scroll to position [201, 0]
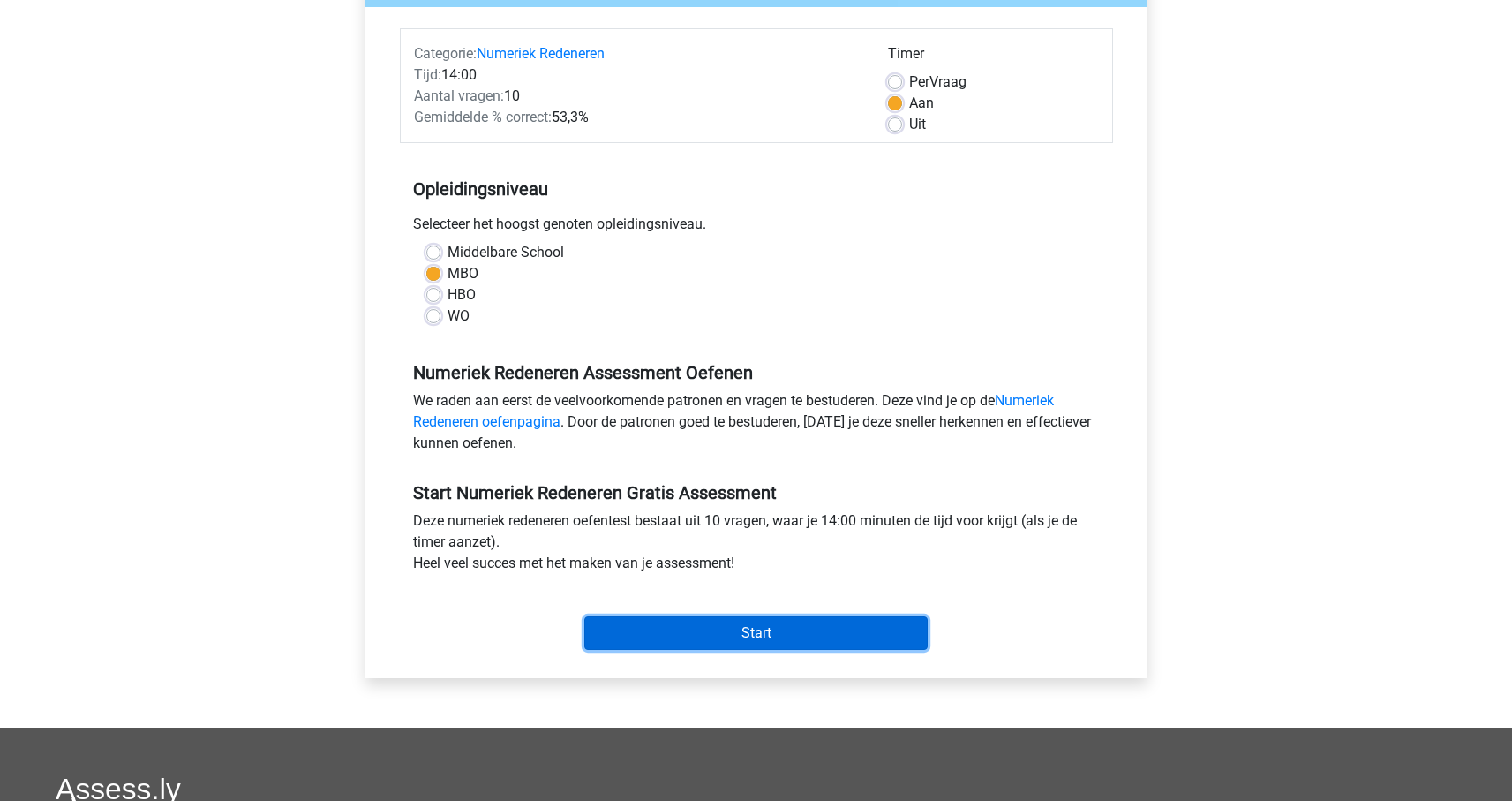
click at [714, 639] on input "Start" at bounding box center [756, 633] width 344 height 34
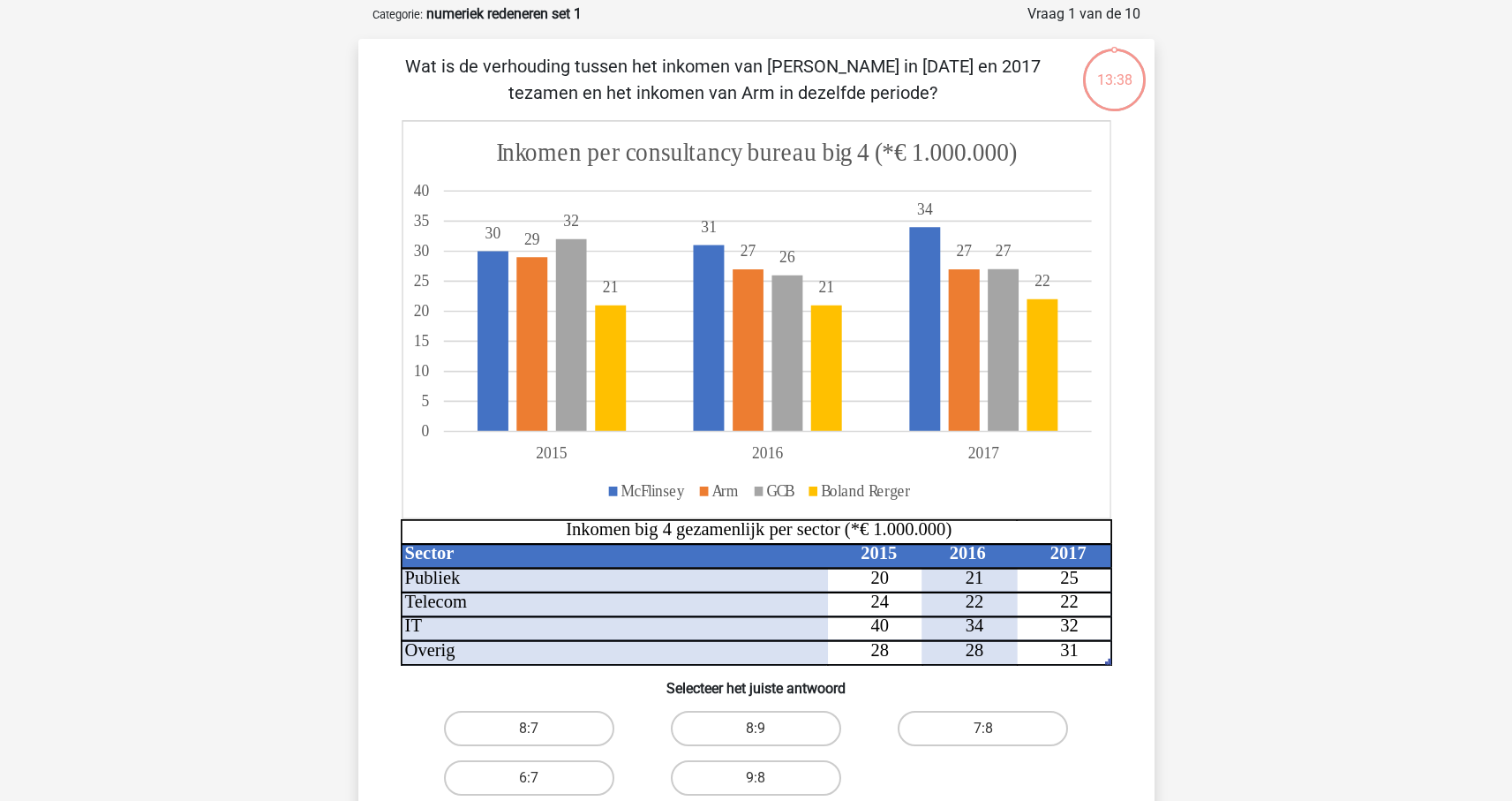
scroll to position [87, 0]
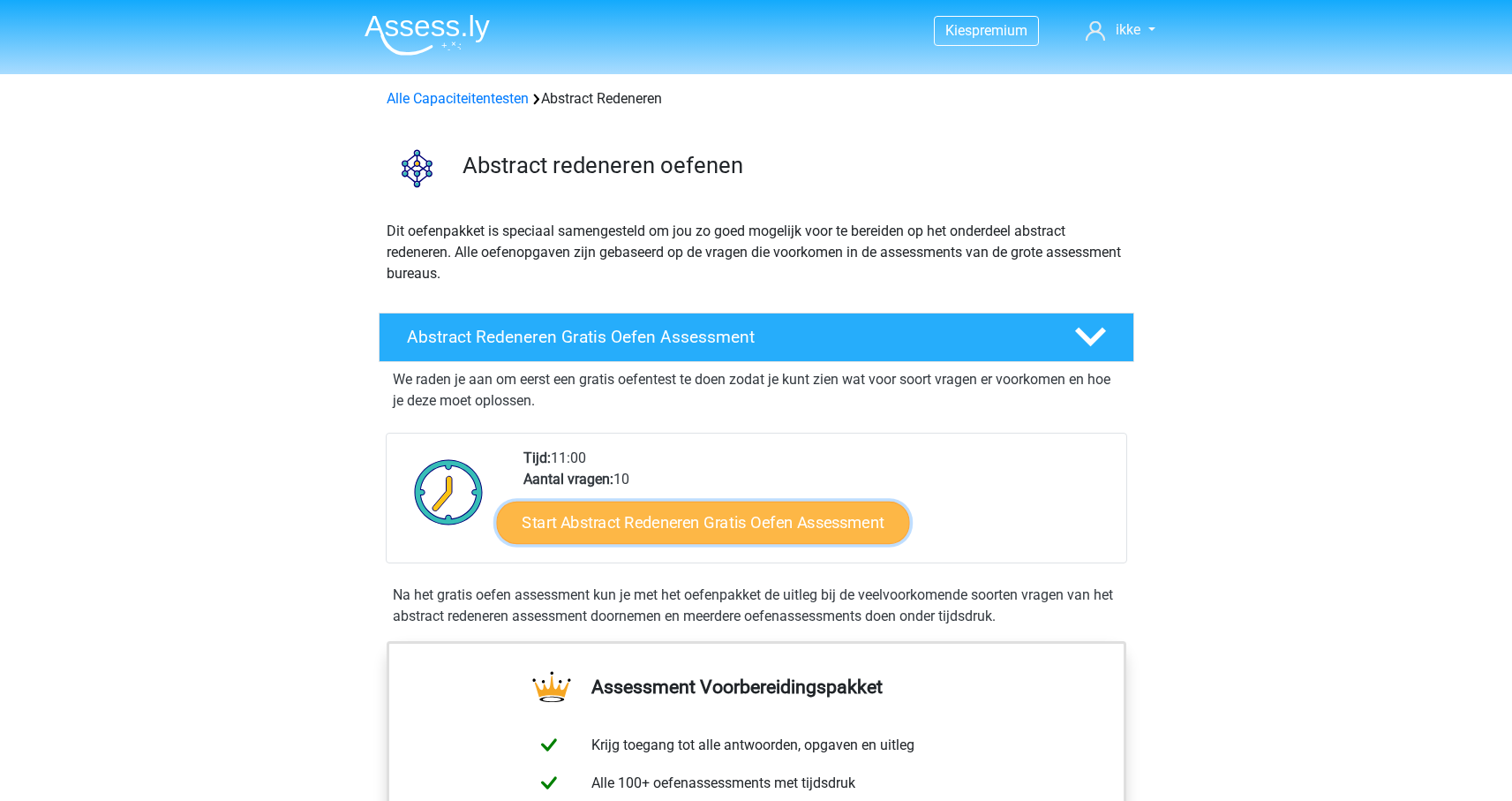
click at [683, 520] on link "Start Abstract Redeneren Gratis Oefen Assessment" at bounding box center [703, 522] width 413 height 42
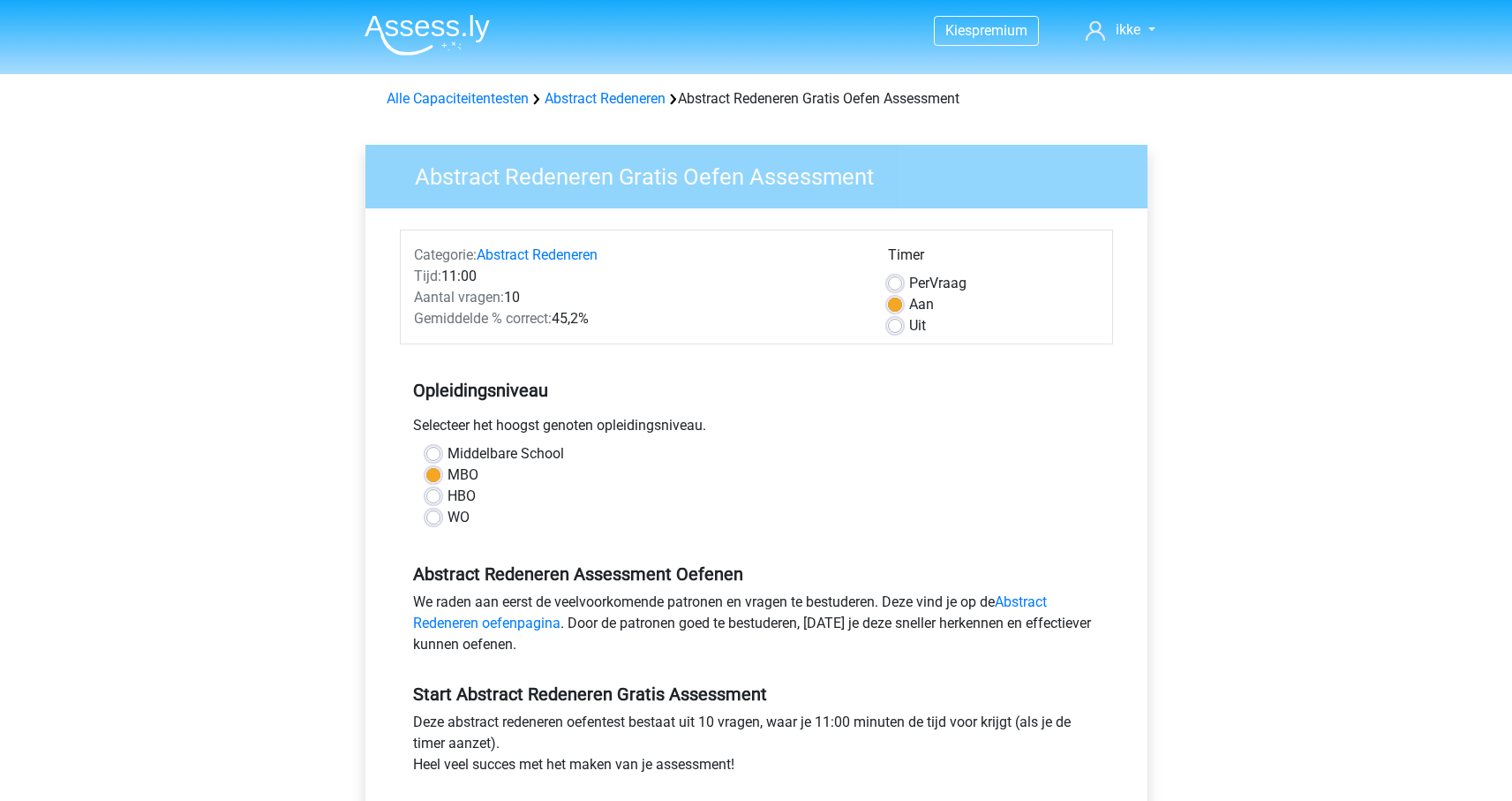
click at [488, 452] on label "Middelbare School" at bounding box center [506, 454] width 117 height 21
click at [441, 452] on input "Middelbare School" at bounding box center [434, 452] width 14 height 18
radio input "true"
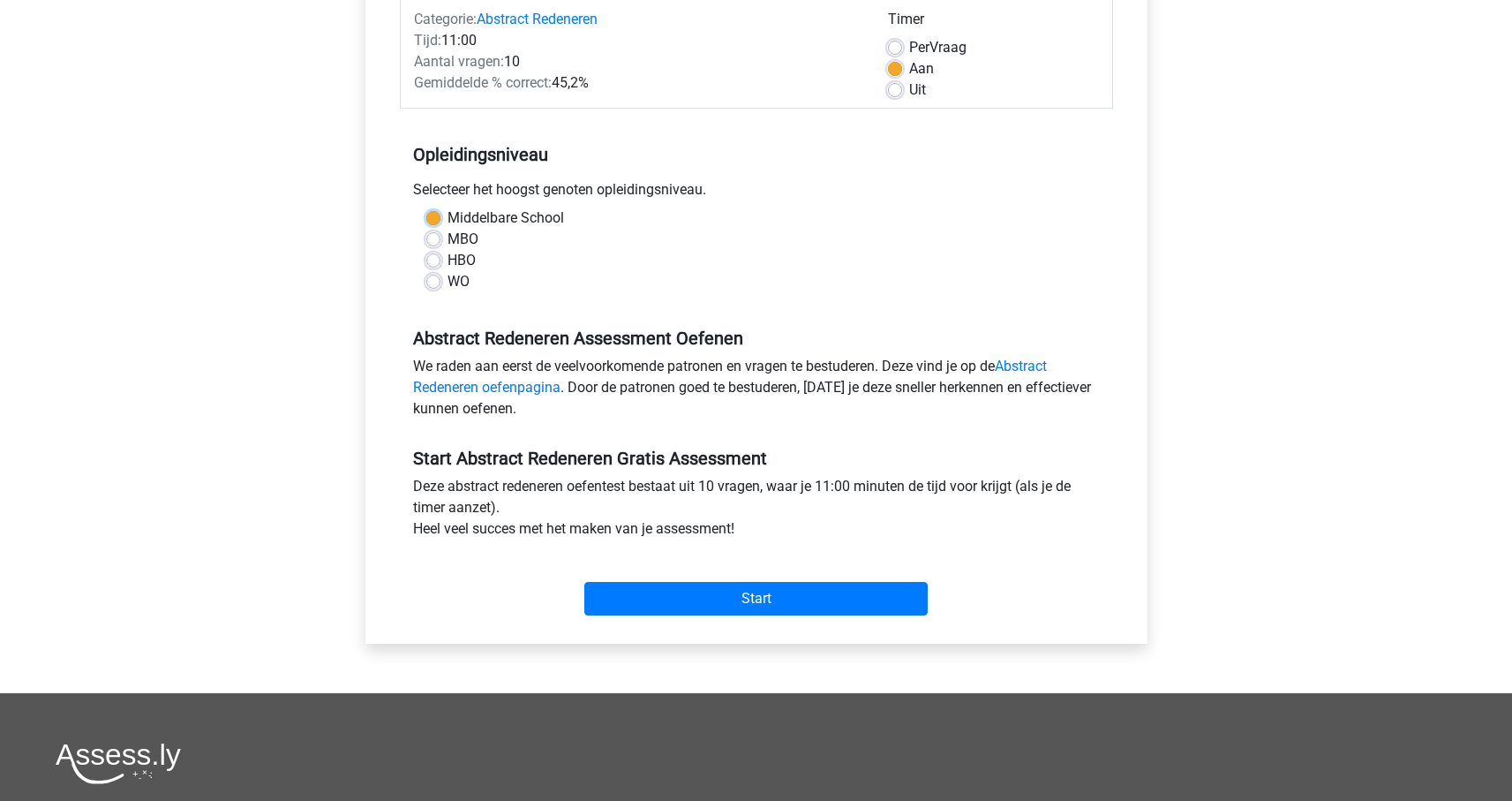
scroll to position [261, 0]
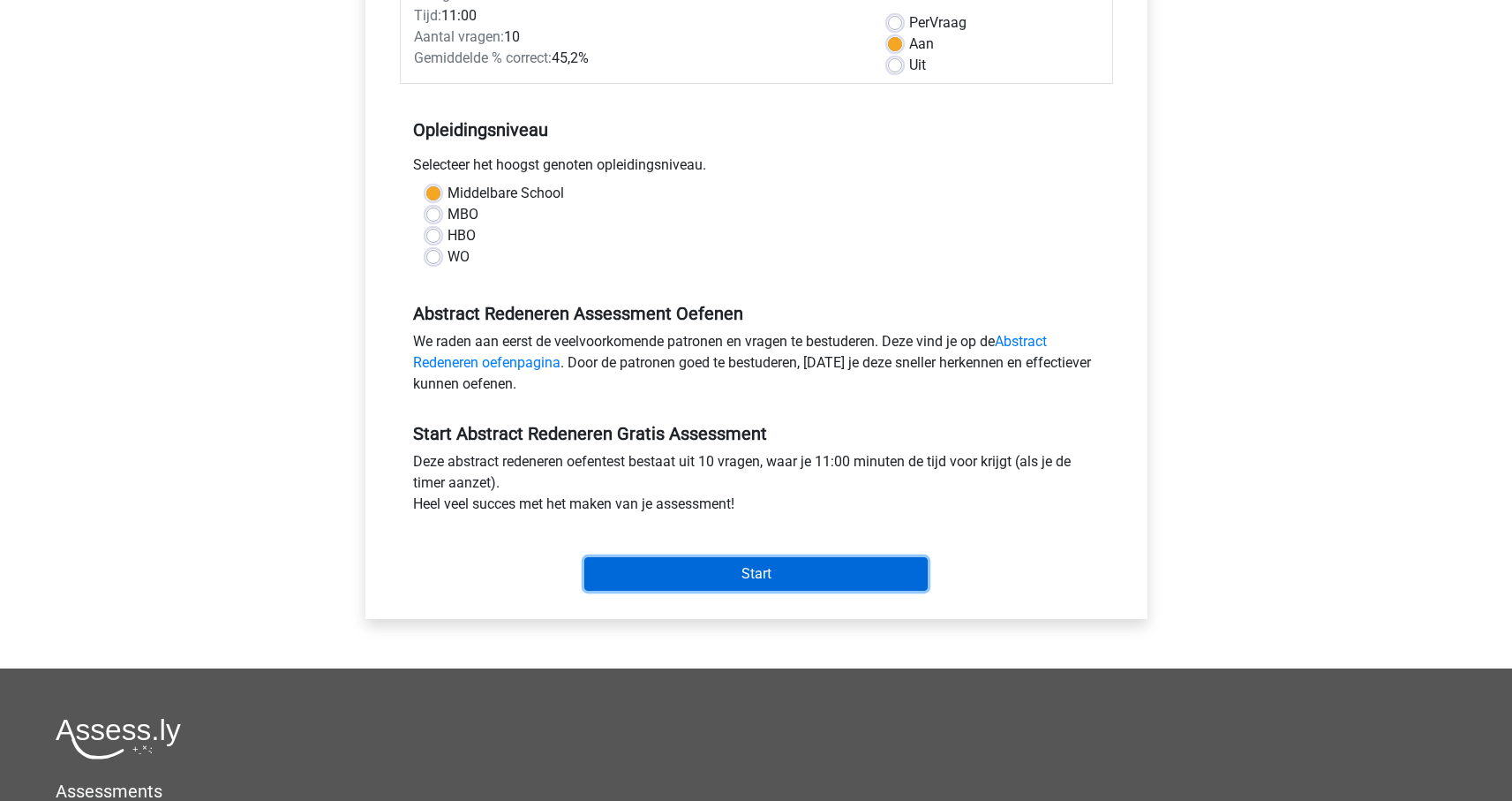
click at [641, 572] on input "Start" at bounding box center [756, 574] width 344 height 34
click at [448, 261] on label "WO" at bounding box center [458, 257] width 22 height 21
click at [440, 261] on input "WO" at bounding box center [434, 255] width 14 height 18
radio input "true"
click at [737, 586] on input "Start" at bounding box center [756, 574] width 344 height 34
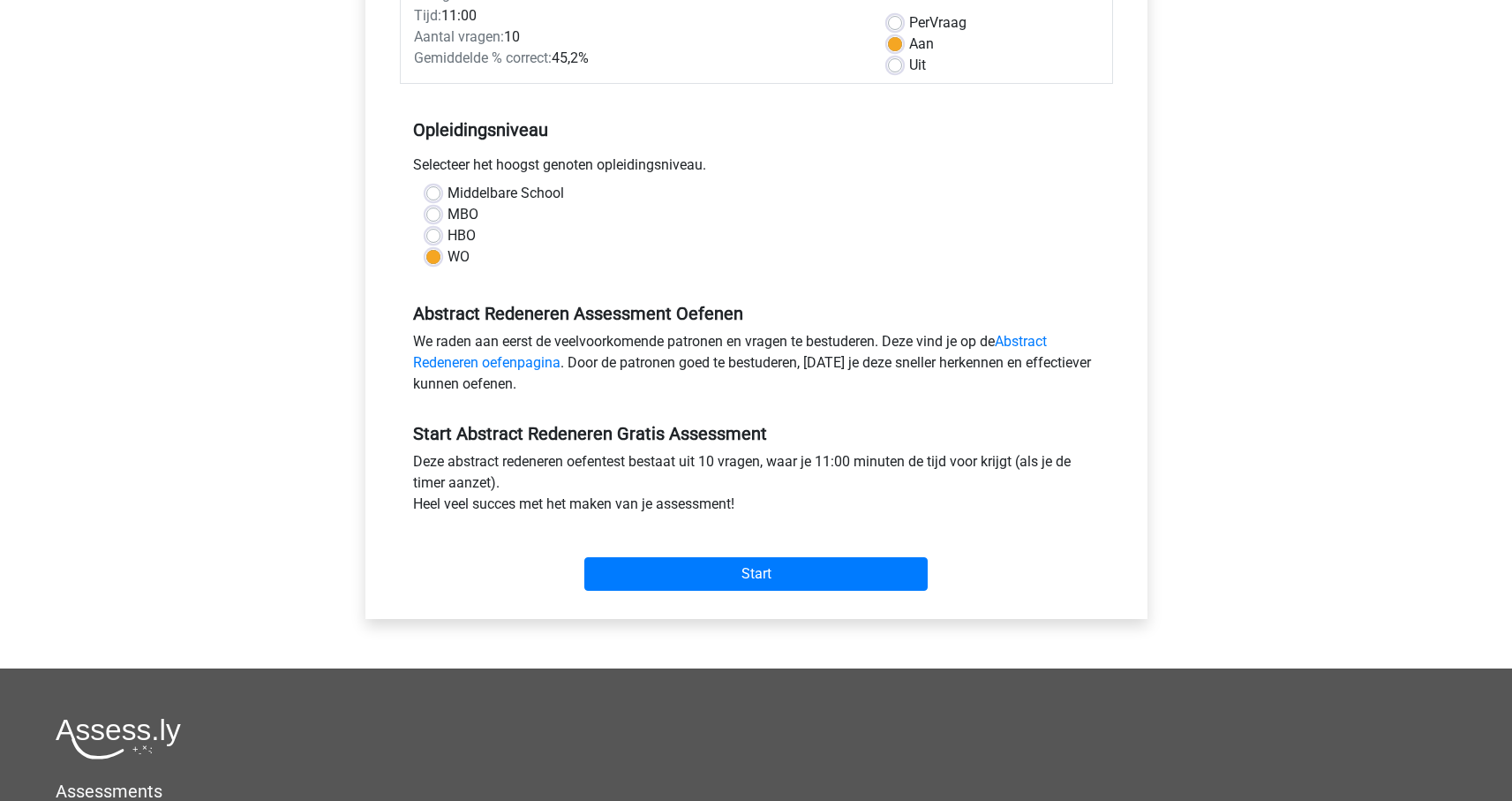
click at [441, 193] on div "Middelbare School" at bounding box center [757, 193] width 661 height 21
click at [448, 196] on label "Middelbare School" at bounding box center [506, 193] width 117 height 21
click at [437, 196] on input "Middelbare School" at bounding box center [434, 192] width 14 height 18
radio input "true"
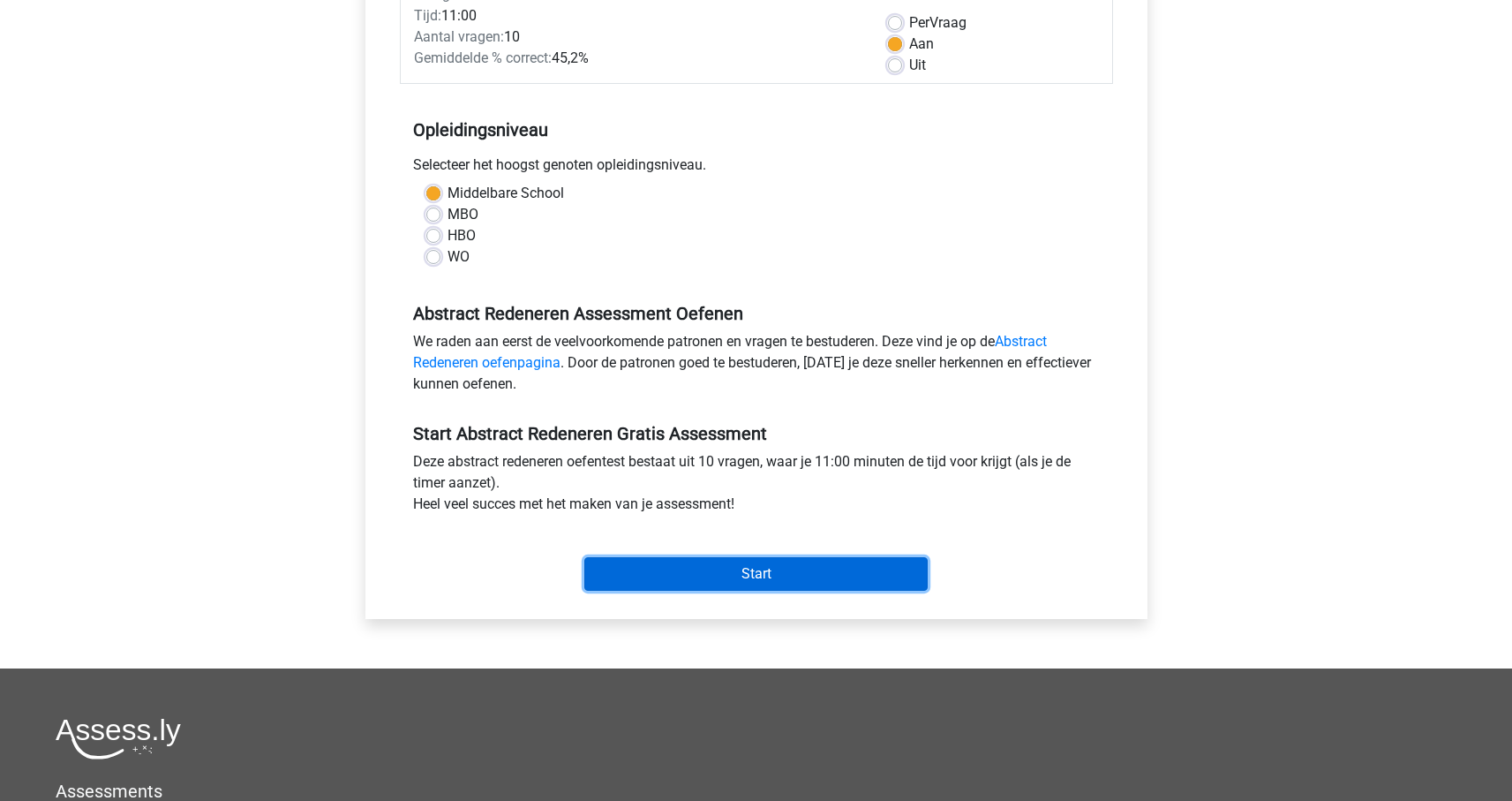
click at [684, 571] on input "Start" at bounding box center [756, 574] width 344 height 34
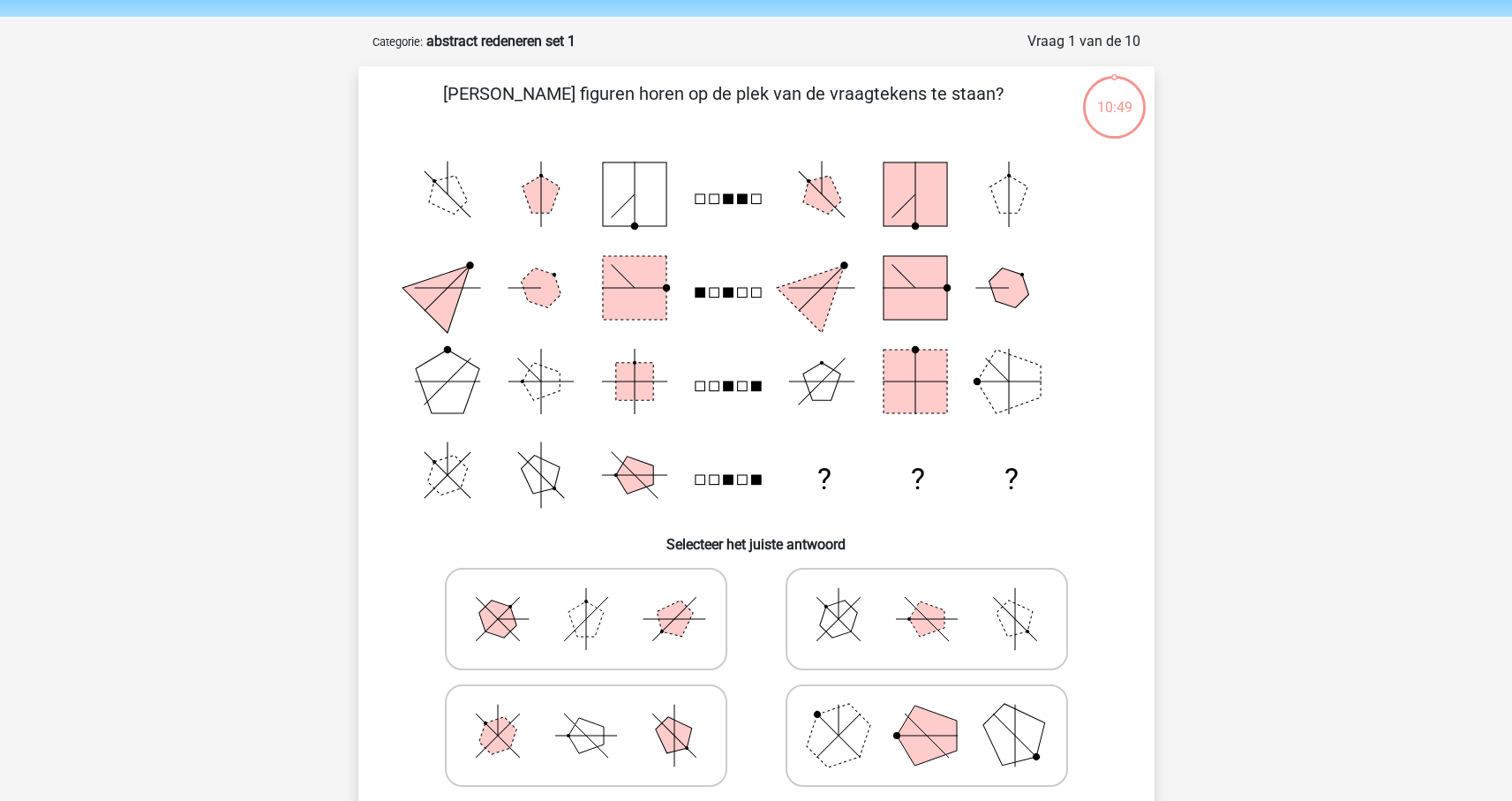
scroll to position [62, 0]
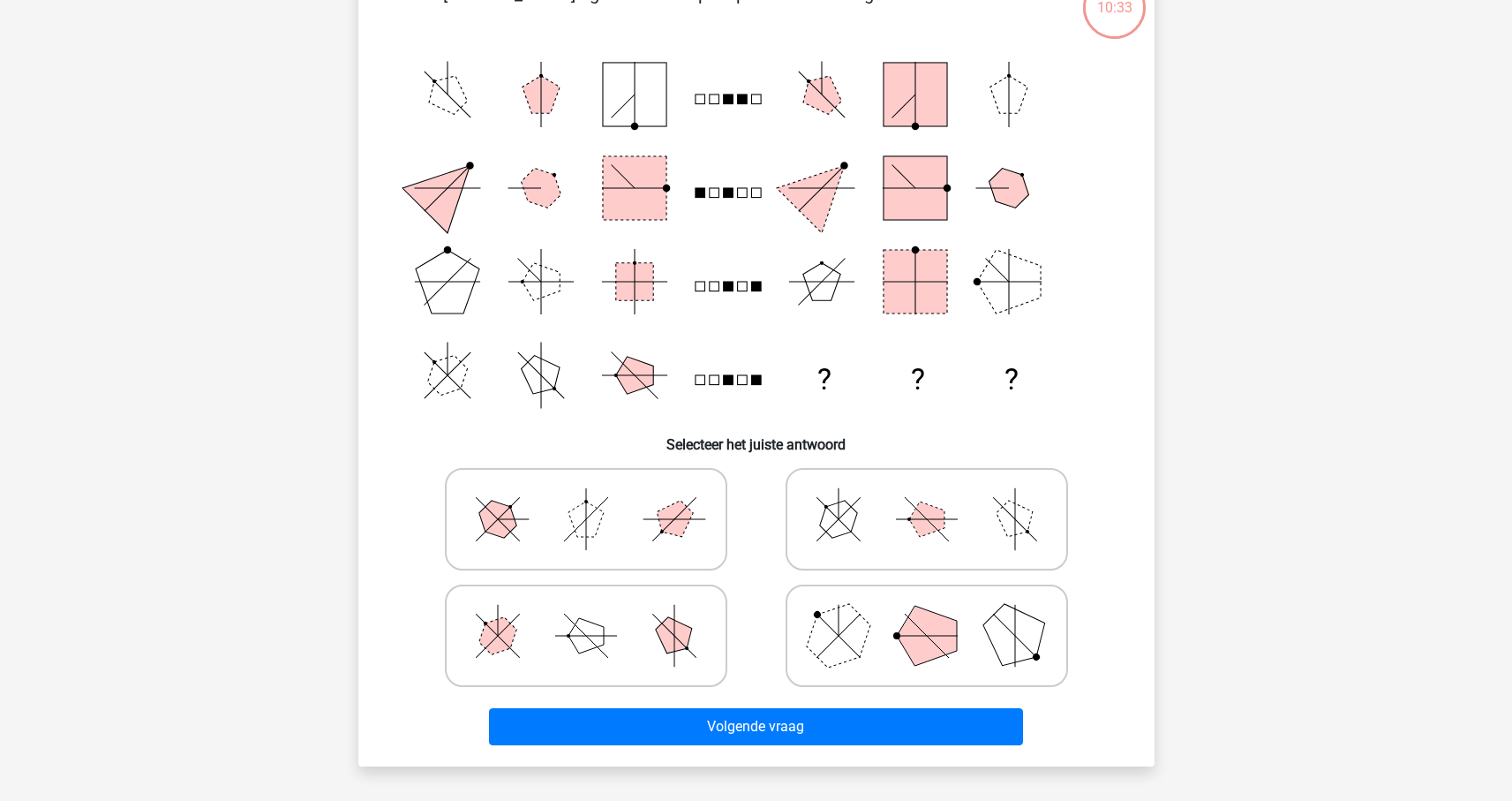
scroll to position [162, 0]
